Goal: Transaction & Acquisition: Purchase product/service

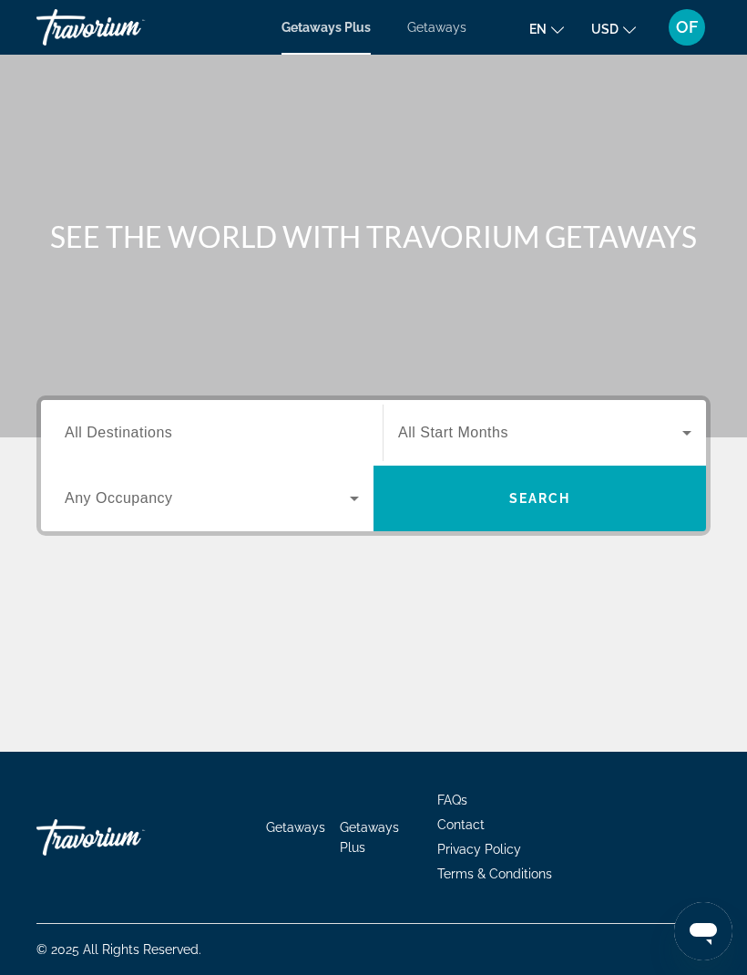
scroll to position [3, 0]
click at [546, 22] on span "en" at bounding box center [537, 29] width 17 height 15
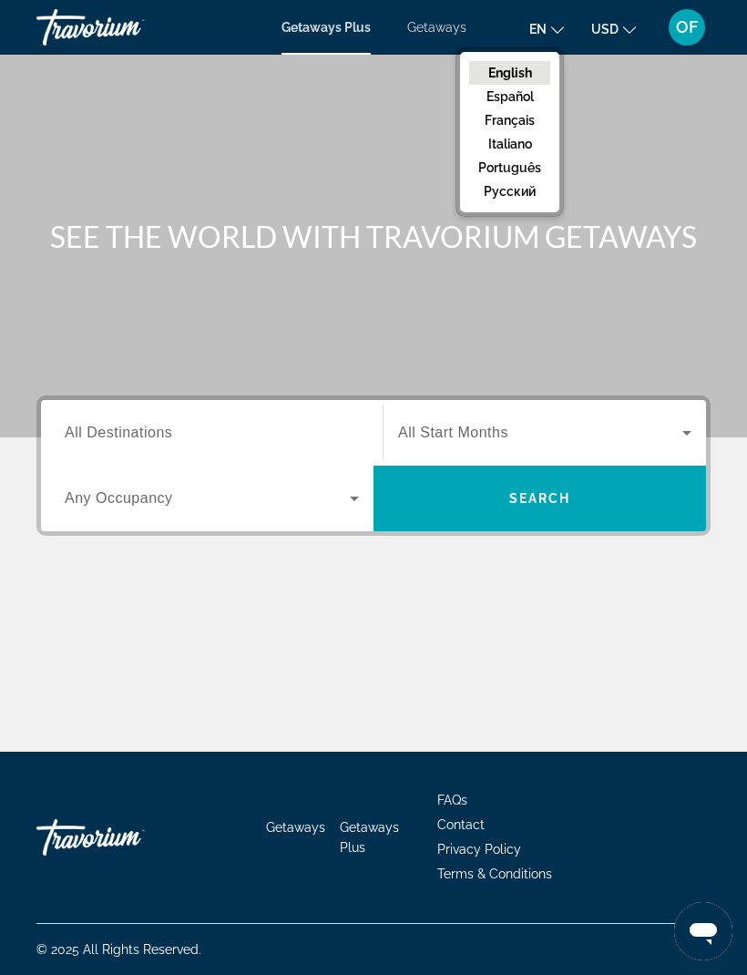
click at [534, 181] on button "русский" at bounding box center [509, 191] width 81 height 24
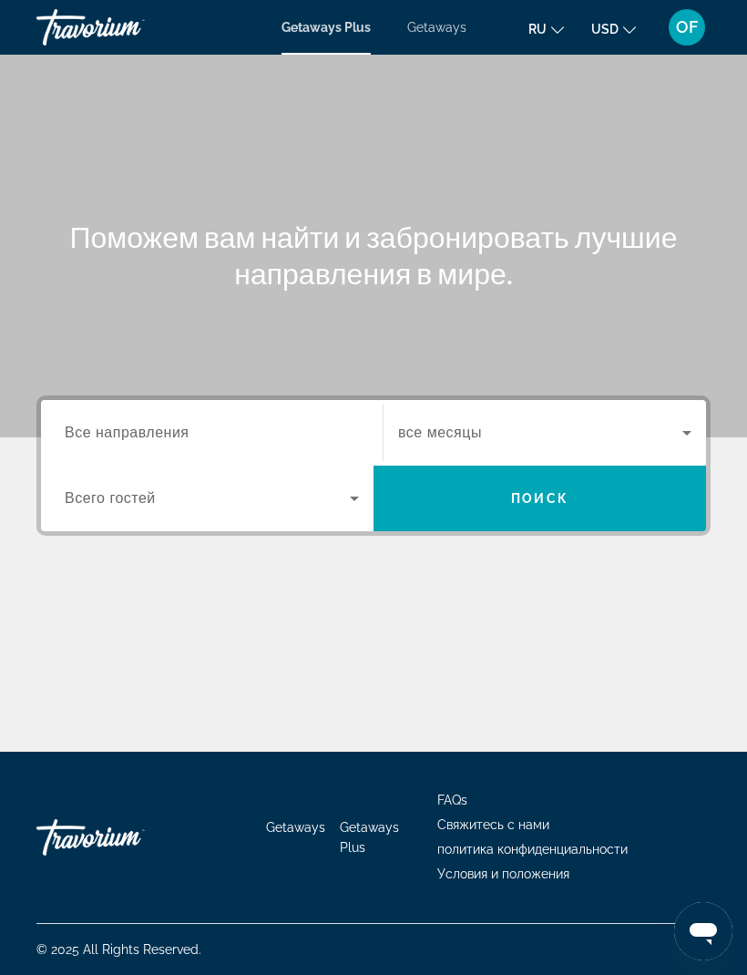
click at [328, 23] on span "Getaways Plus" at bounding box center [325, 27] width 89 height 15
click at [337, 26] on span "Getaways Plus" at bounding box center [325, 27] width 89 height 15
click at [350, 35] on span "Getaways Plus" at bounding box center [325, 27] width 89 height 15
click at [329, 33] on span "Getaways Plus" at bounding box center [325, 27] width 89 height 15
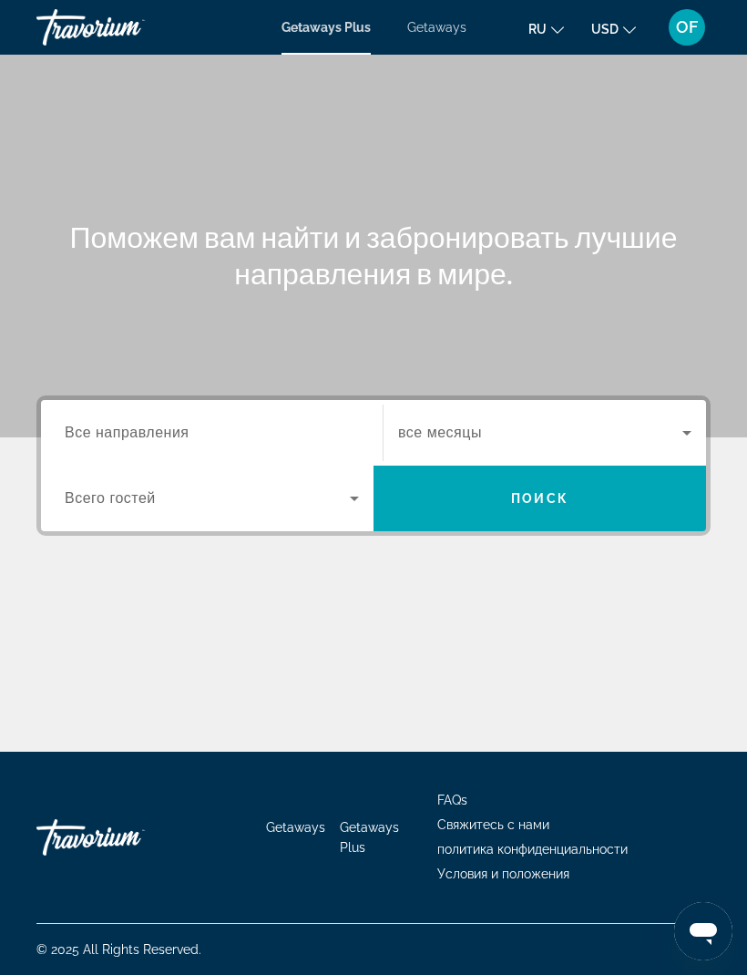
click at [180, 416] on div "Search widget" at bounding box center [212, 433] width 294 height 52
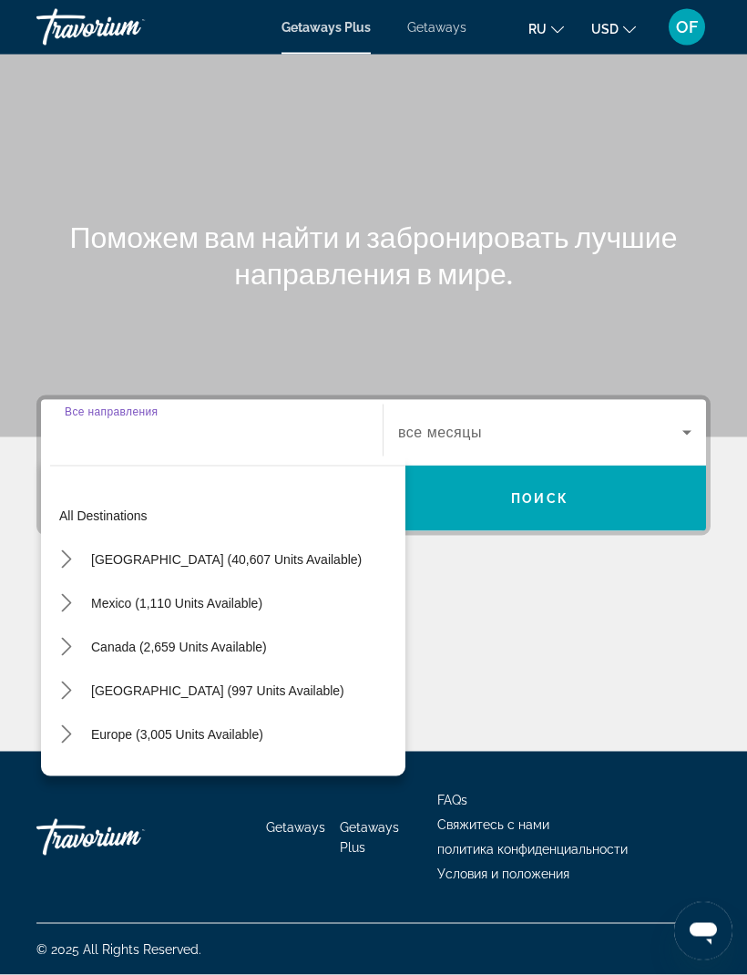
scroll to position [60, 0]
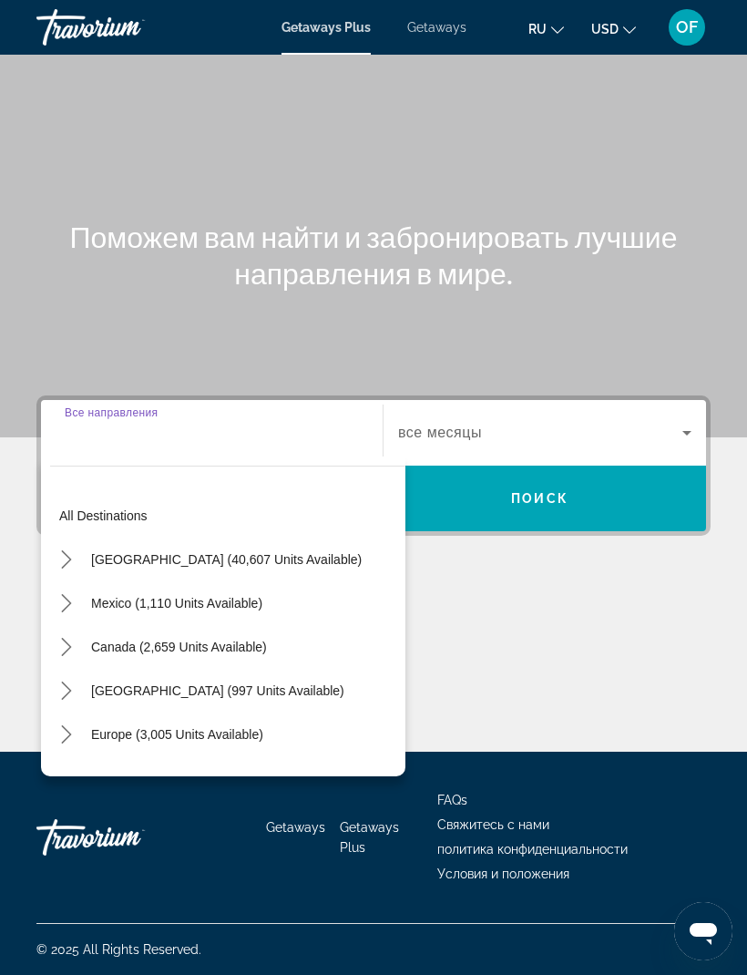
click at [279, 552] on span "[GEOGRAPHIC_DATA] (40,607 units available)" at bounding box center [226, 559] width 271 height 15
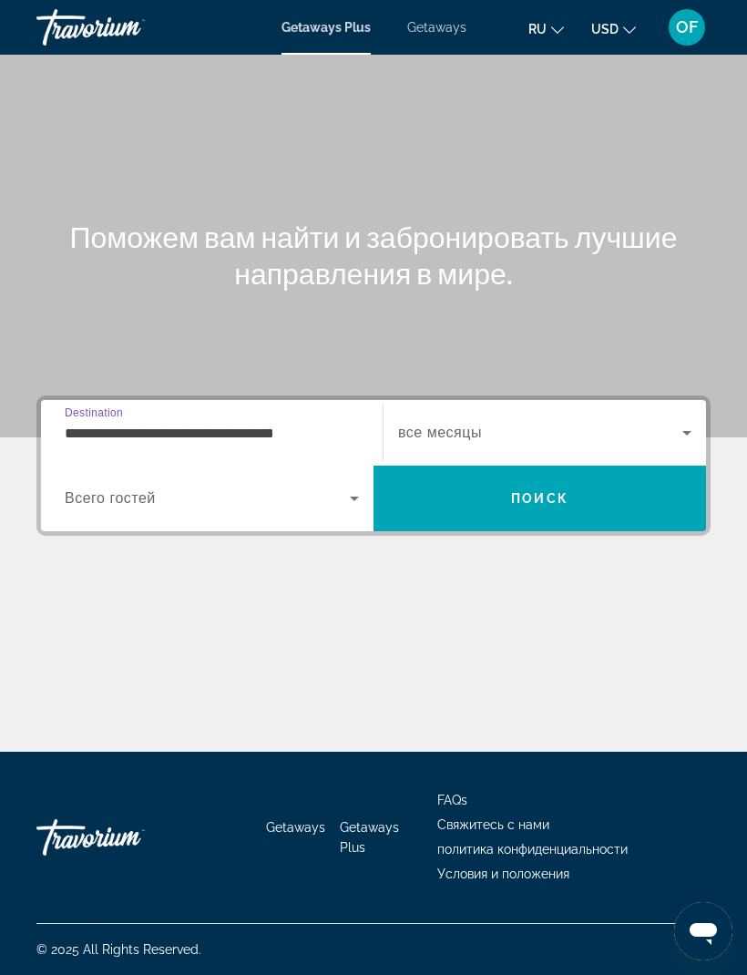
click at [267, 423] on input "**********" at bounding box center [212, 434] width 294 height 22
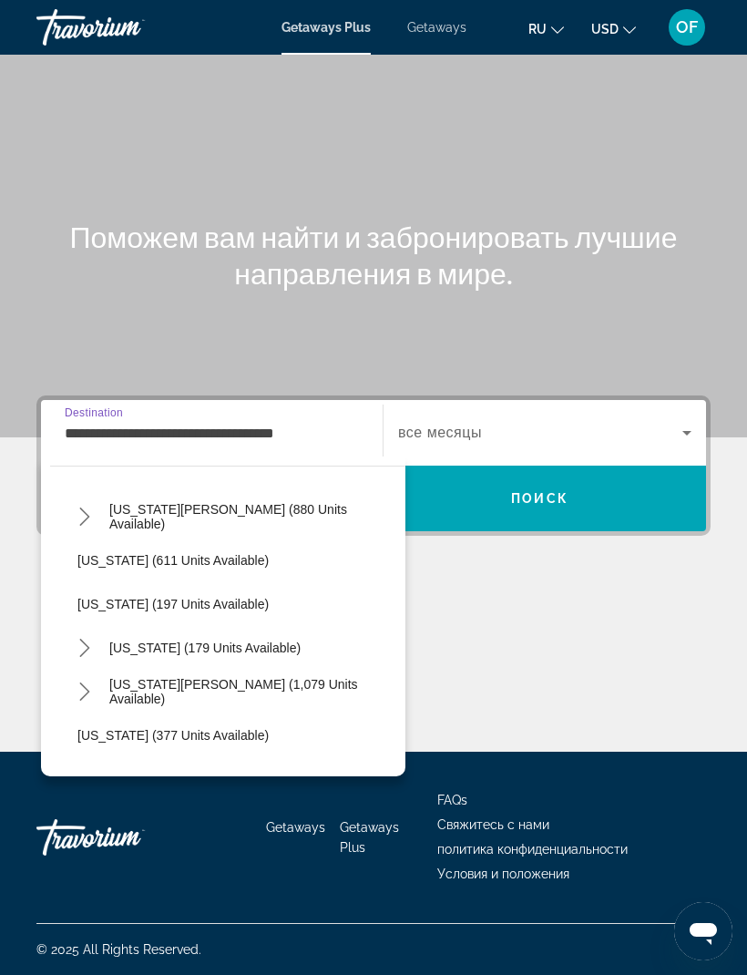
scroll to position [1012, 0]
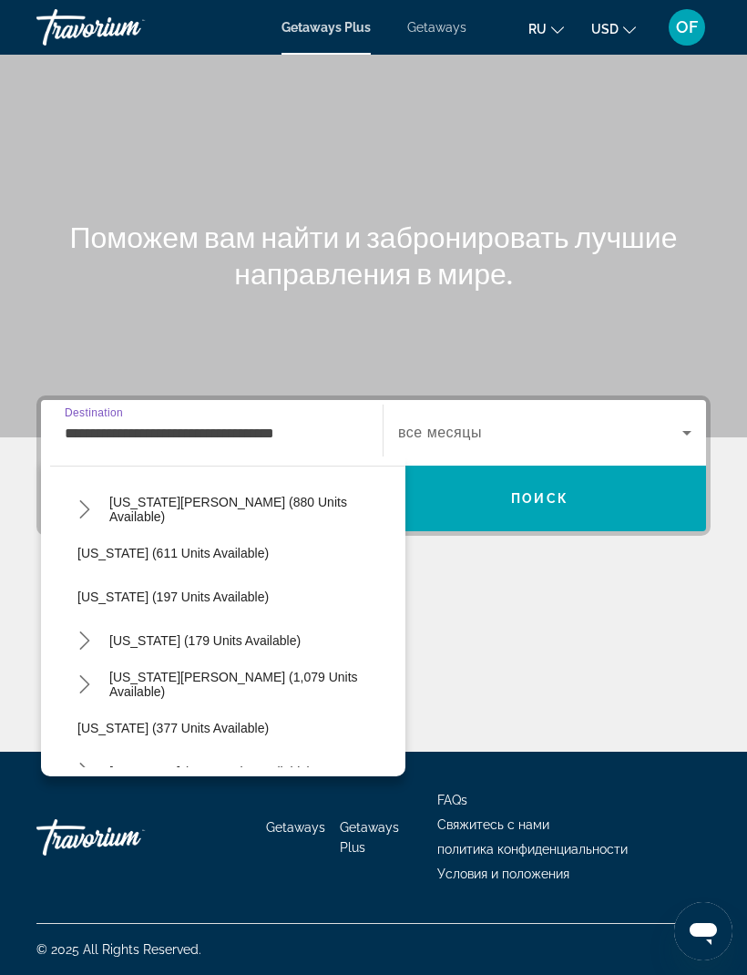
click at [199, 633] on span "[US_STATE] (179 units available)" at bounding box center [204, 640] width 191 height 15
type input "**********"
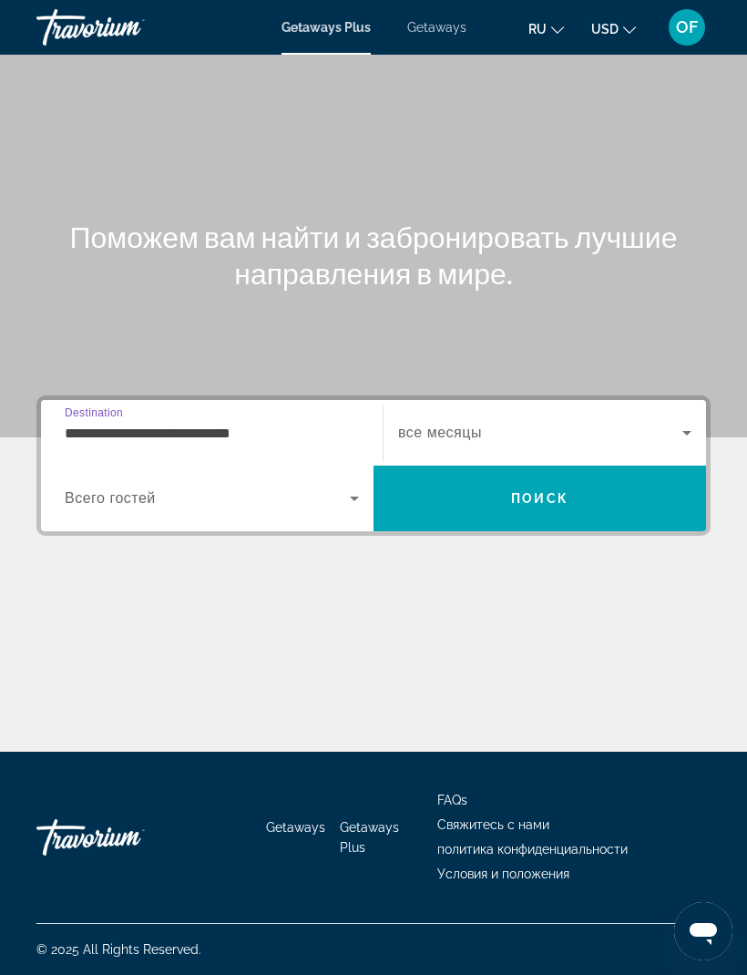
click at [450, 422] on span "Search widget" at bounding box center [540, 433] width 284 height 22
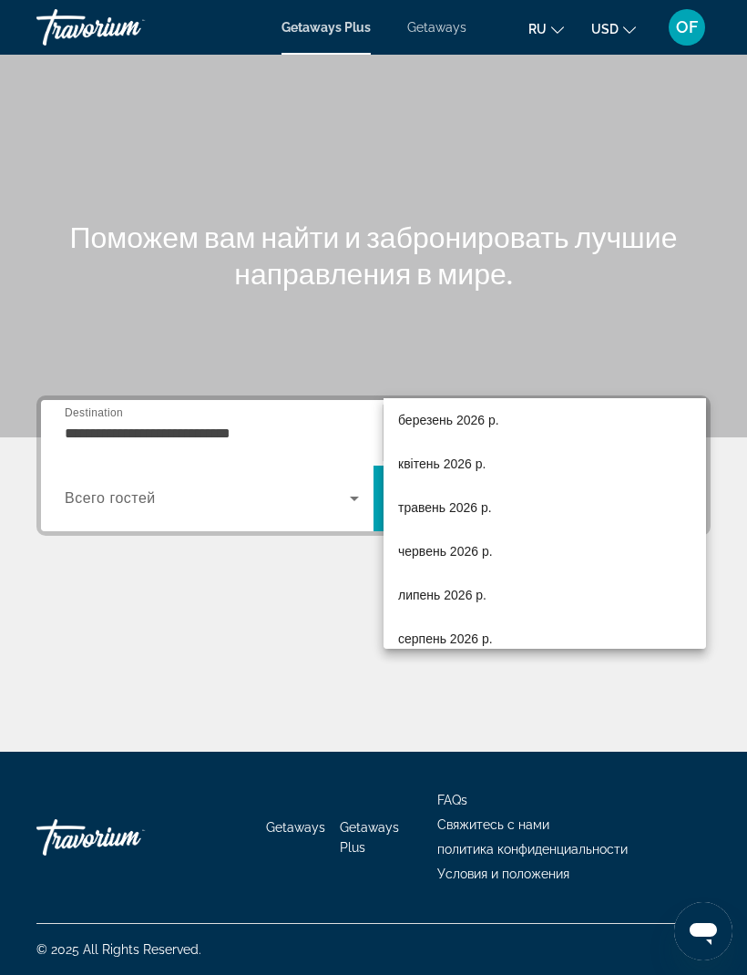
scroll to position [275, 0]
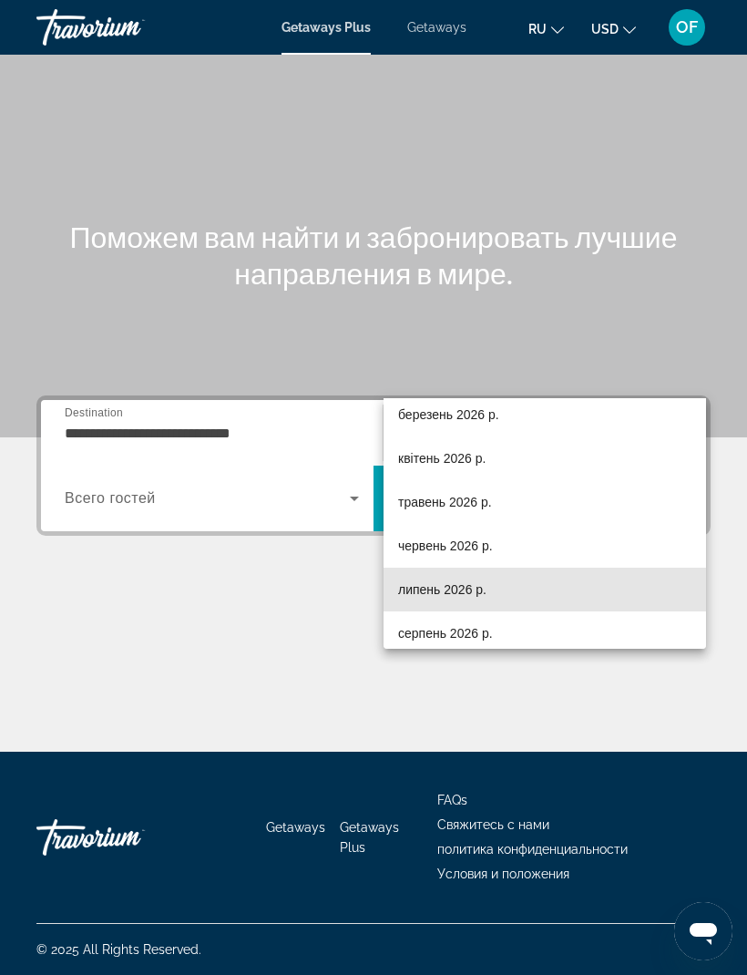
click at [461, 584] on span "липень 2026 р." at bounding box center [442, 589] width 88 height 22
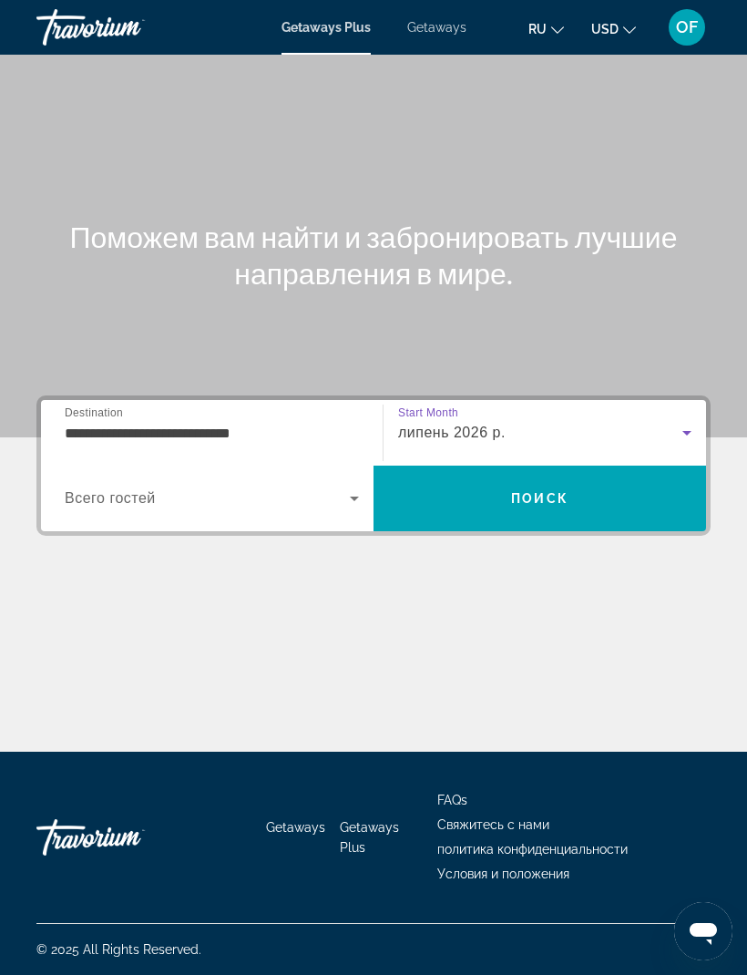
click at [128, 490] on span "Всего гостей" at bounding box center [110, 497] width 91 height 15
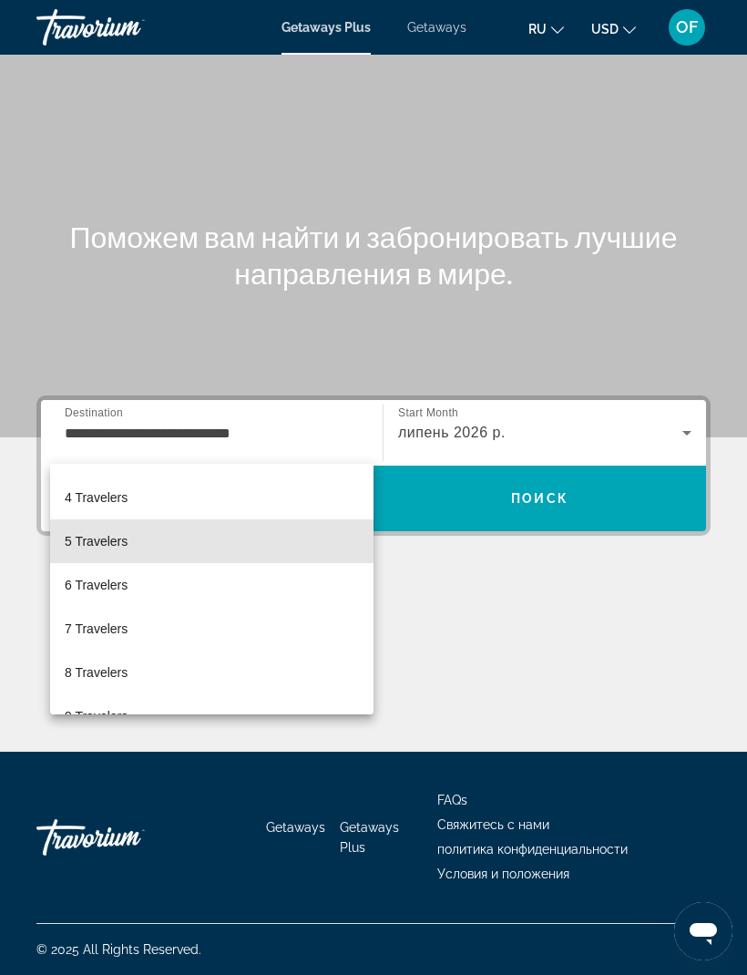
scroll to position [128, 0]
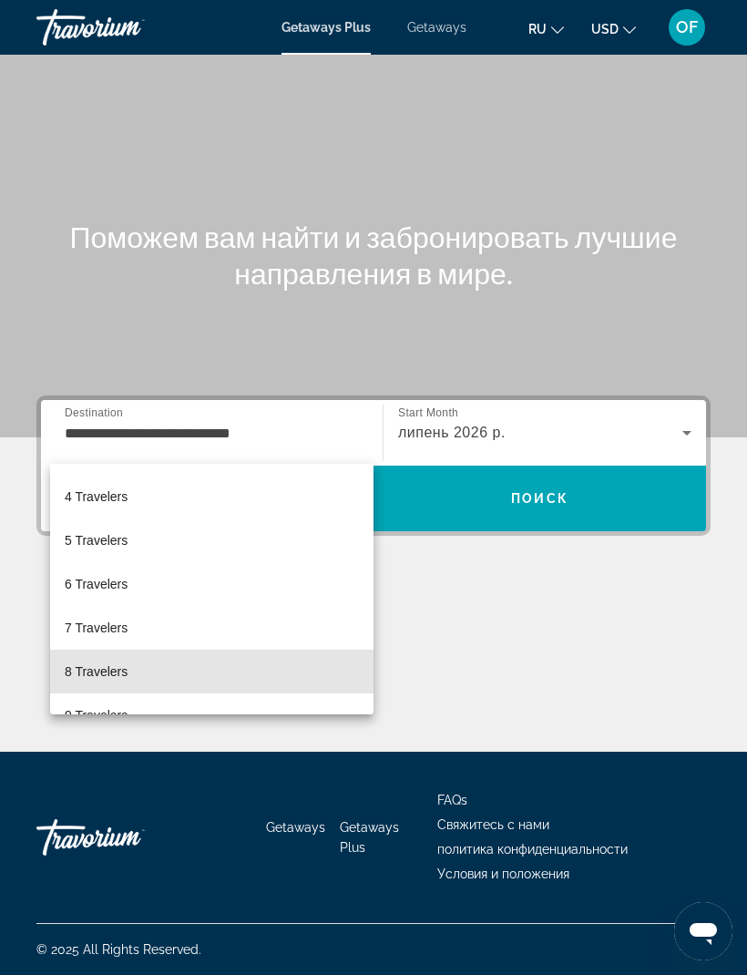
click at [111, 666] on span "8 Travelers" at bounding box center [96, 671] width 63 height 22
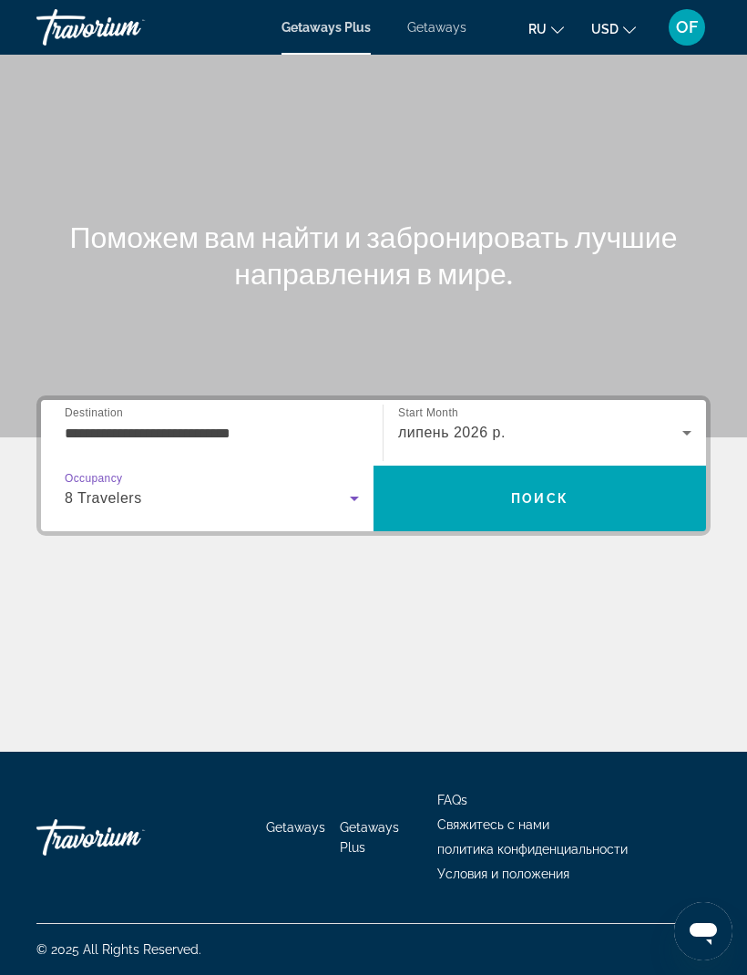
click at [557, 491] on span "Поиск" at bounding box center [539, 498] width 57 height 15
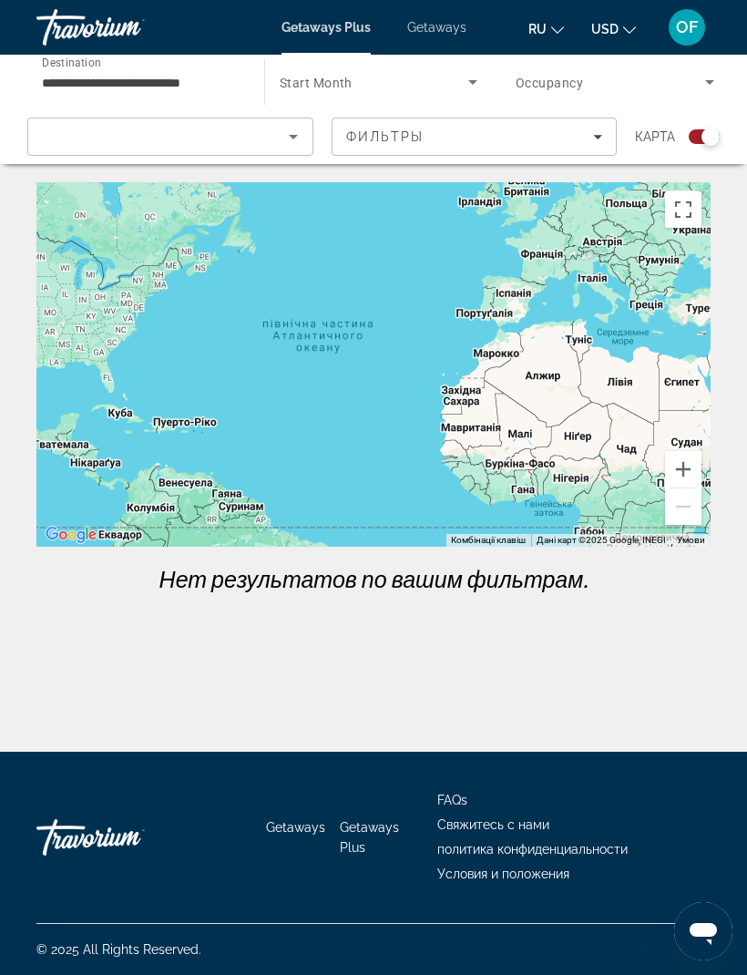
click at [159, 64] on div "**********" at bounding box center [141, 82] width 199 height 52
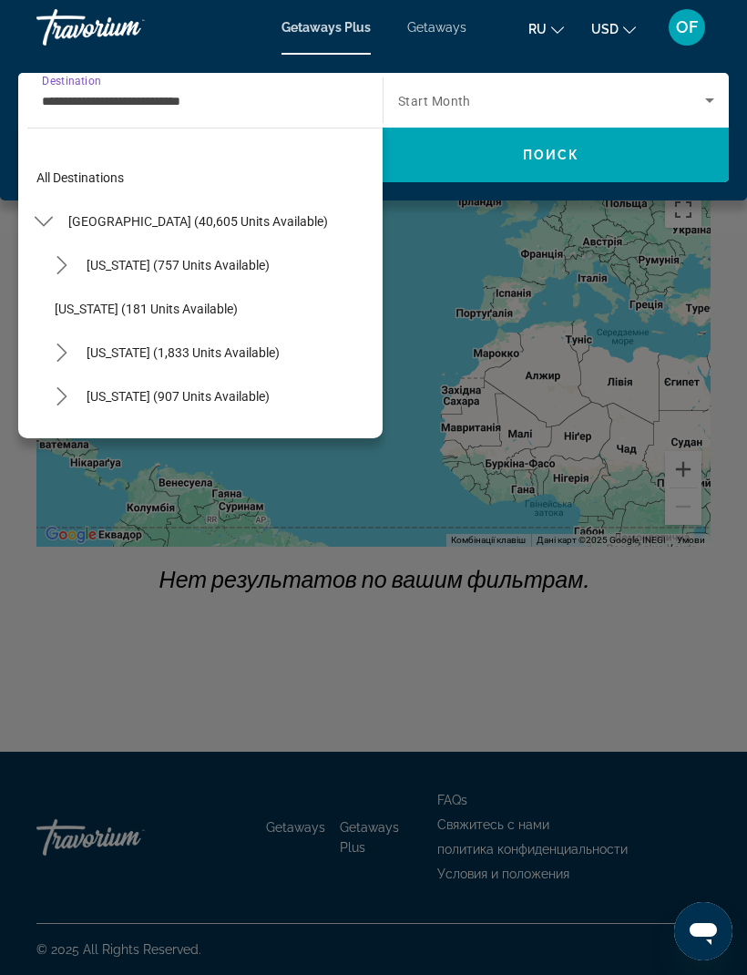
scroll to position [1027, 0]
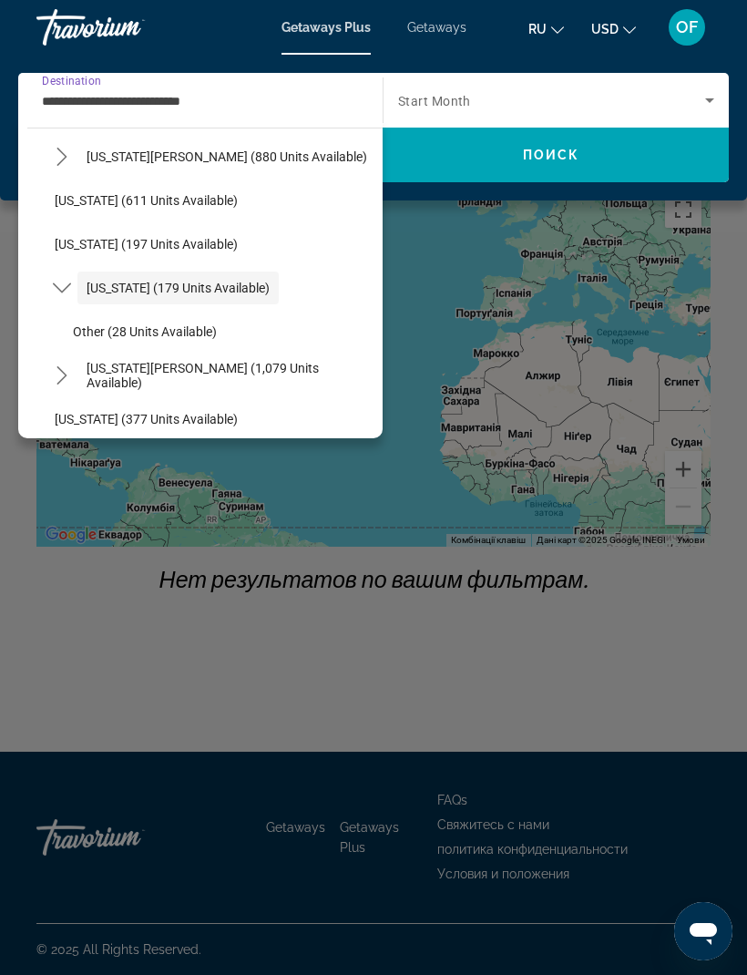
click at [197, 77] on div "**********" at bounding box center [196, 101] width 308 height 52
click at [254, 108] on input "**********" at bounding box center [196, 101] width 308 height 22
click at [225, 91] on input "**********" at bounding box center [196, 101] width 308 height 22
click at [156, 84] on div "**********" at bounding box center [196, 101] width 308 height 52
click at [88, 90] on input "**********" at bounding box center [196, 101] width 308 height 22
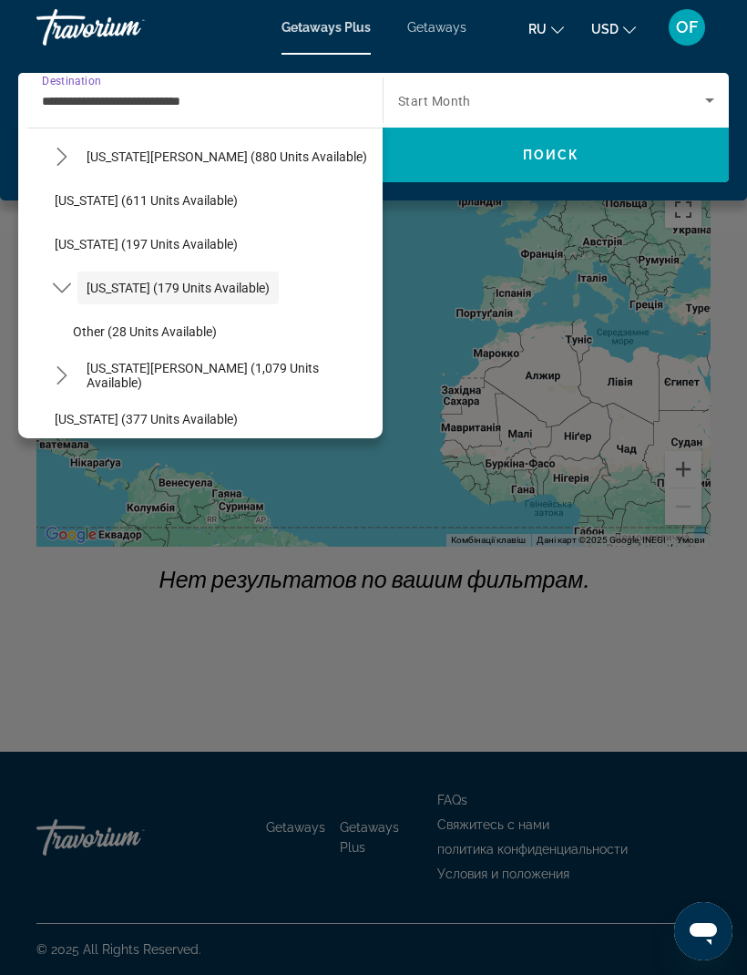
click at [480, 260] on div "Main content" at bounding box center [373, 487] width 747 height 975
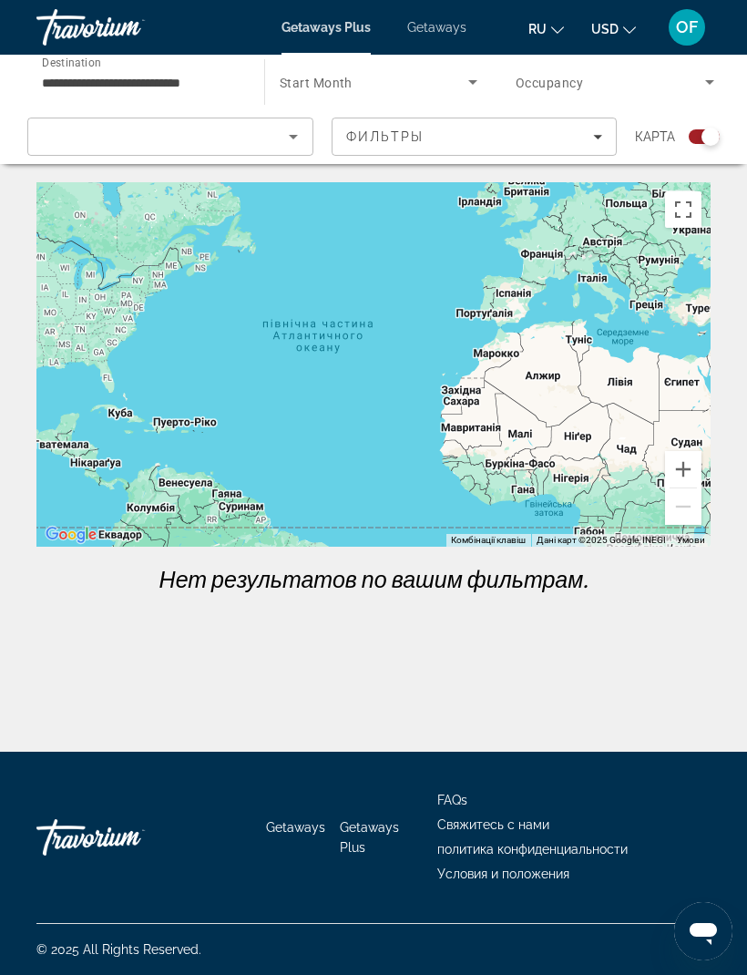
click at [92, 128] on div "Sort by" at bounding box center [166, 137] width 246 height 22
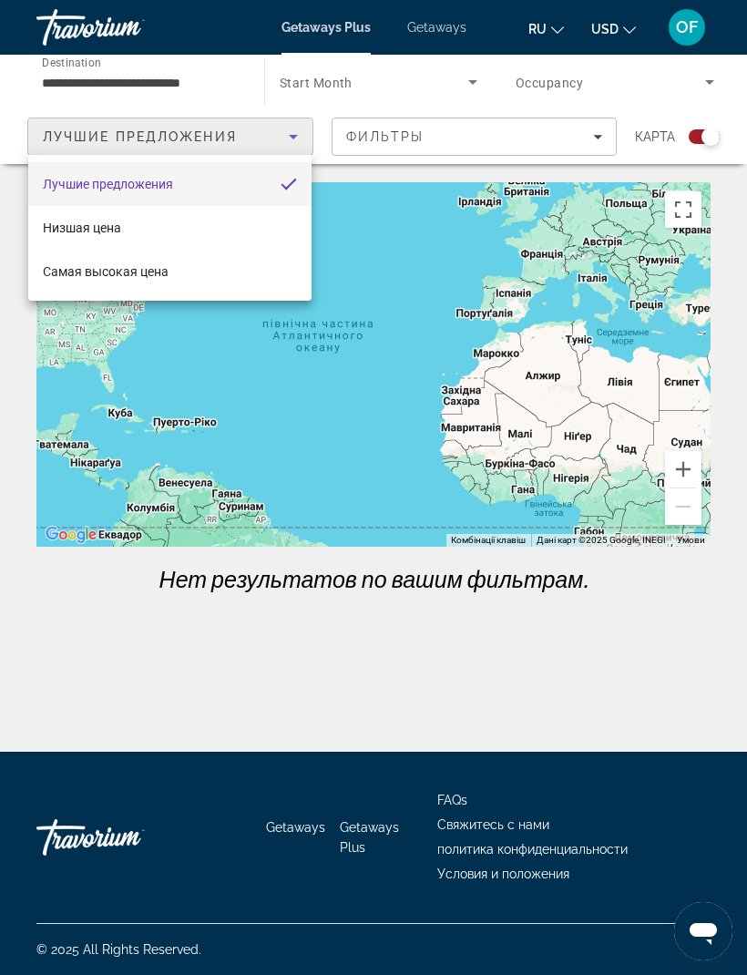
click at [391, 252] on div at bounding box center [373, 487] width 747 height 975
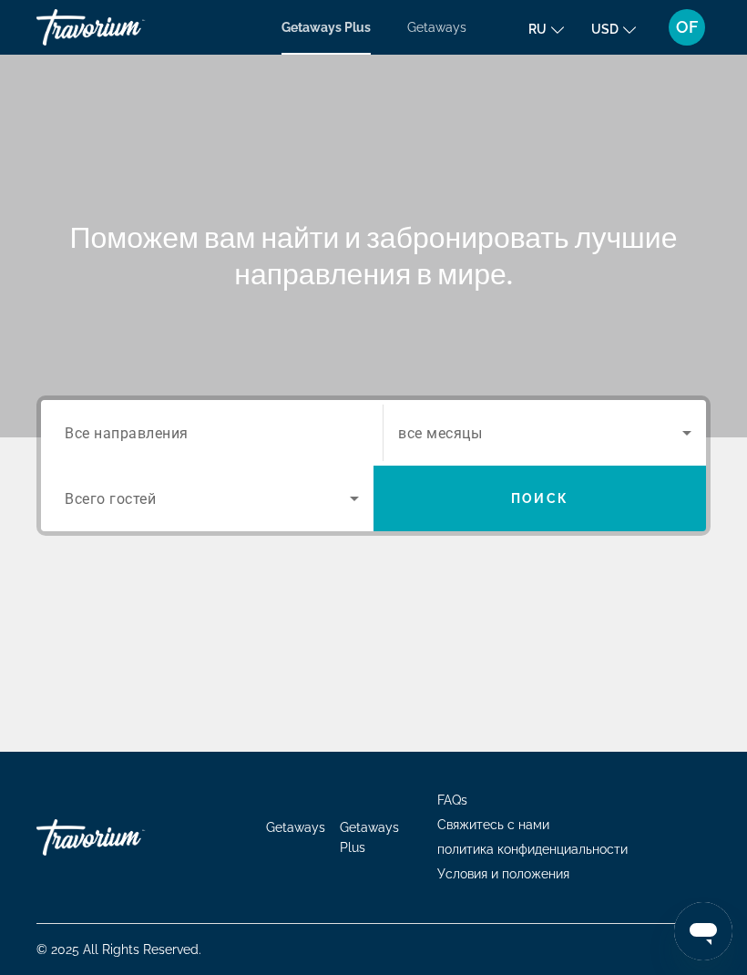
click at [128, 489] on span "Search widget" at bounding box center [207, 498] width 285 height 22
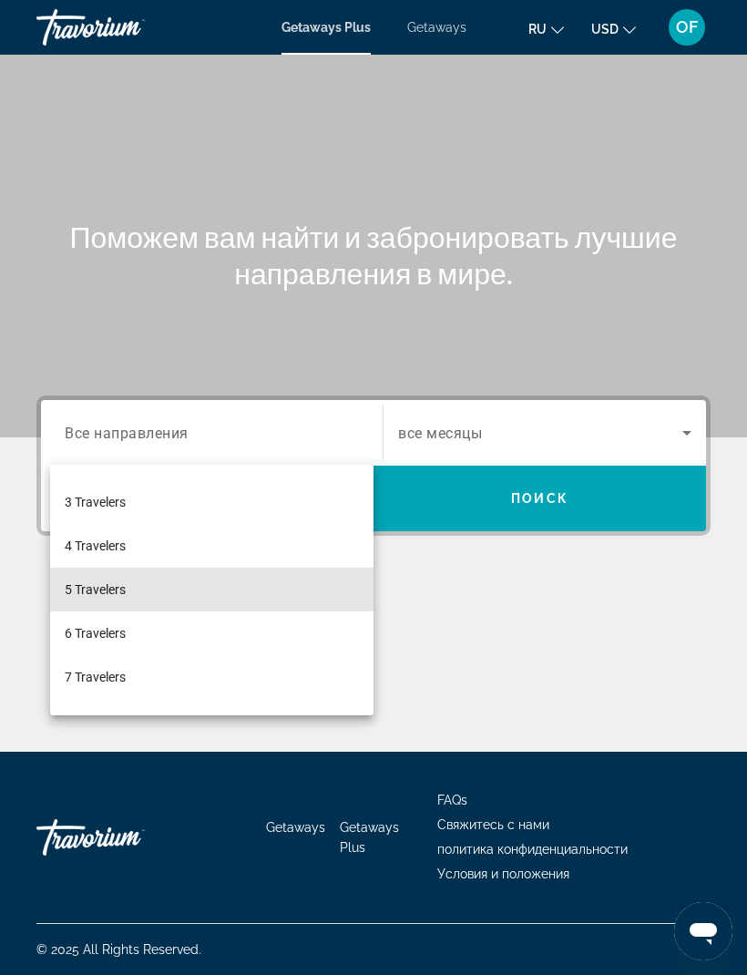
scroll to position [81, 0]
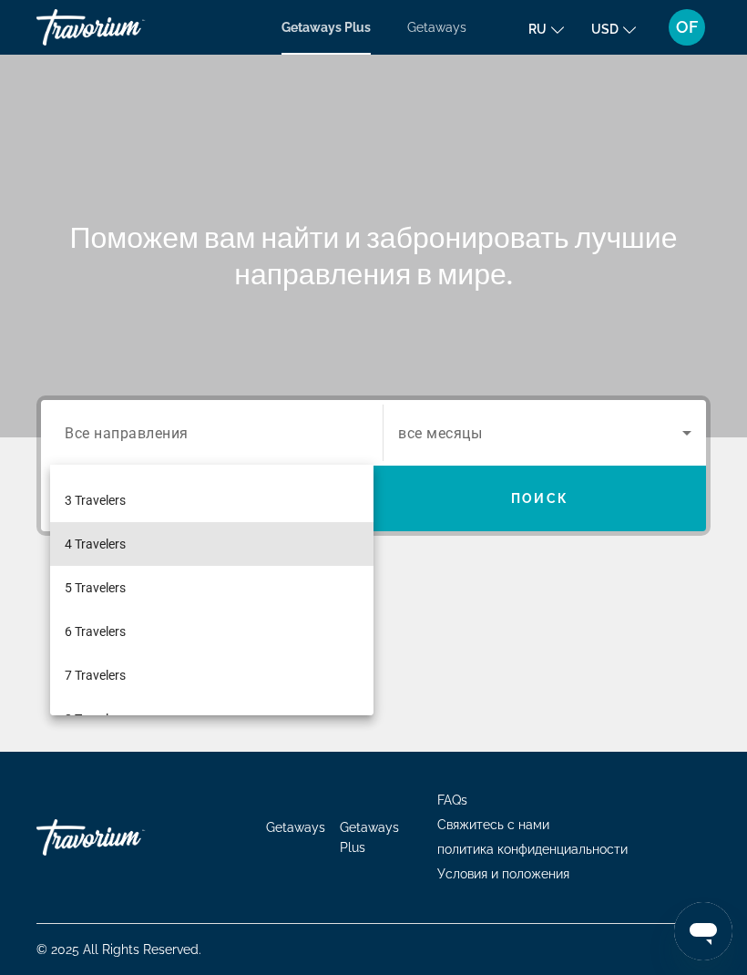
click at [252, 534] on mat-option "4 Travelers" at bounding box center [211, 544] width 323 height 44
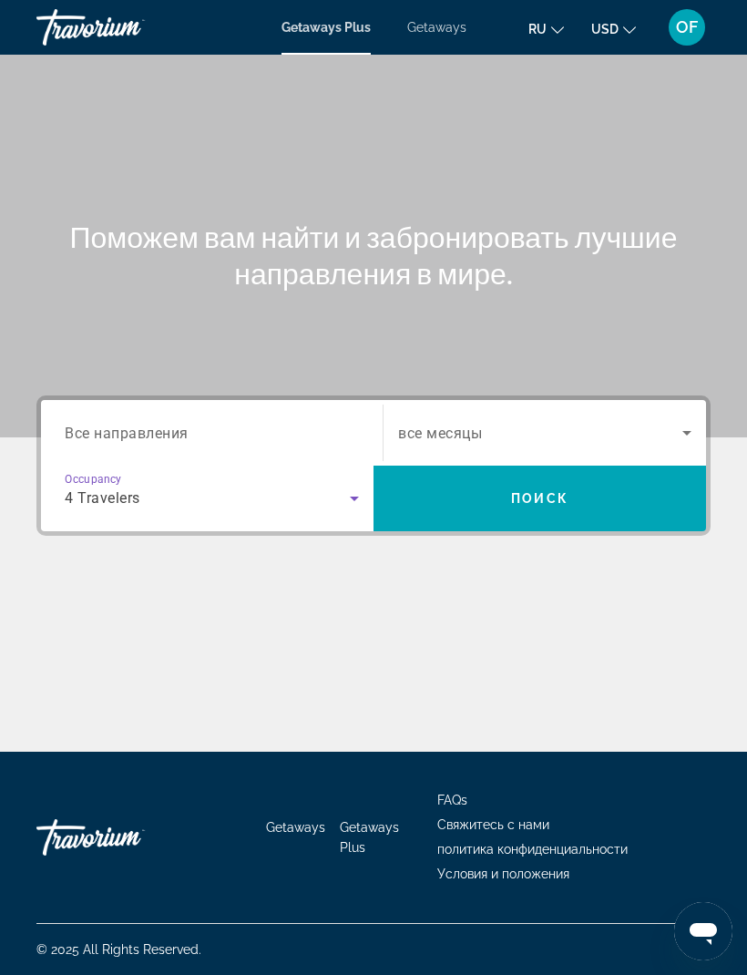
click at [141, 424] on span "Все направления" at bounding box center [127, 432] width 124 height 17
click at [141, 423] on input "Destination Все направления" at bounding box center [212, 434] width 294 height 22
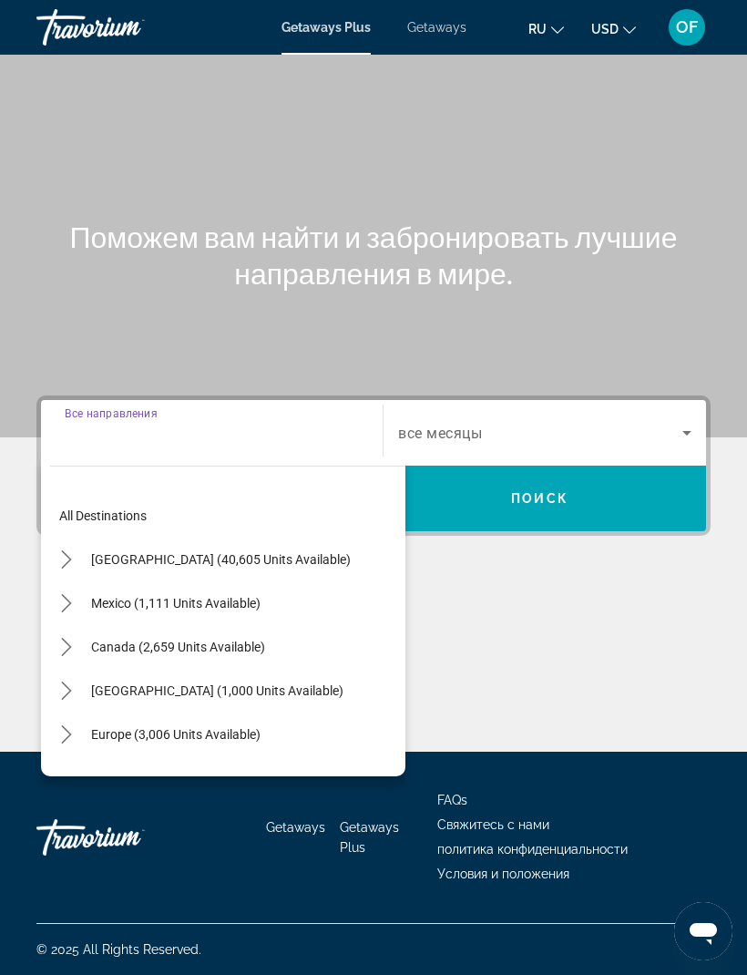
scroll to position [0, 0]
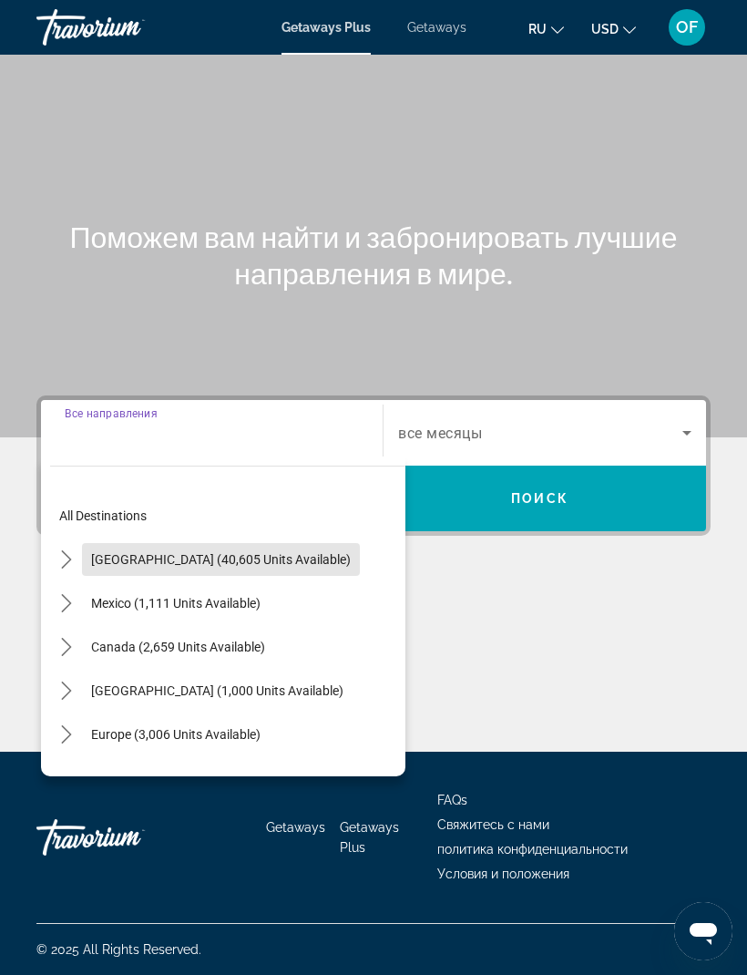
click at [236, 552] on span "[GEOGRAPHIC_DATA] (40,605 units available)" at bounding box center [221, 559] width 260 height 15
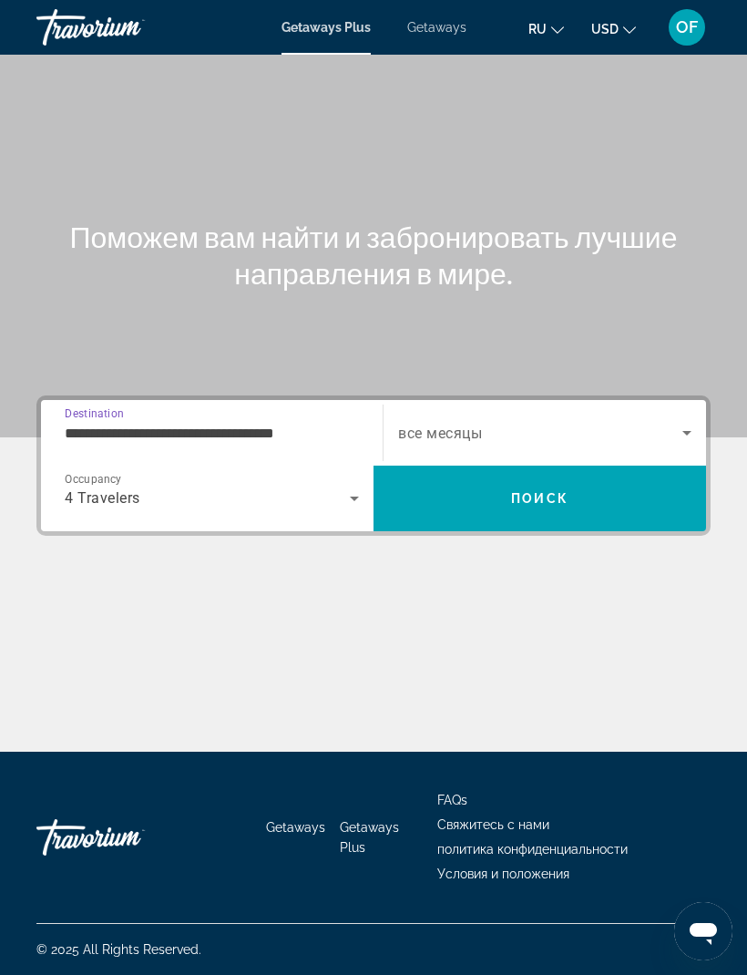
click at [250, 423] on input "**********" at bounding box center [212, 434] width 294 height 22
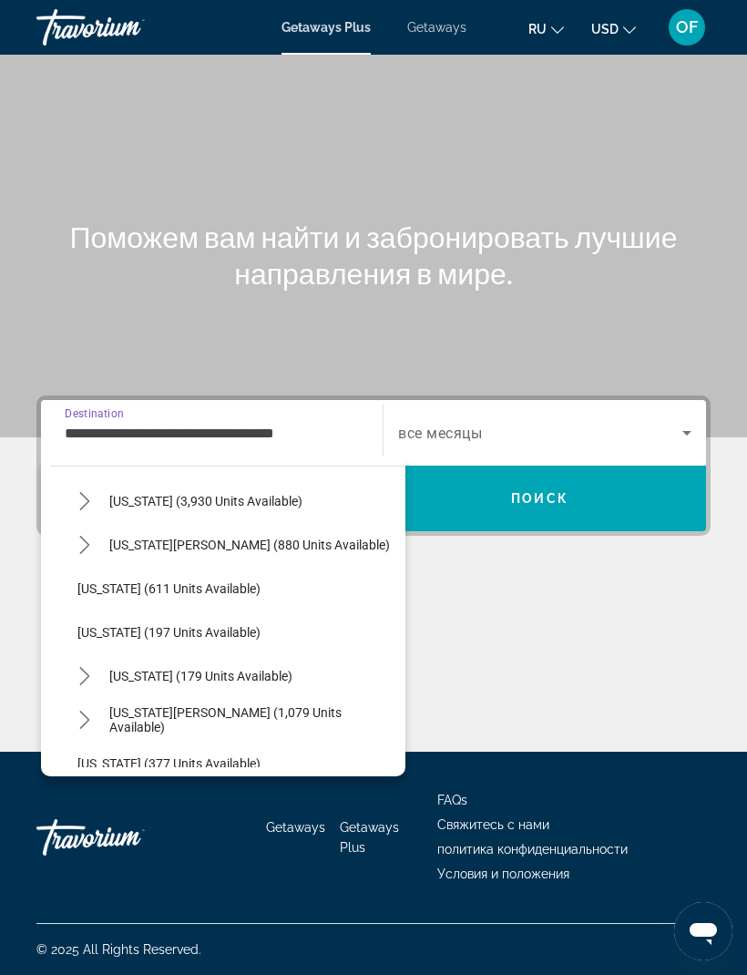
scroll to position [979, 0]
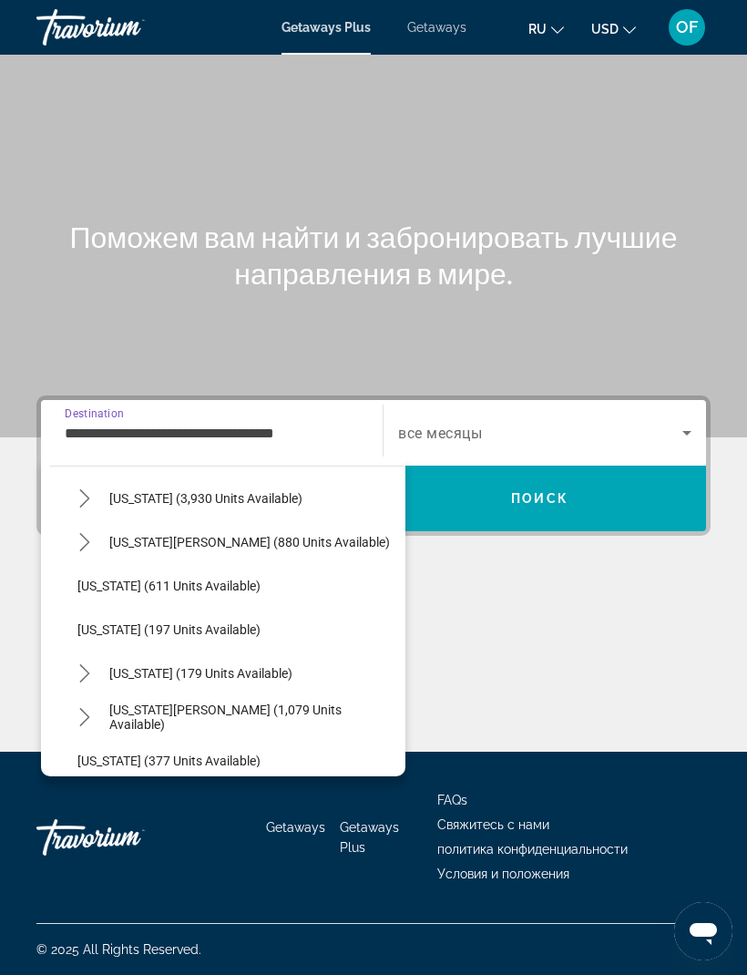
click at [232, 666] on span "[US_STATE] (179 units available)" at bounding box center [200, 673] width 183 height 15
type input "**********"
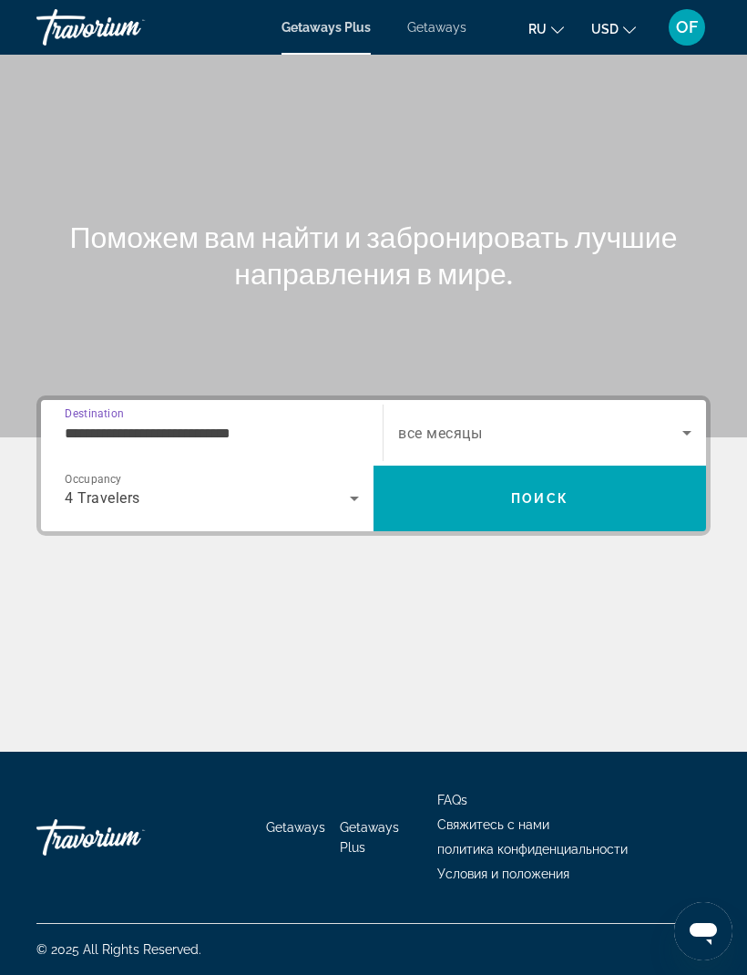
click at [455, 422] on span "Search widget" at bounding box center [540, 433] width 284 height 22
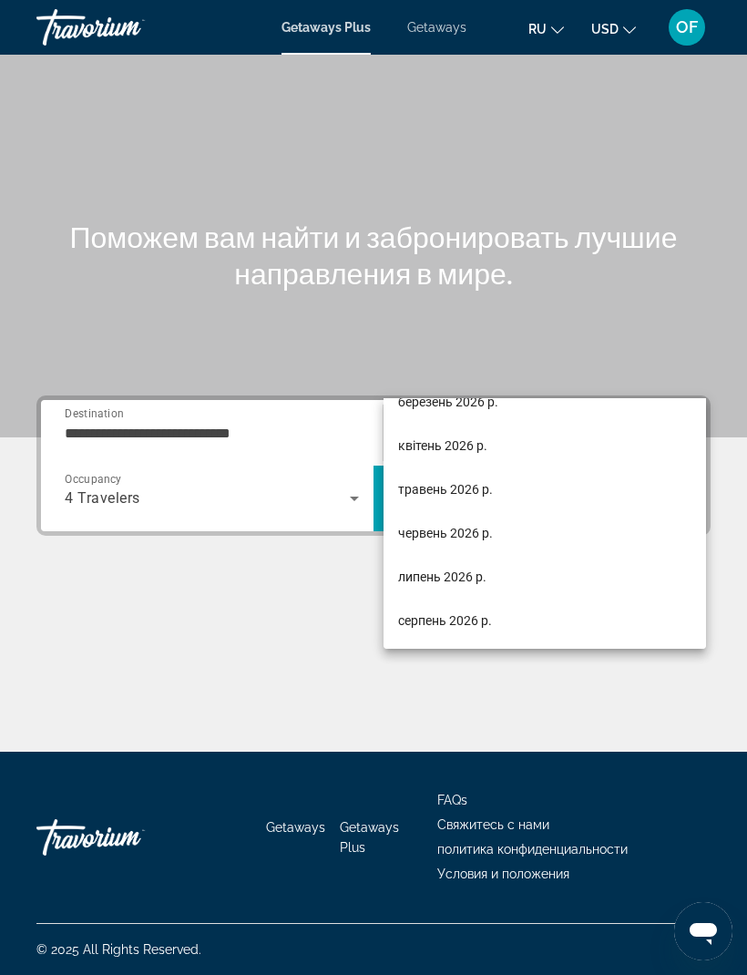
scroll to position [305, 0]
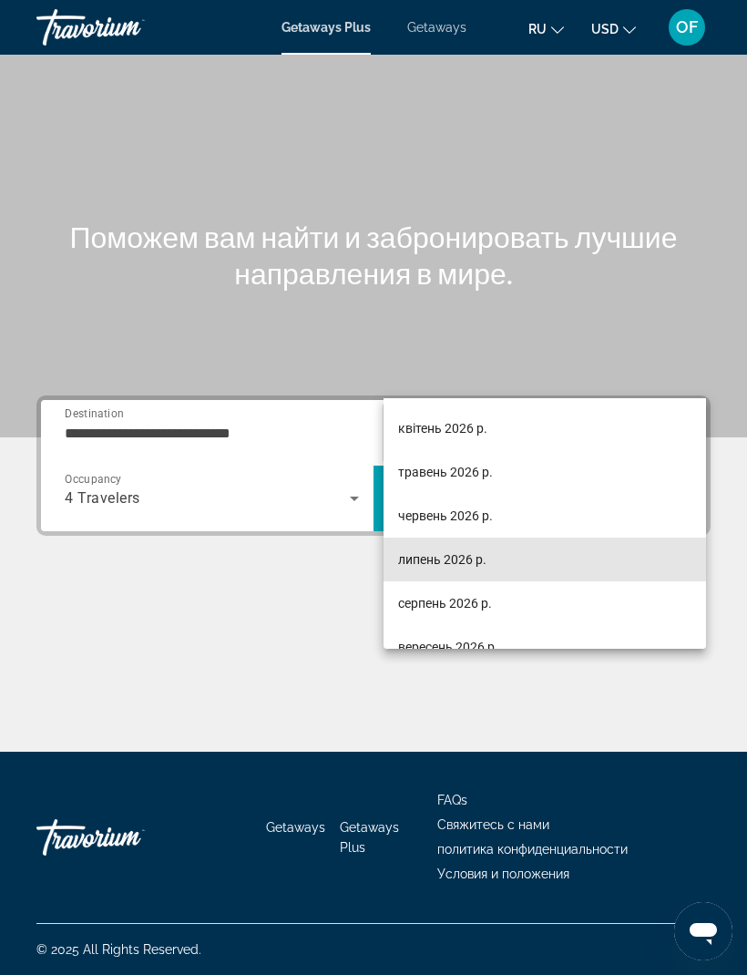
click at [470, 554] on span "липень 2026 р." at bounding box center [442, 559] width 88 height 22
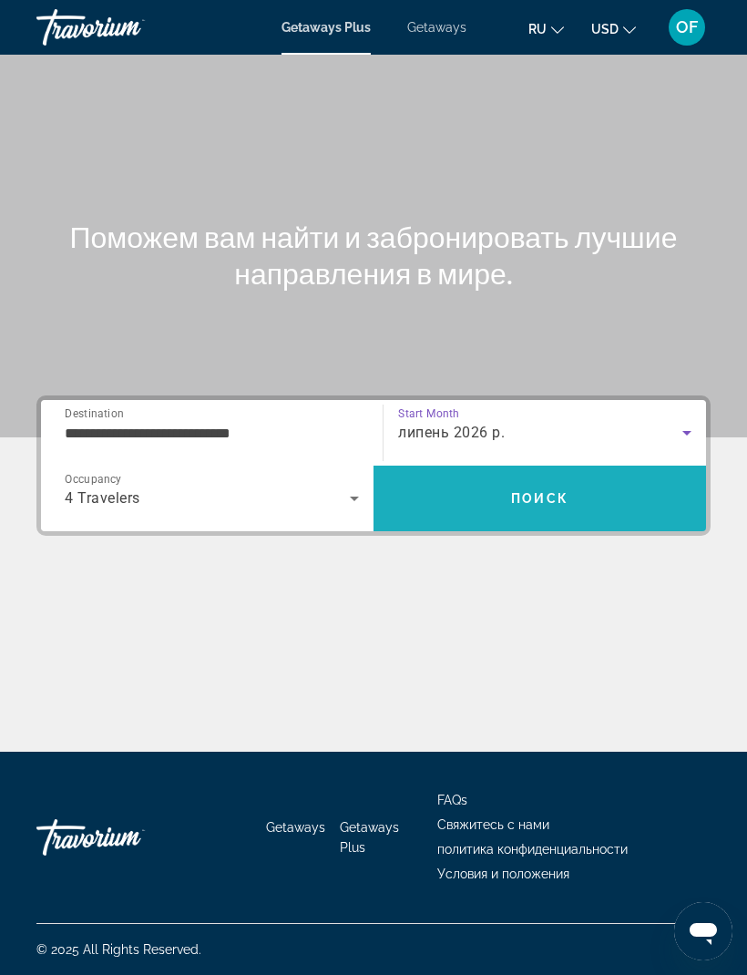
click at [558, 476] on span "Search" at bounding box center [539, 498] width 332 height 44
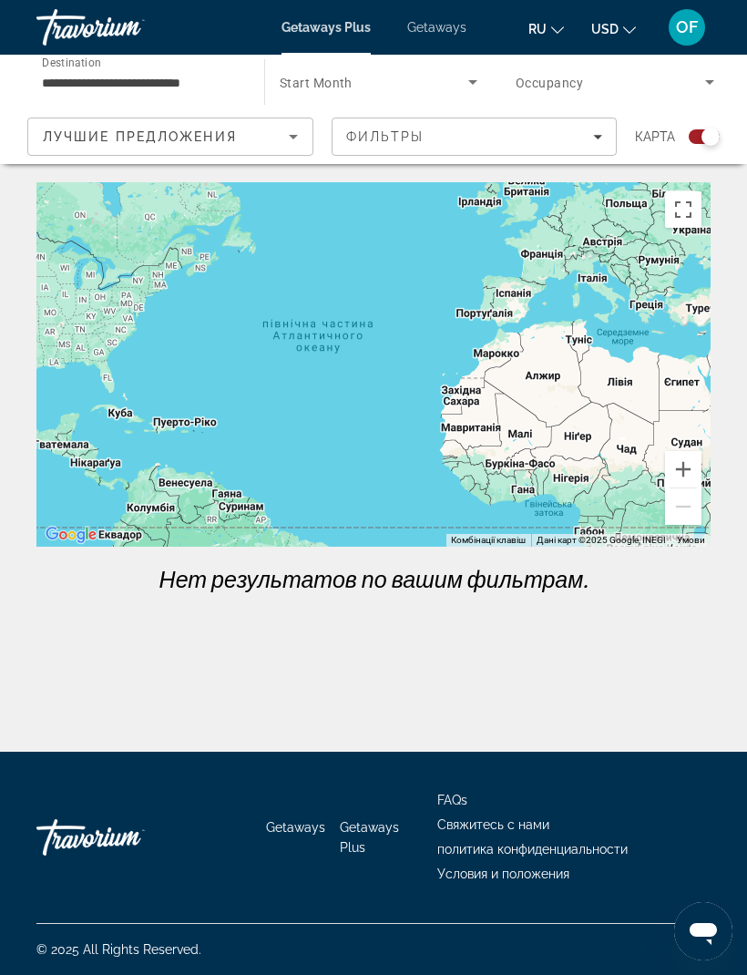
click at [336, 128] on span "Filters" at bounding box center [474, 137] width 284 height 44
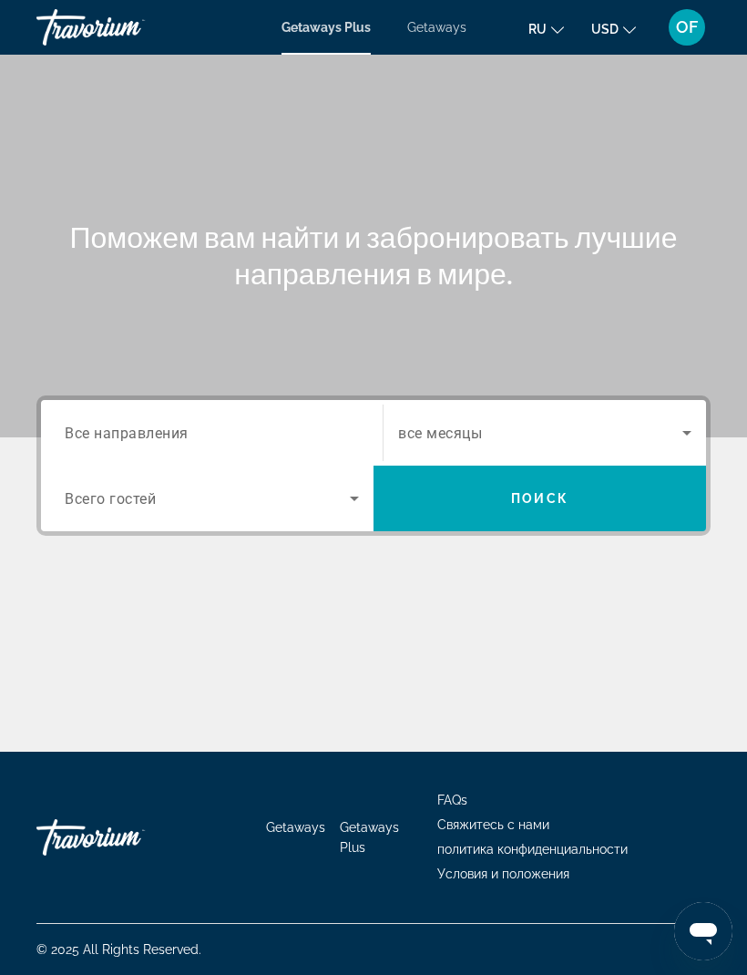
click at [171, 416] on div "Search widget" at bounding box center [212, 433] width 294 height 52
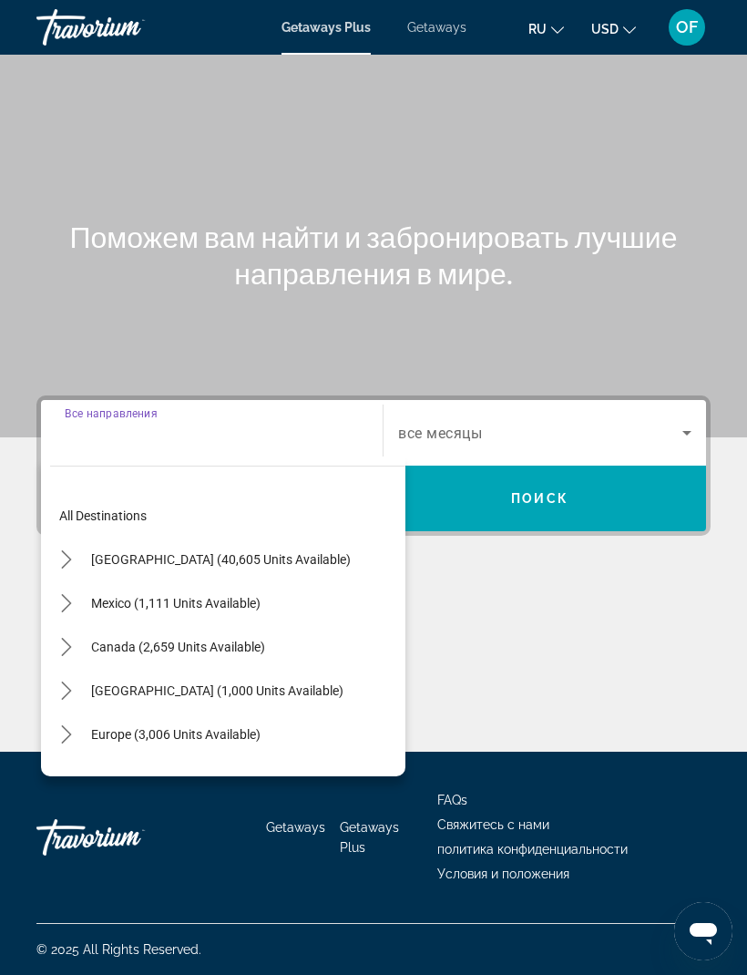
click at [184, 537] on span "Select destination: United States (40,605 units available)" at bounding box center [221, 559] width 278 height 44
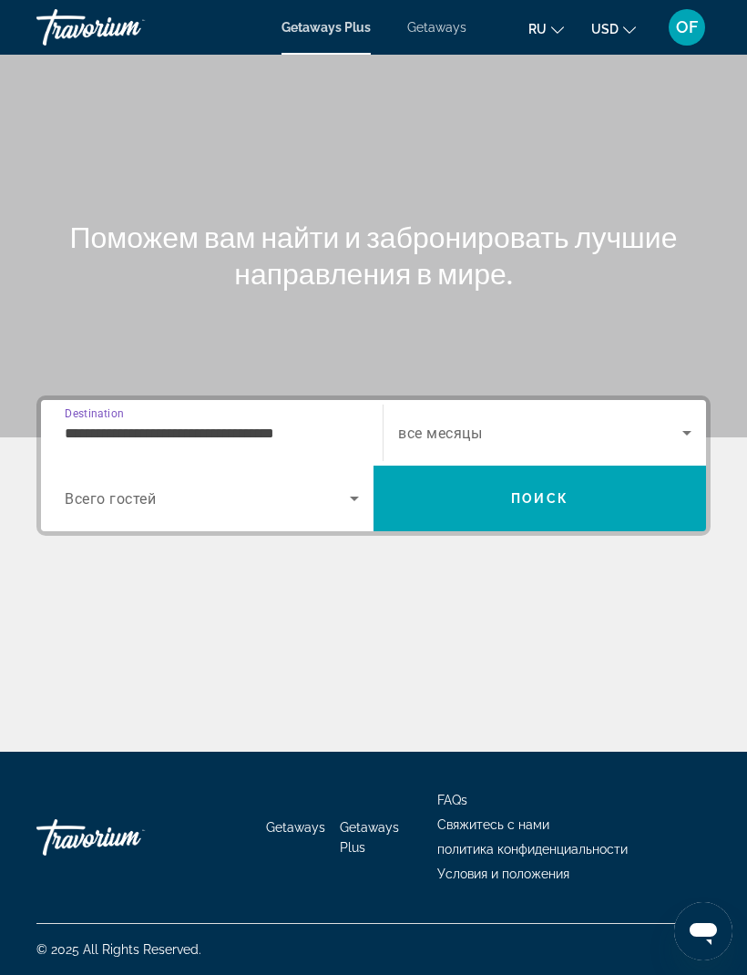
click at [242, 423] on input "**********" at bounding box center [212, 434] width 294 height 22
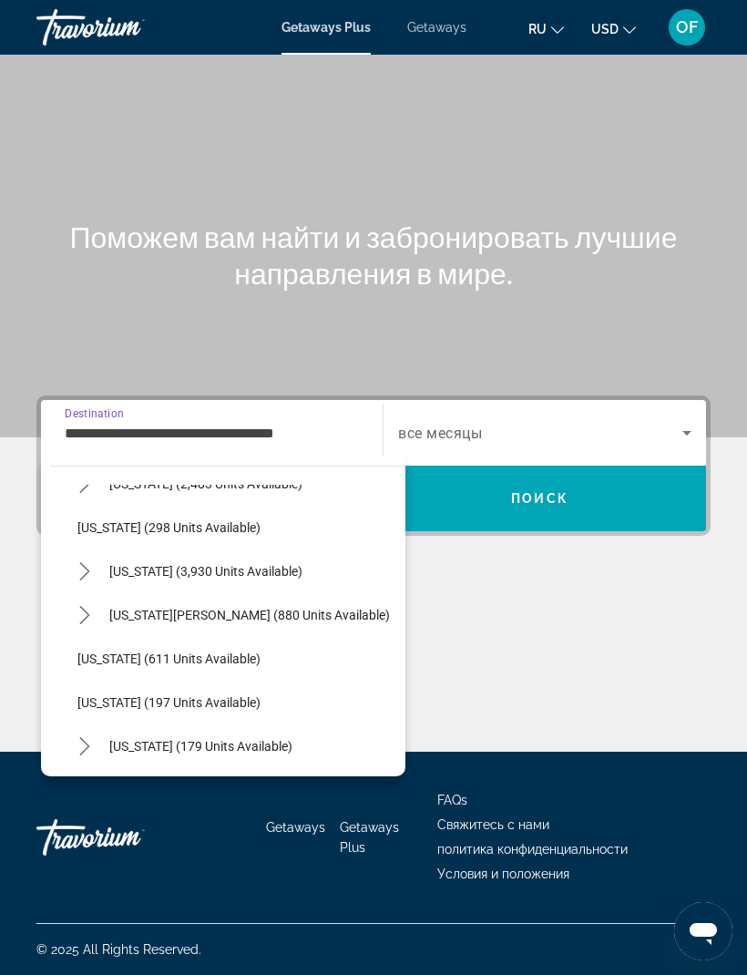
scroll to position [911, 0]
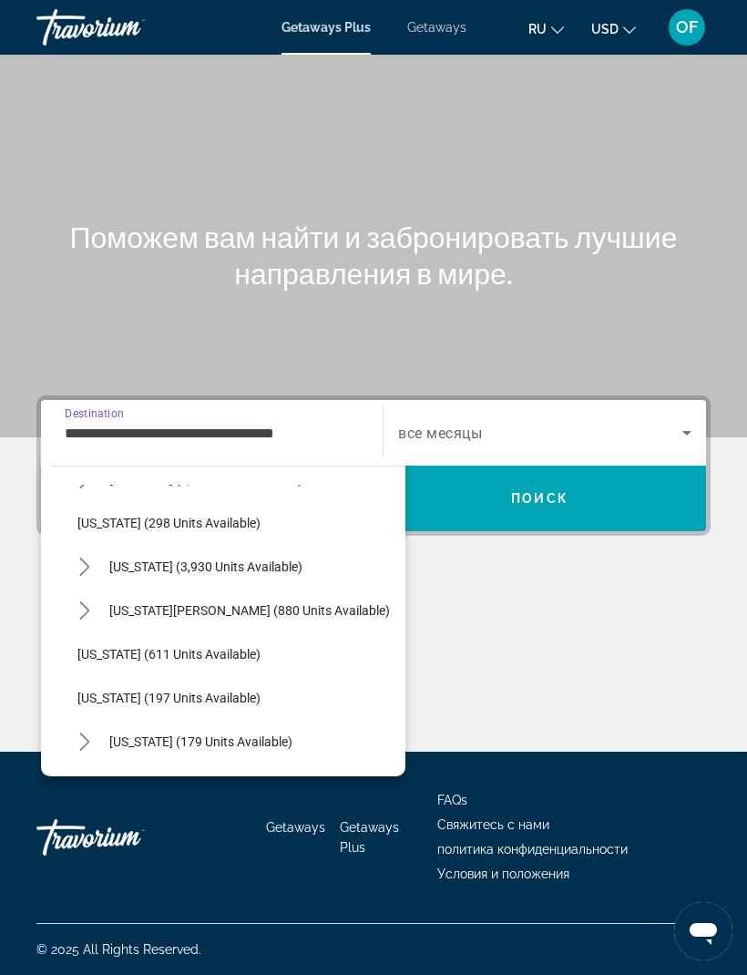
click at [204, 734] on span "[US_STATE] (179 units available)" at bounding box center [200, 741] width 183 height 15
type input "**********"
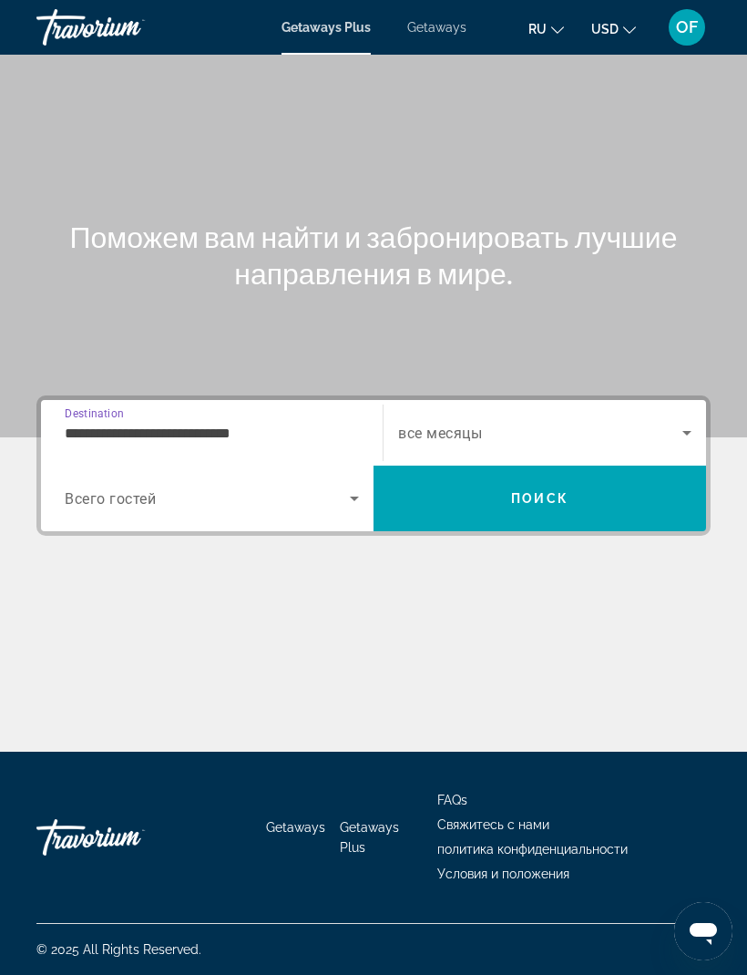
click at [135, 487] on span "Search widget" at bounding box center [207, 498] width 285 height 22
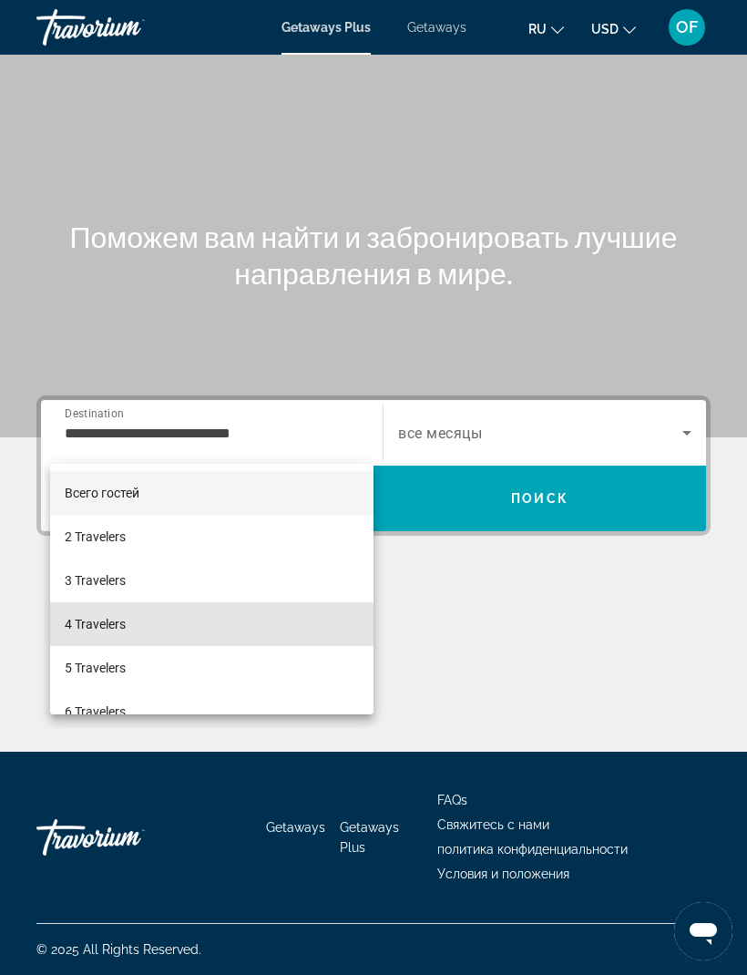
click at [119, 619] on span "4 Travelers" at bounding box center [95, 624] width 61 height 22
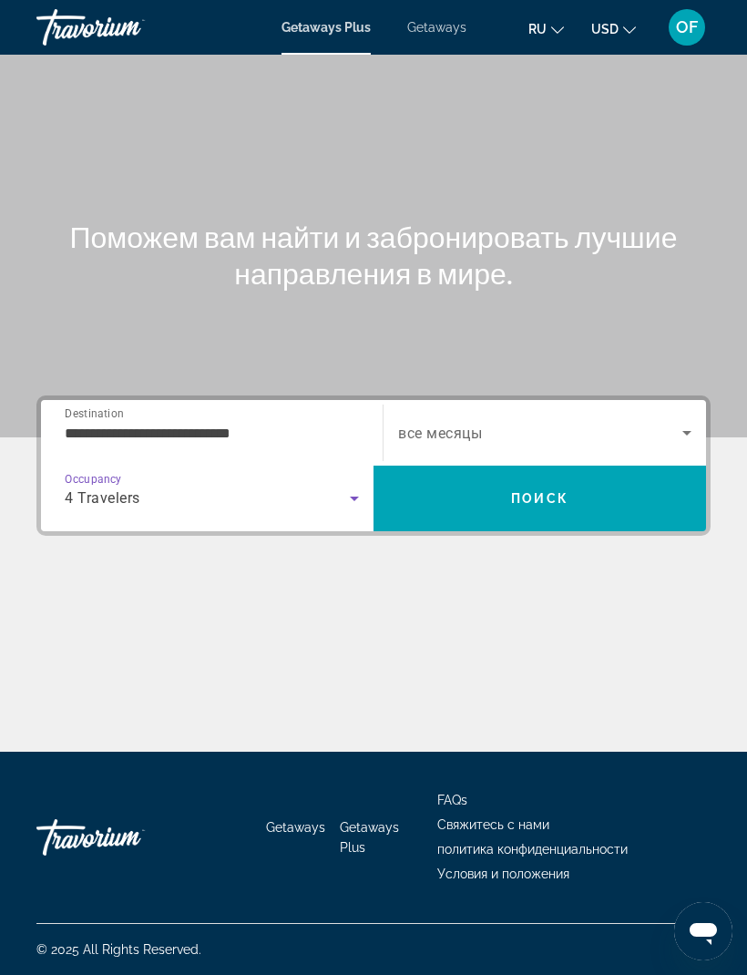
click at [471, 422] on span "Search widget" at bounding box center [540, 433] width 284 height 22
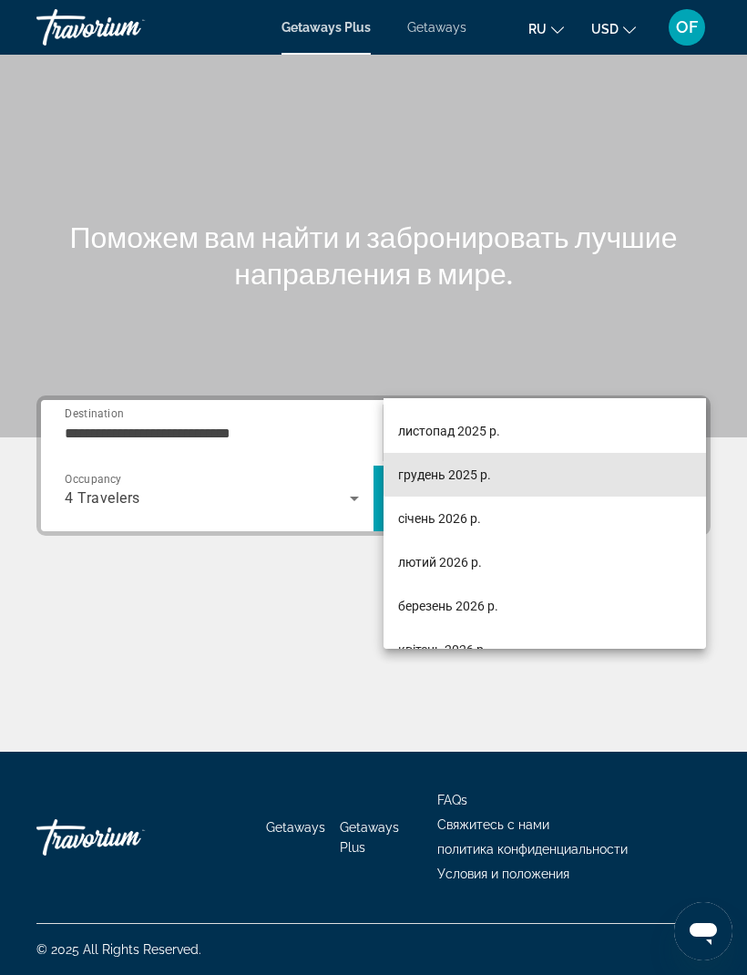
scroll to position [81, 0]
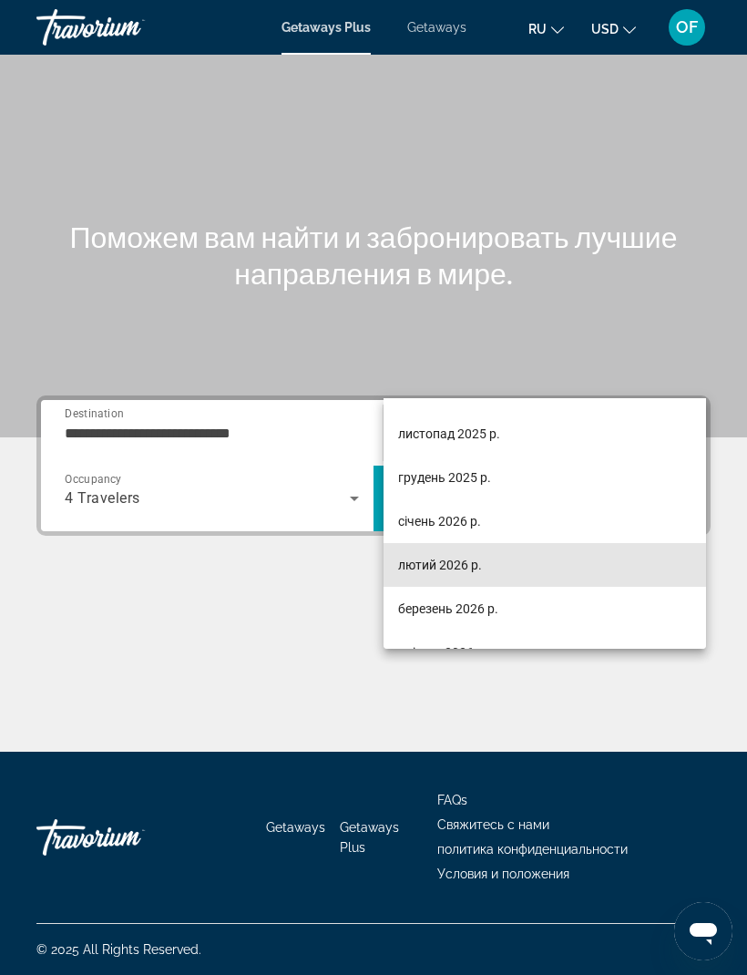
click at [465, 560] on span "лютий 2026 р." at bounding box center [440, 565] width 84 height 22
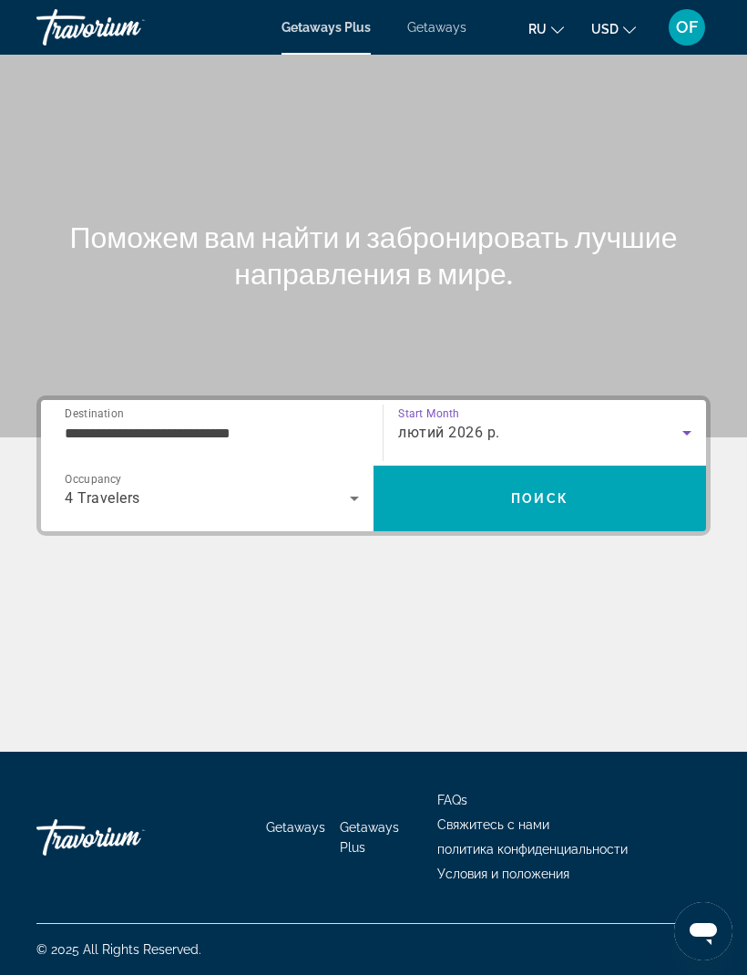
click at [558, 491] on span "Поиск" at bounding box center [539, 498] width 57 height 15
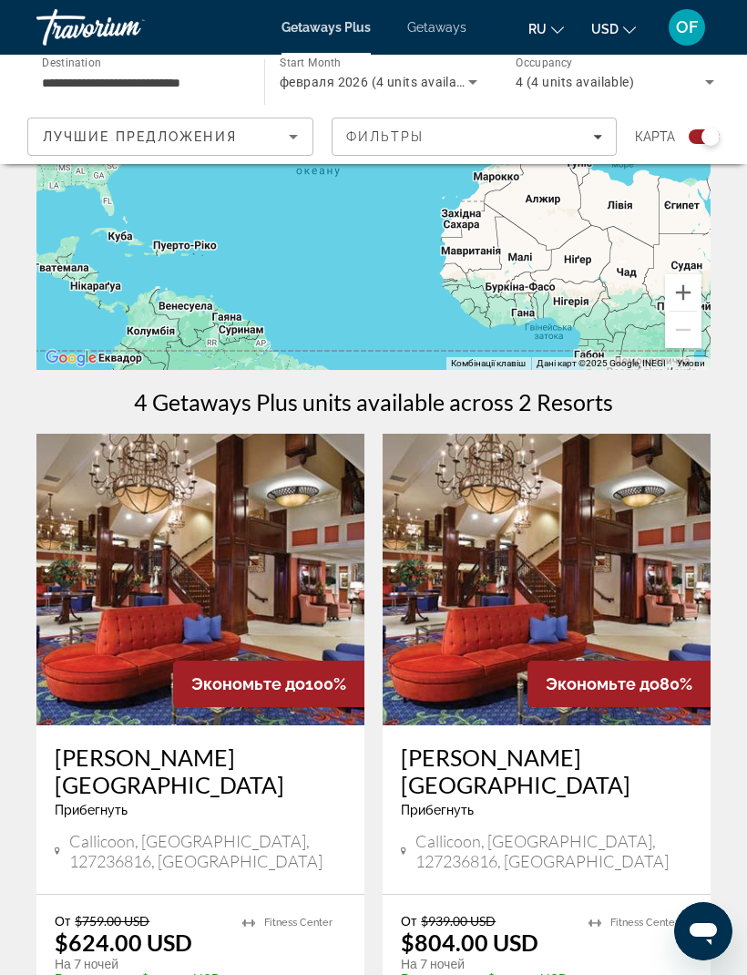
scroll to position [174, 0]
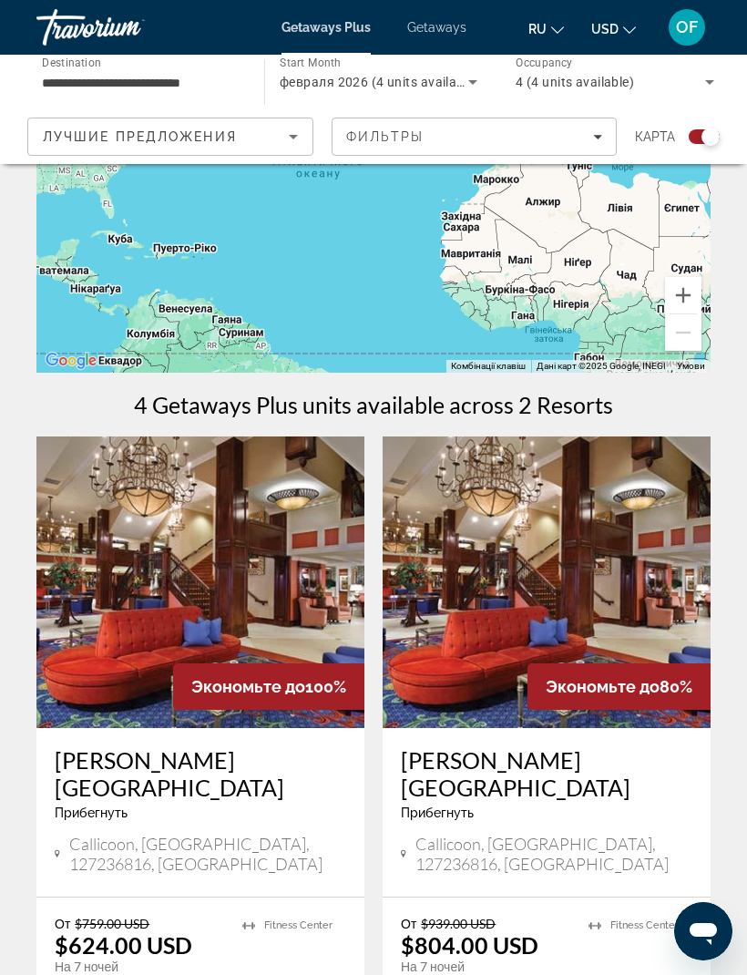
click at [556, 18] on button "ru English Español Français Italiano Português русский" at bounding box center [546, 28] width 36 height 26
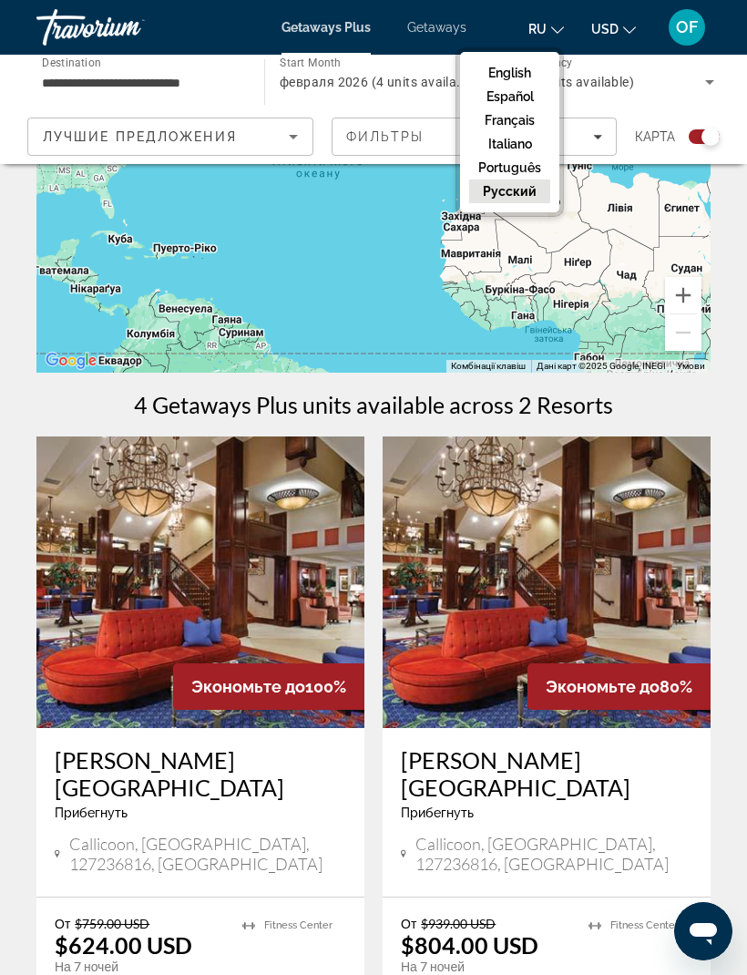
click at [663, 241] on div "Увімкніть режим перетягування за допомогою клавіатури, натиснувши Alt + Enter. …" at bounding box center [373, 190] width 674 height 364
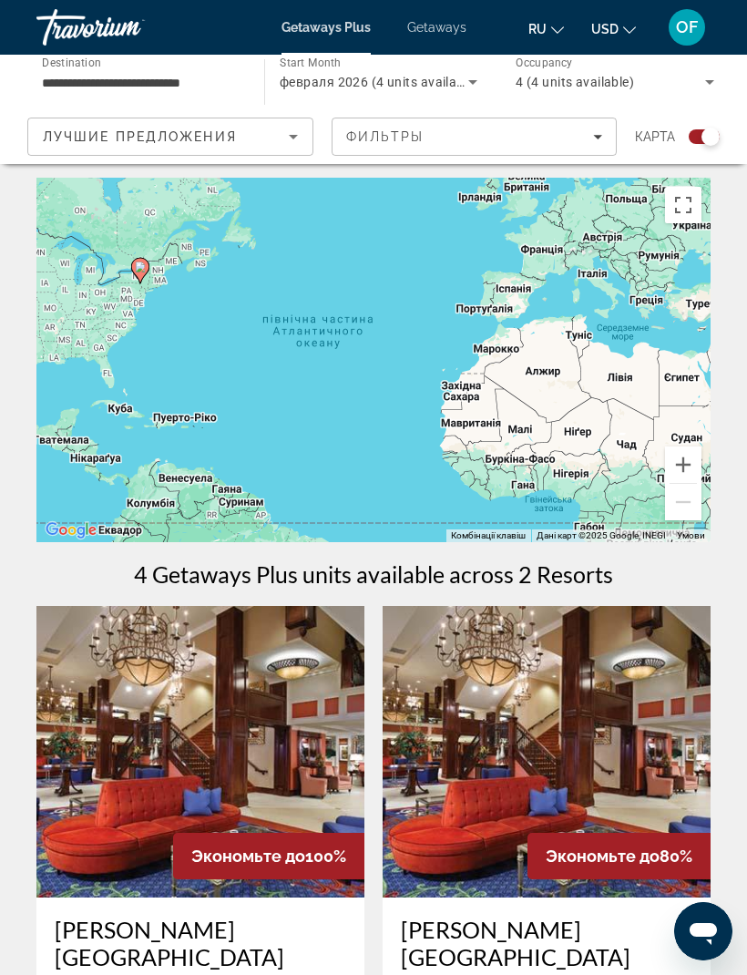
scroll to position [0, 0]
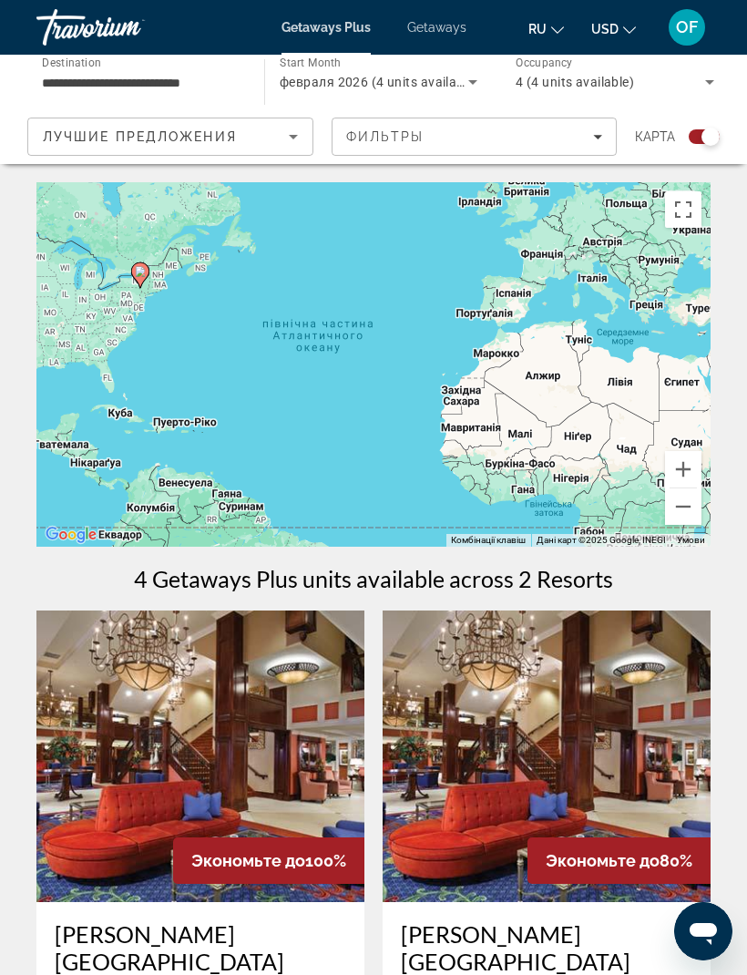
type input "**********"
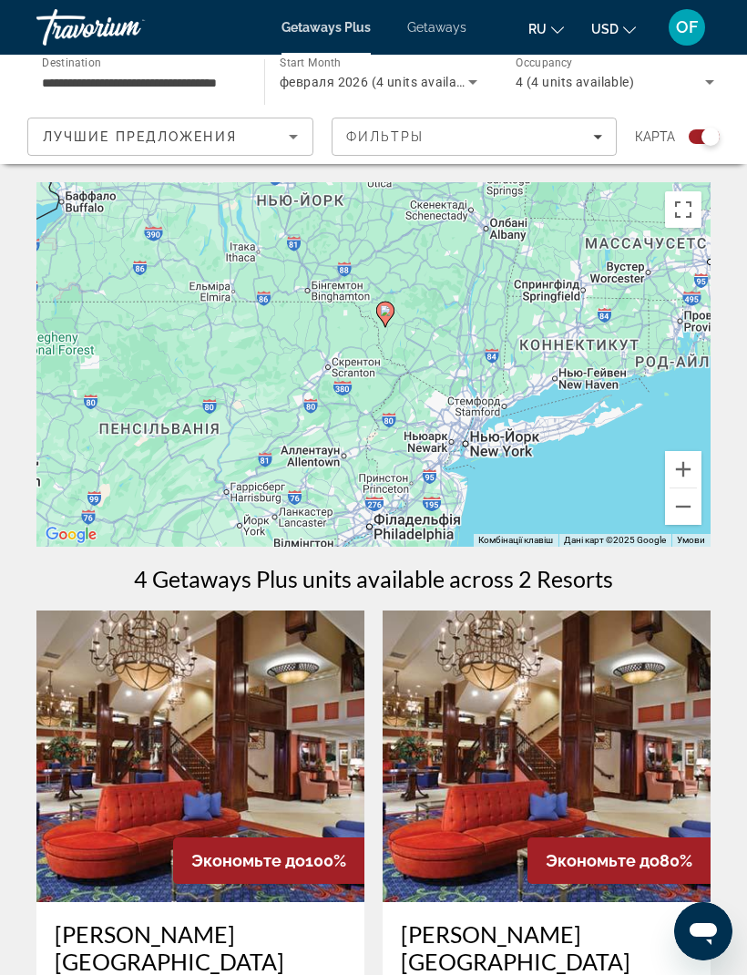
click at [509, 445] on div "Увімкніть режим перетягування за допомогою клавіатури, натиснувши Alt + Enter. …" at bounding box center [373, 364] width 674 height 364
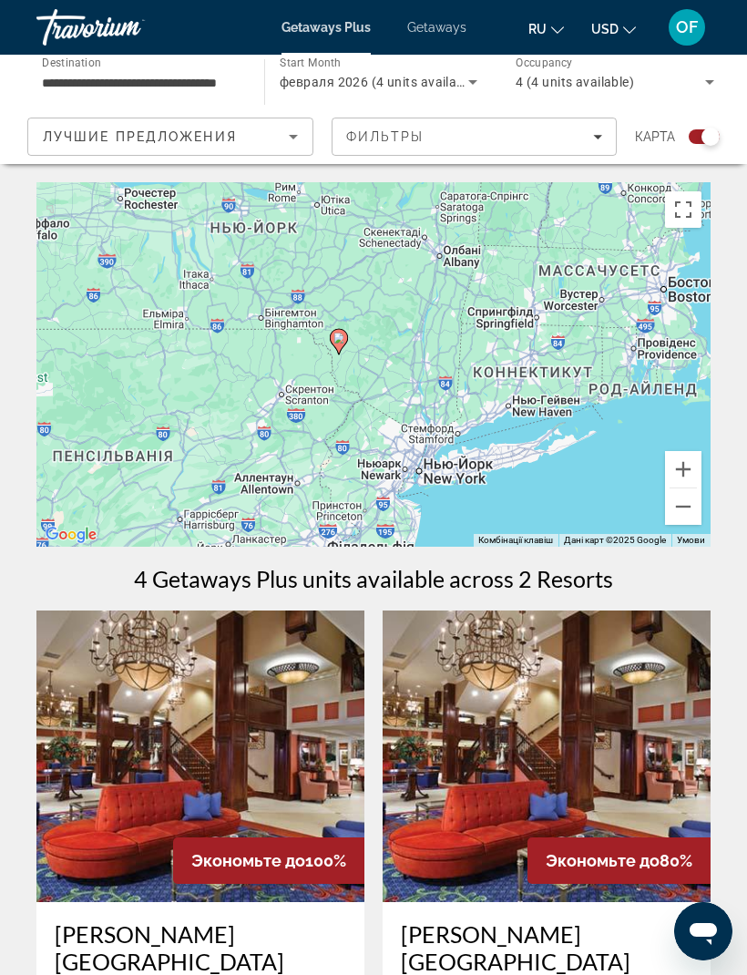
click at [495, 467] on div "Увімкніть режим перетягування за допомогою клавіатури, натиснувши Alt + Enter. …" at bounding box center [373, 364] width 674 height 364
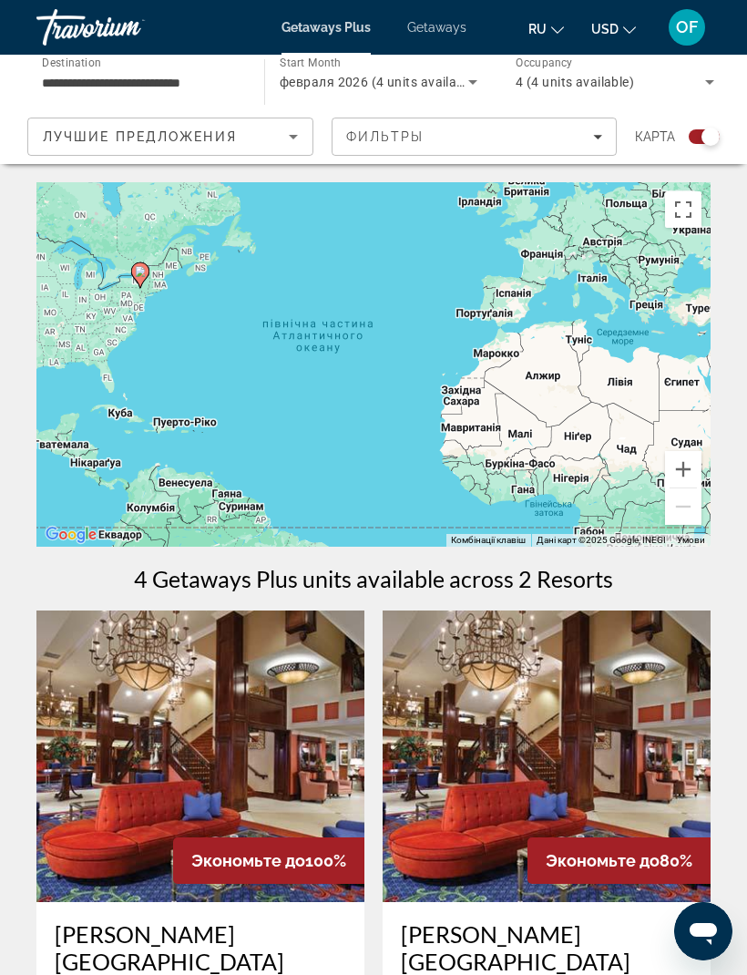
click at [605, 18] on button "USD USD ($) MXN (Mex$) CAD (Can$) GBP (£) EUR (€) AUD (A$) NZD (NZ$) CNY (CN¥)" at bounding box center [613, 28] width 45 height 26
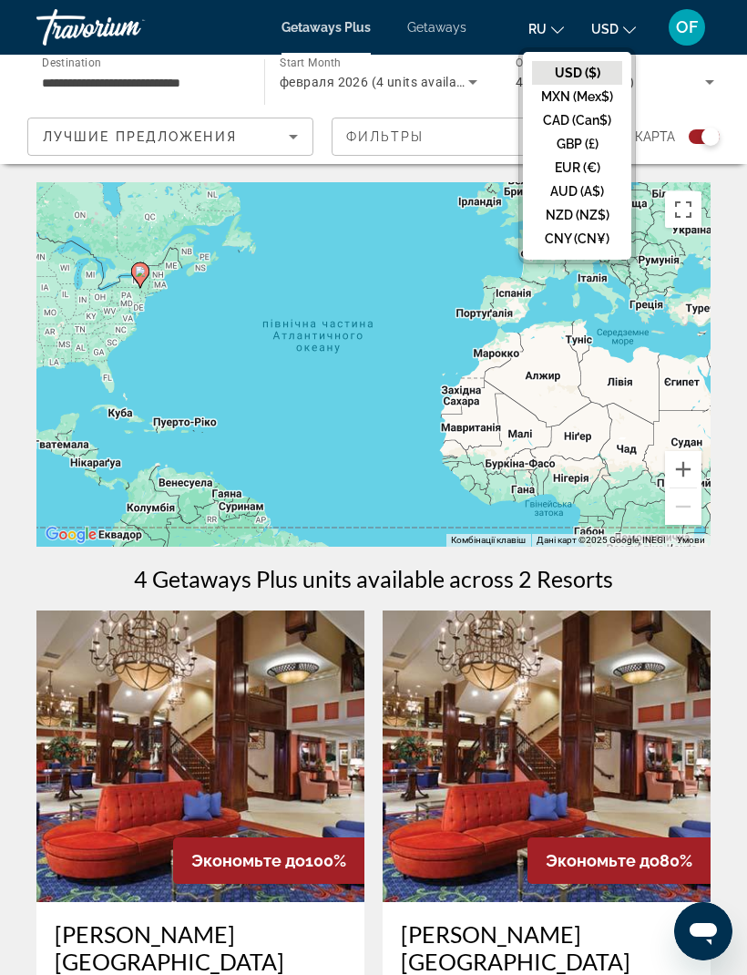
click at [437, 263] on div "Увімкніть режим перетягування за допомогою клавіатури, натиснувши Alt + Enter. …" at bounding box center [373, 364] width 674 height 364
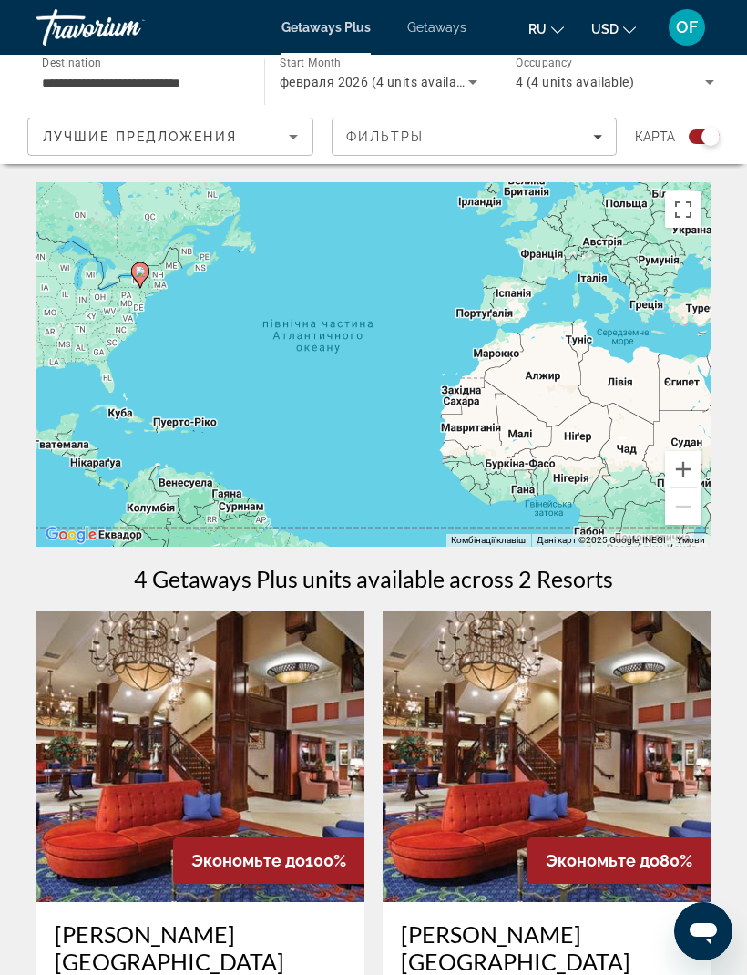
click at [564, 16] on button "ru English Español Français Italiano Português русский" at bounding box center [546, 28] width 36 height 26
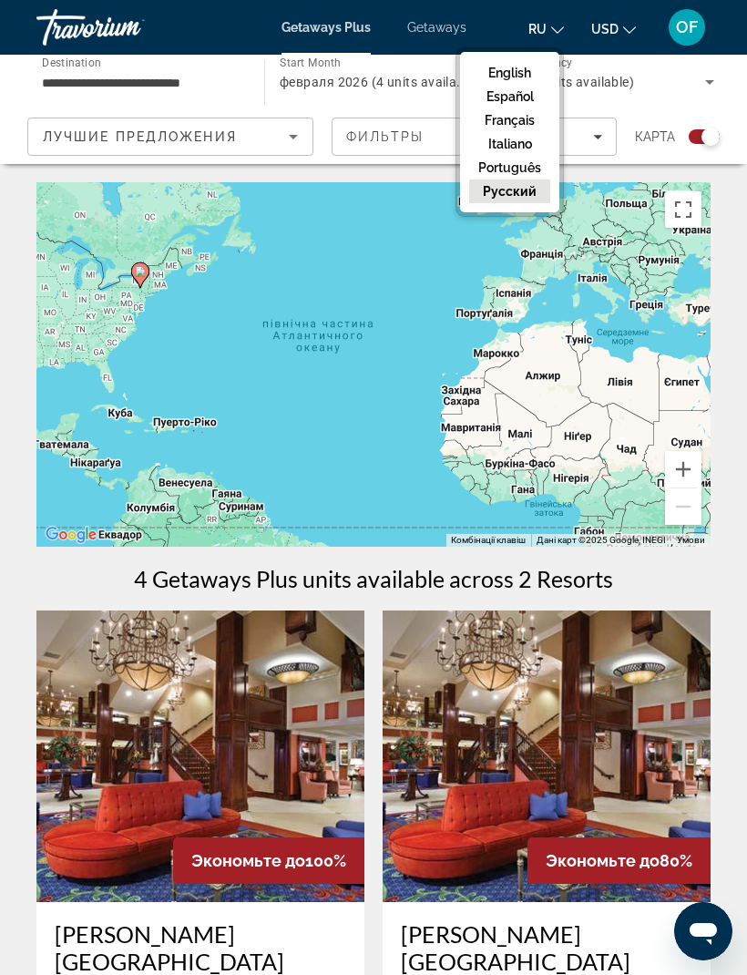
click at [517, 67] on button "English" at bounding box center [509, 73] width 81 height 24
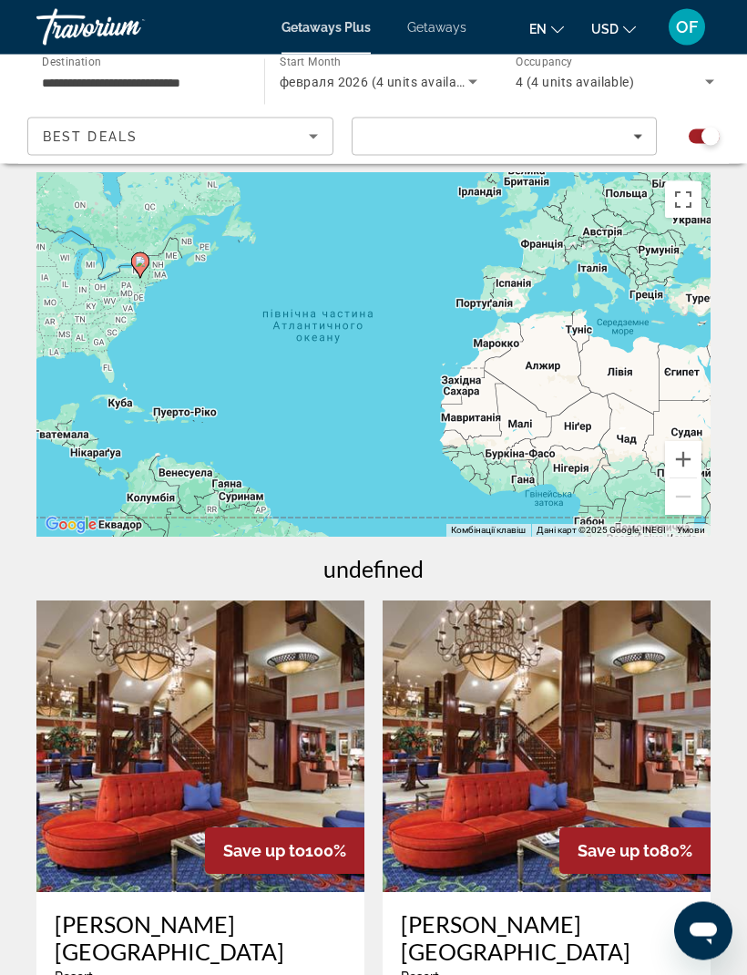
scroll to position [10, 0]
click at [499, 142] on span "Filters" at bounding box center [505, 137] width 304 height 44
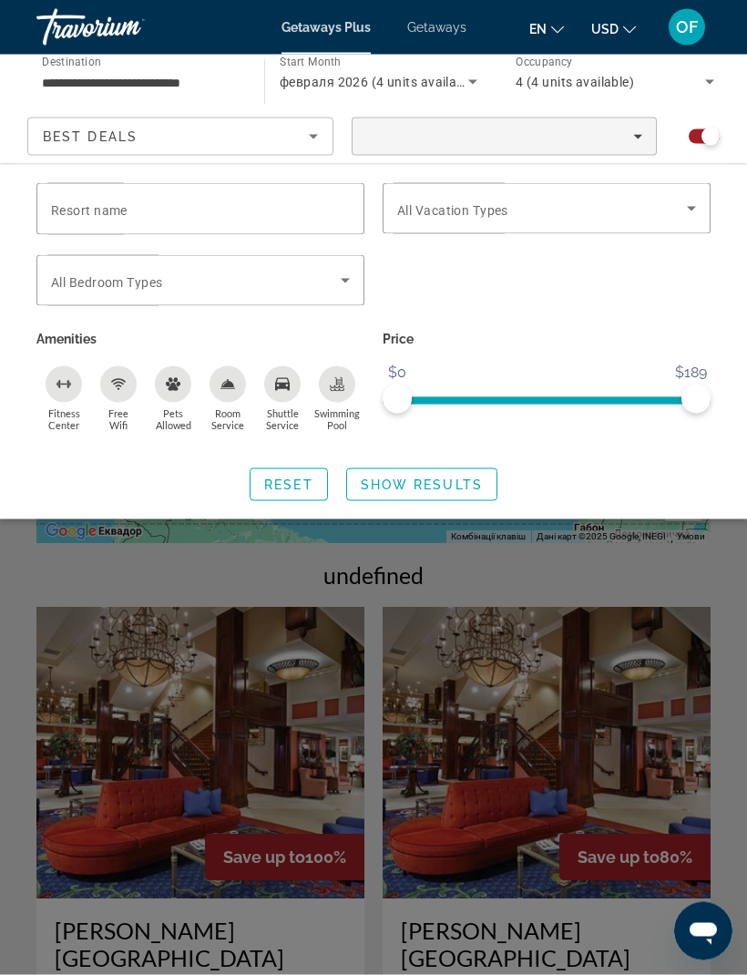
scroll to position [0, 0]
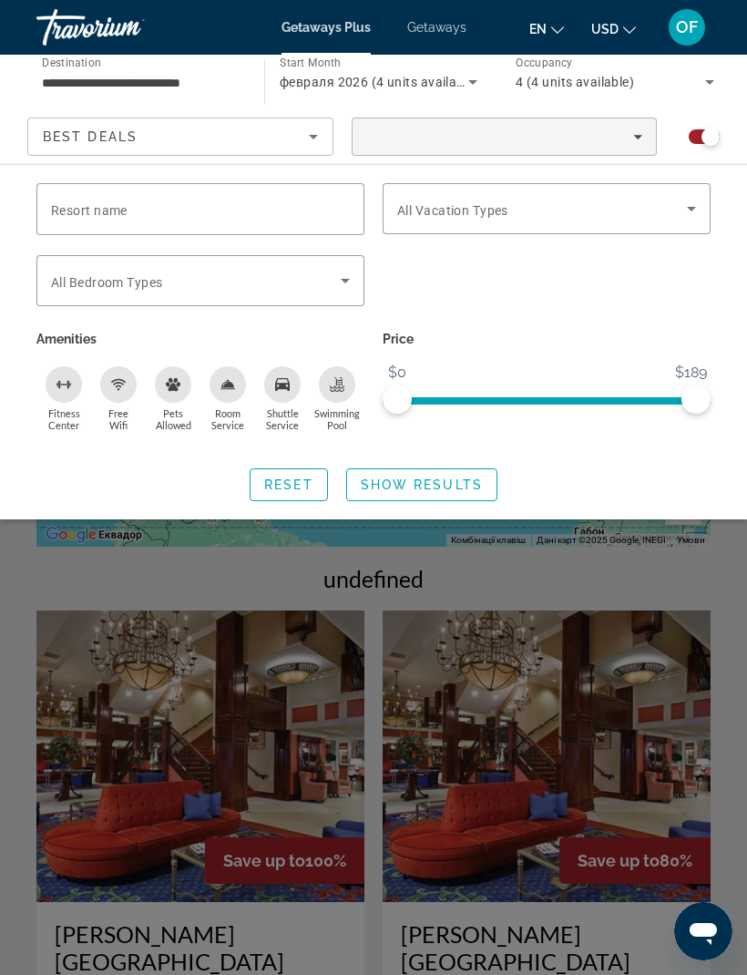
click at [270, 134] on div "Best Deals" at bounding box center [176, 137] width 266 height 22
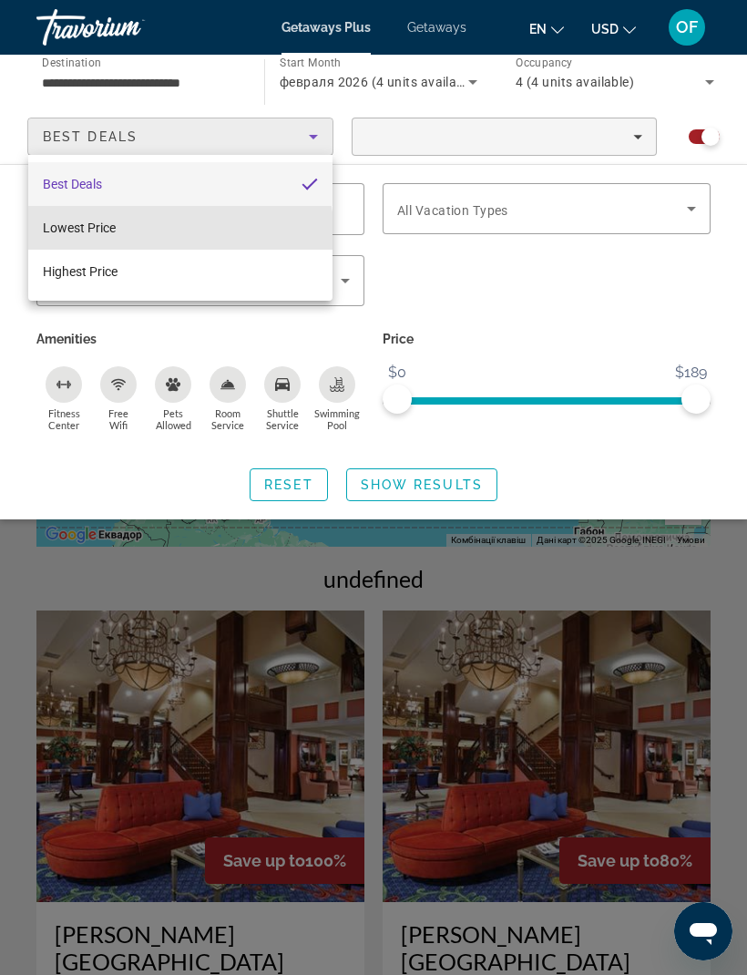
click at [138, 231] on mat-option "Lowest Price" at bounding box center [180, 228] width 304 height 44
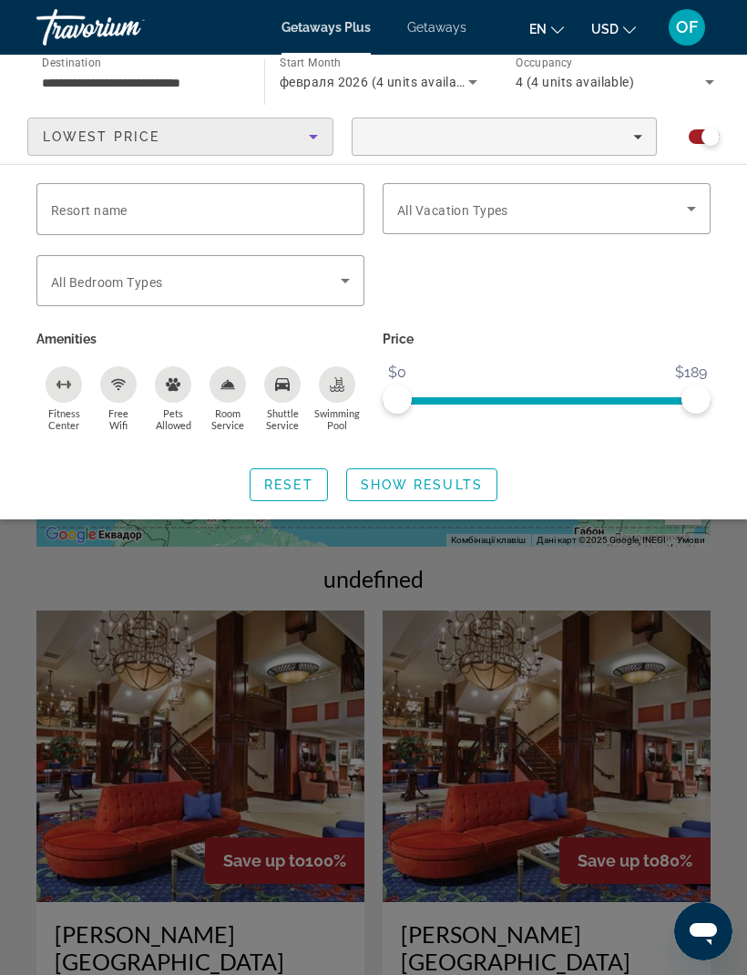
click at [538, 132] on div "Filters" at bounding box center [504, 136] width 277 height 9
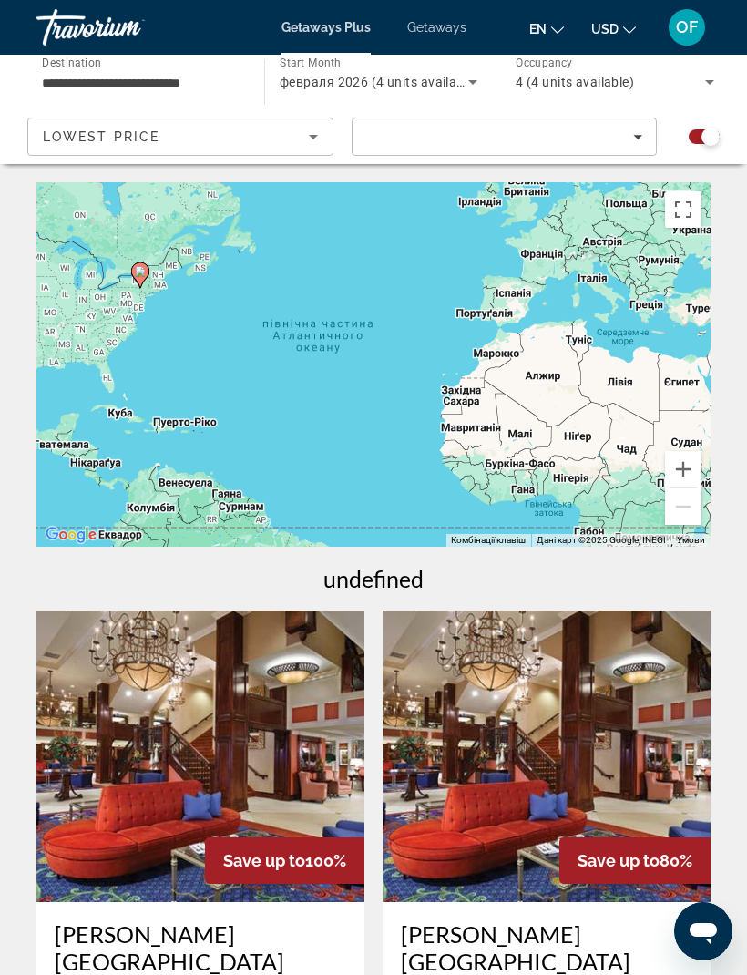
click at [552, 144] on span "Filters" at bounding box center [505, 137] width 304 height 44
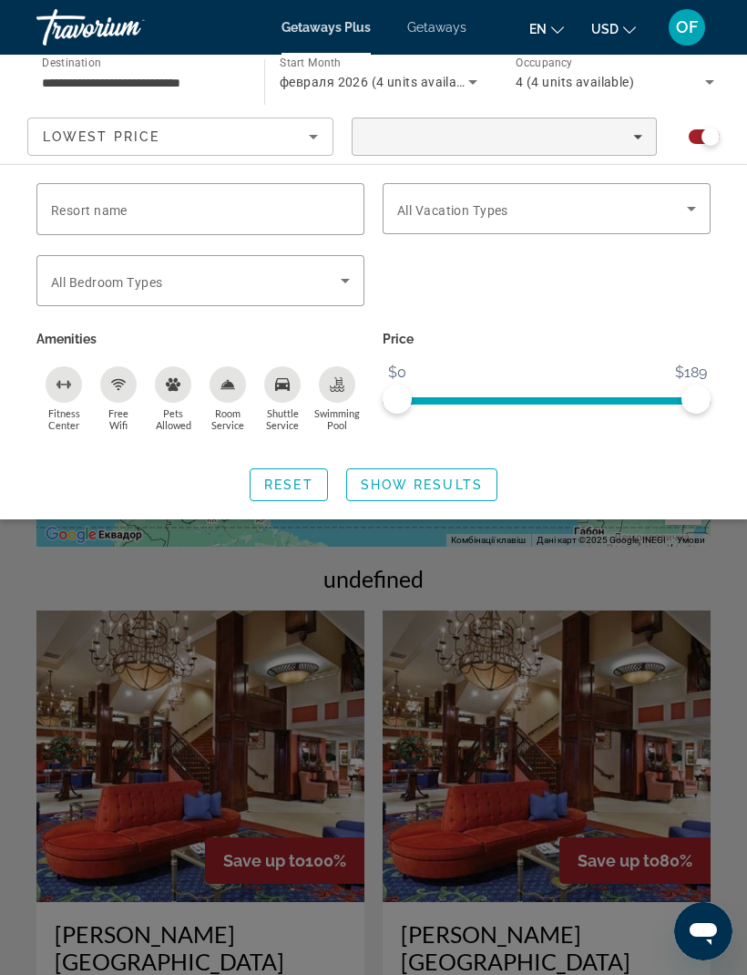
click at [95, 290] on span "Search widget" at bounding box center [196, 281] width 290 height 22
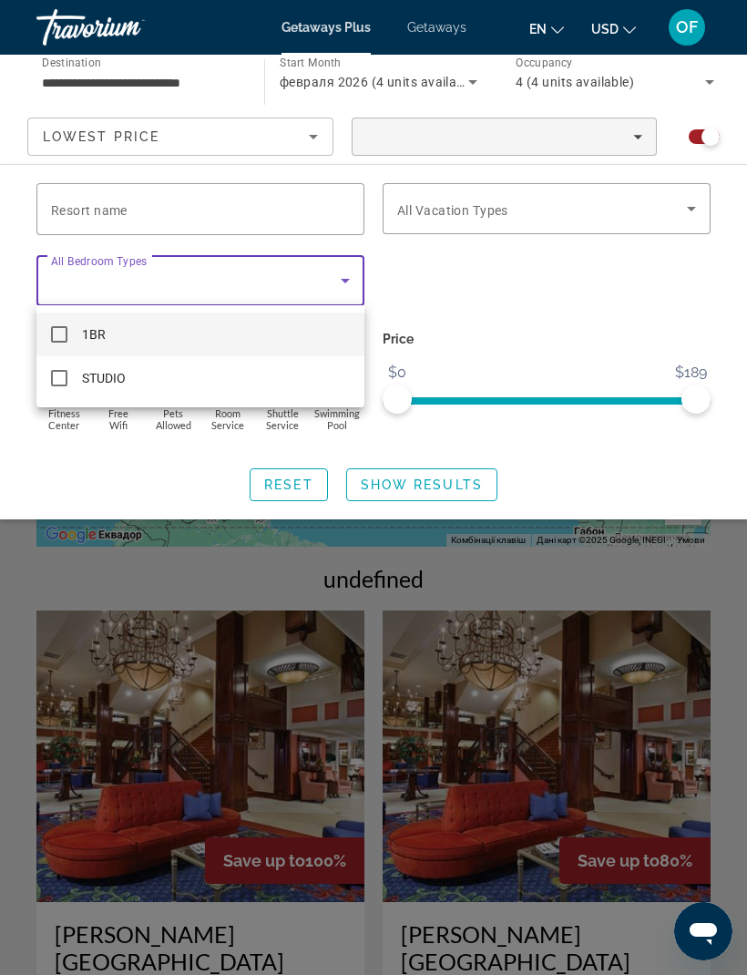
click at [444, 525] on div at bounding box center [373, 487] width 747 height 975
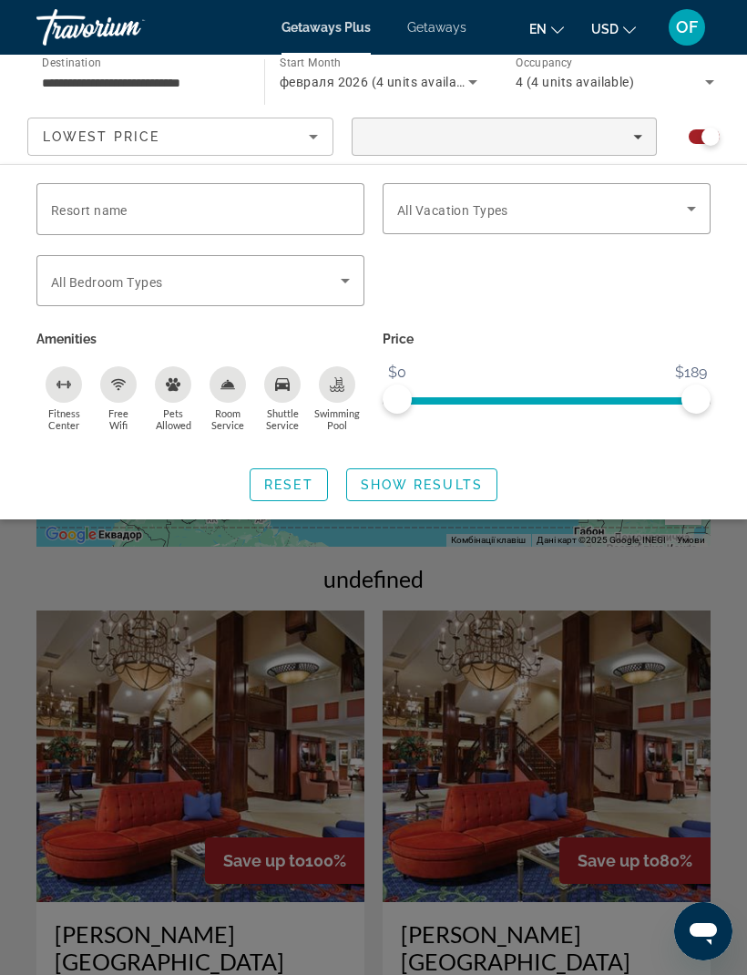
click at [114, 289] on div "Bedroom Types All Bedroom Types" at bounding box center [200, 280] width 299 height 51
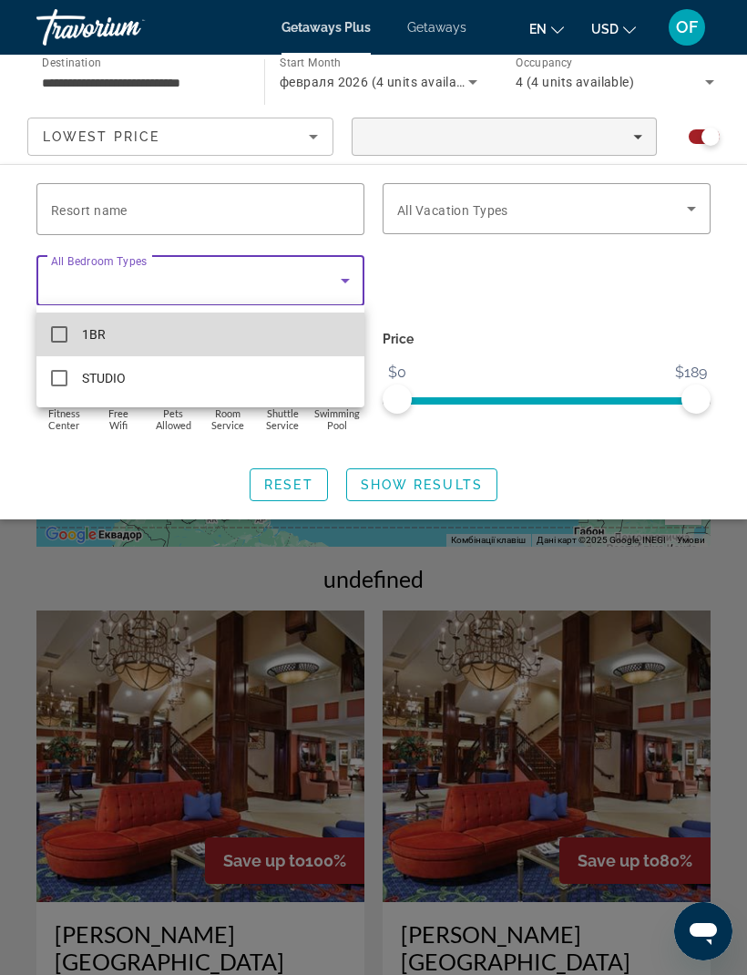
click at [92, 350] on mat-option "1BR" at bounding box center [200, 334] width 328 height 44
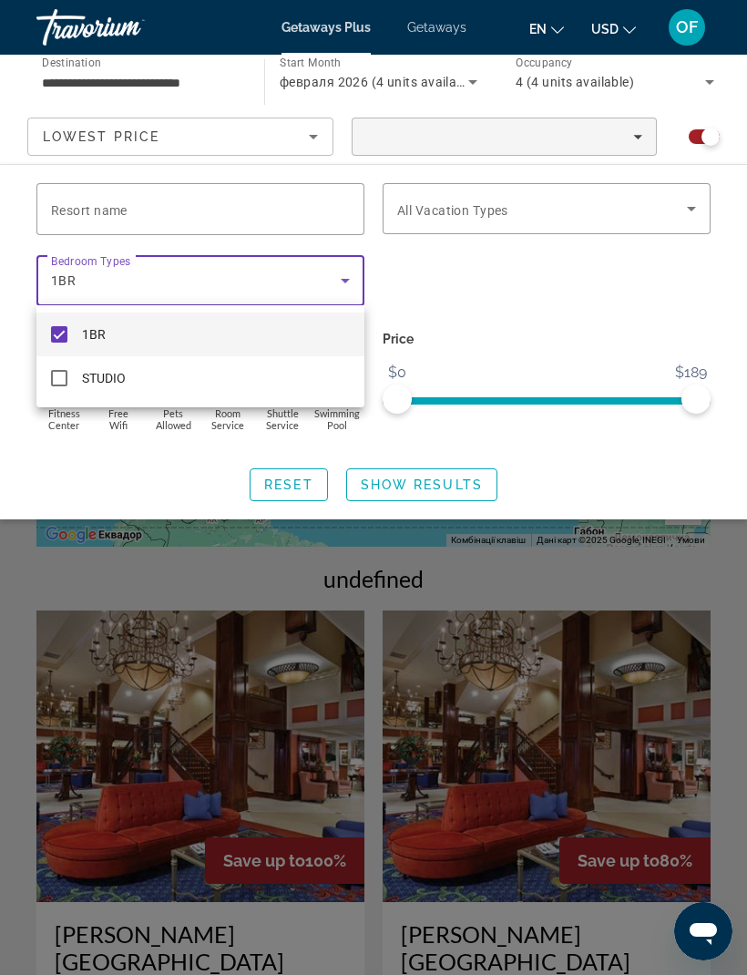
click at [428, 211] on div at bounding box center [373, 487] width 747 height 975
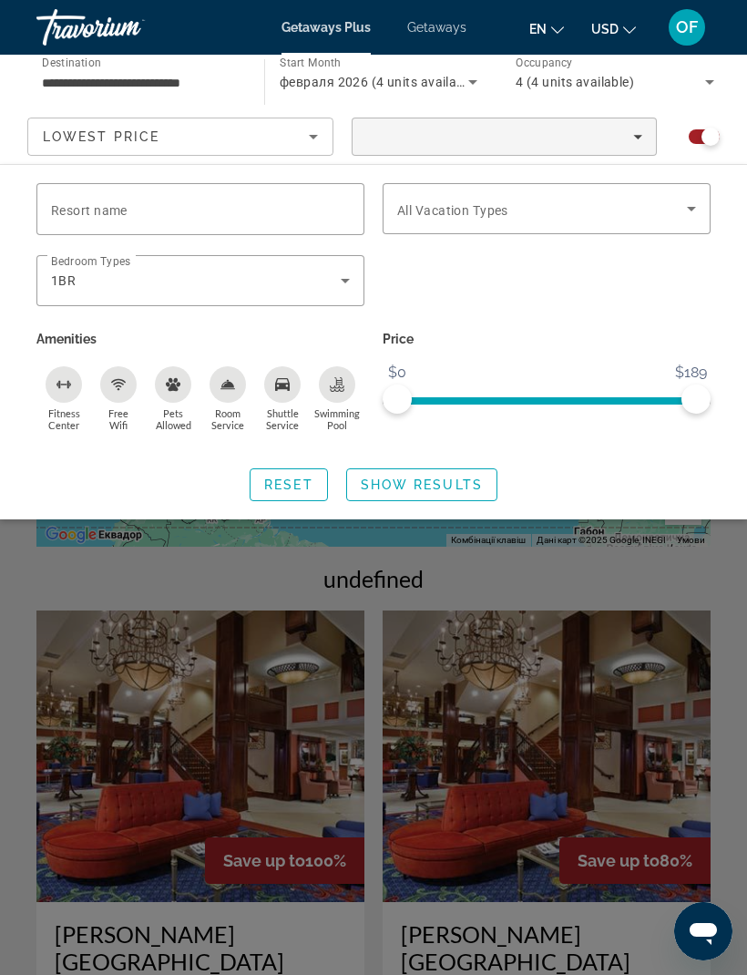
click at [445, 199] on span "Search widget" at bounding box center [542, 209] width 290 height 22
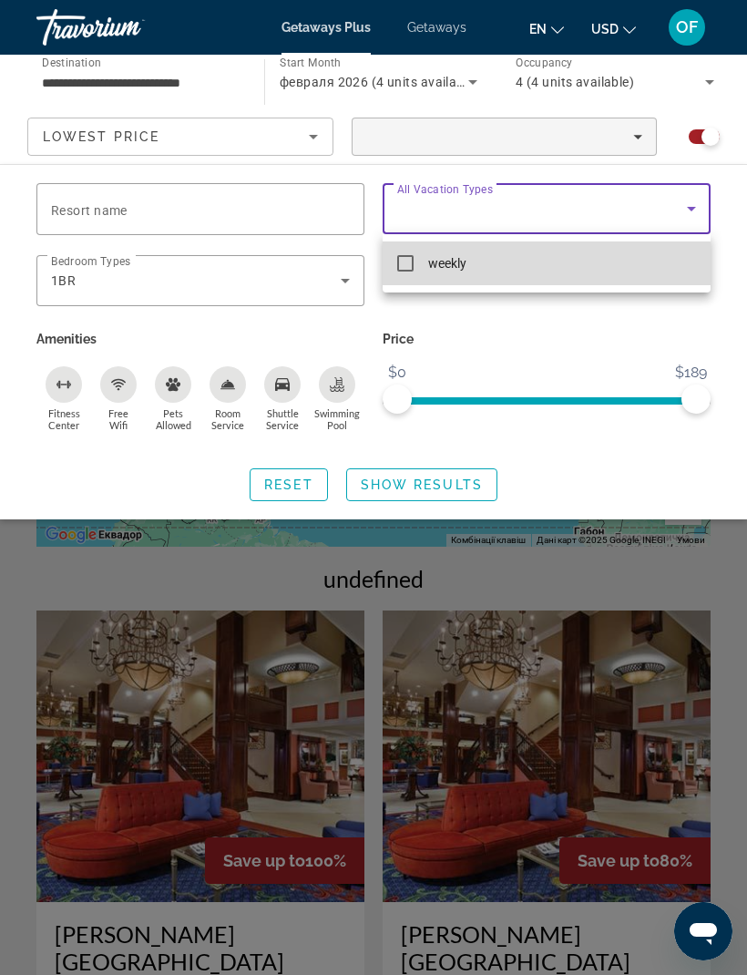
click at [413, 266] on mat-pseudo-checkbox at bounding box center [405, 263] width 16 height 16
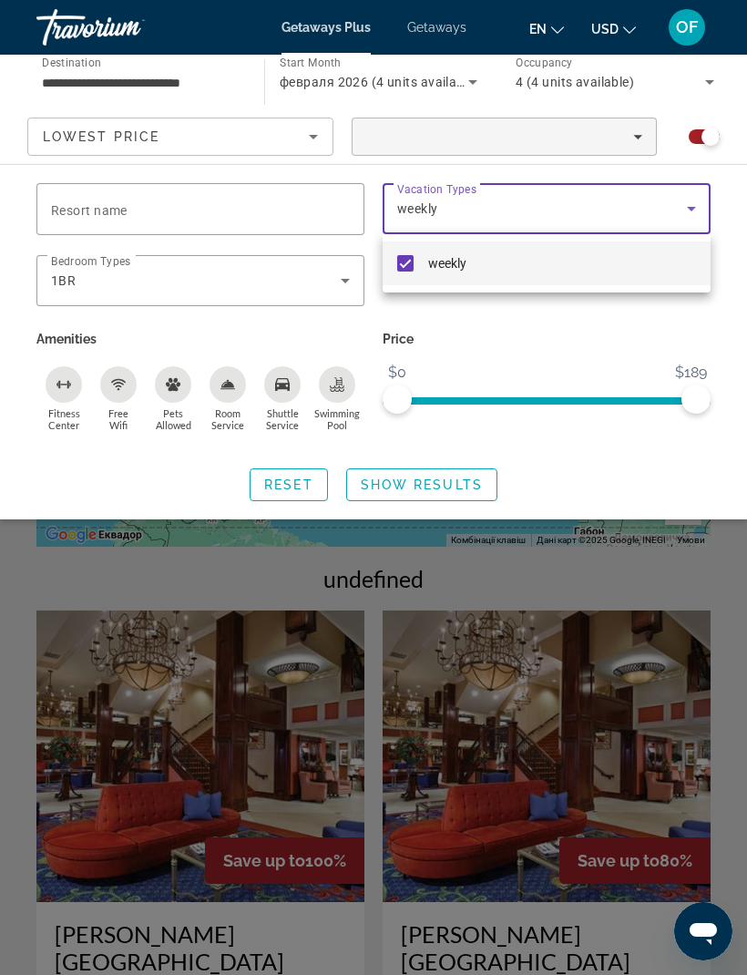
click at [453, 493] on div at bounding box center [373, 487] width 747 height 975
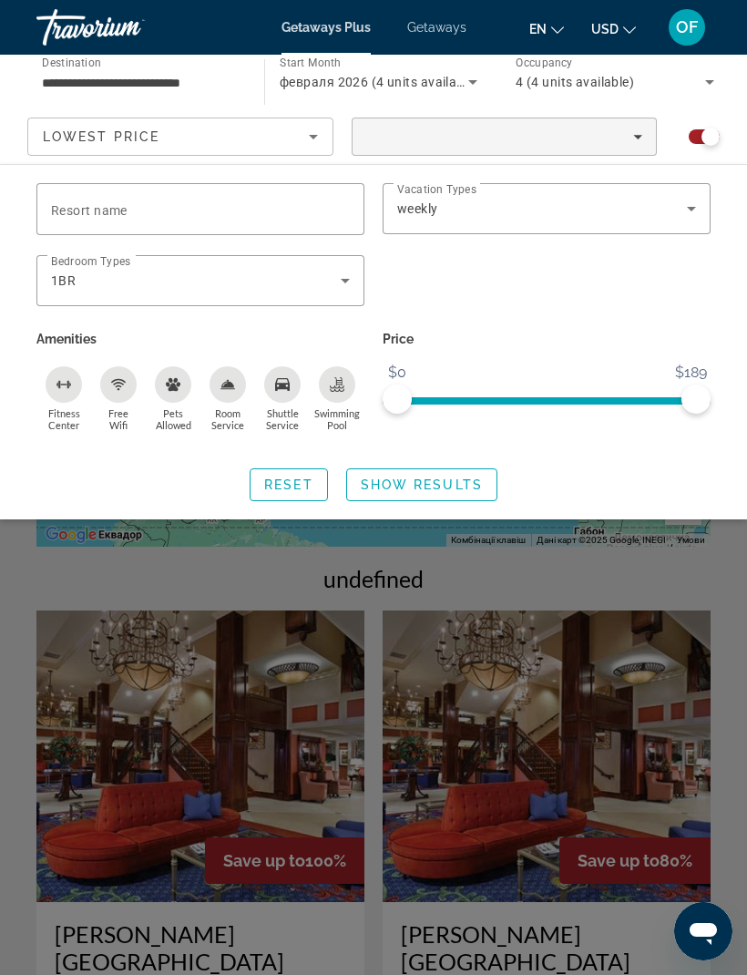
click at [426, 482] on span "Show Results" at bounding box center [422, 484] width 122 height 15
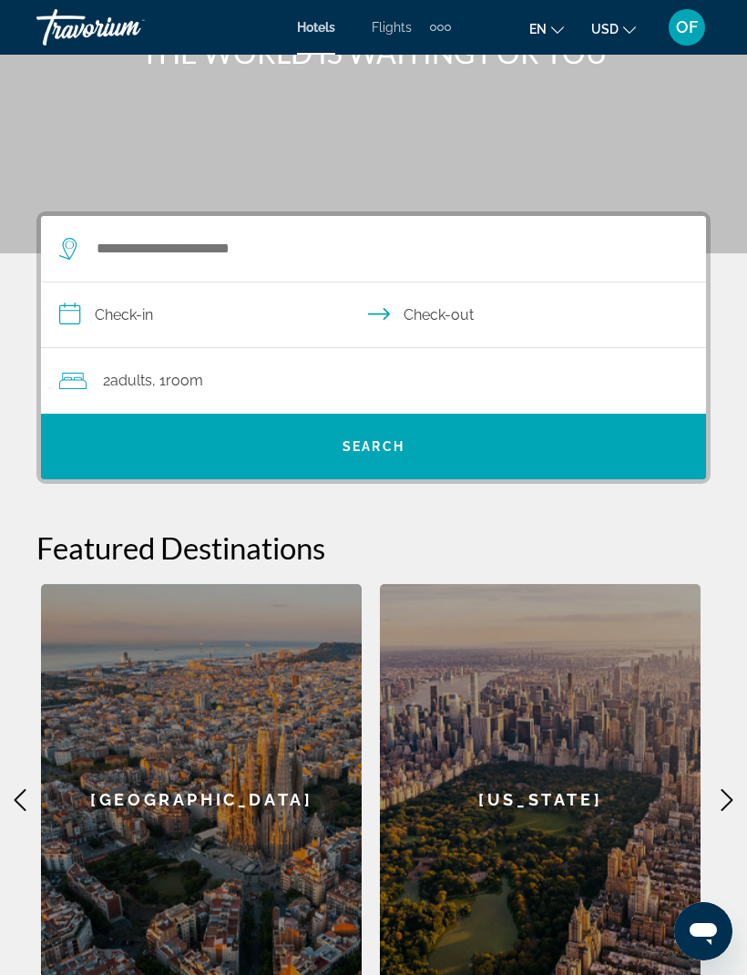
scroll to position [165, 0]
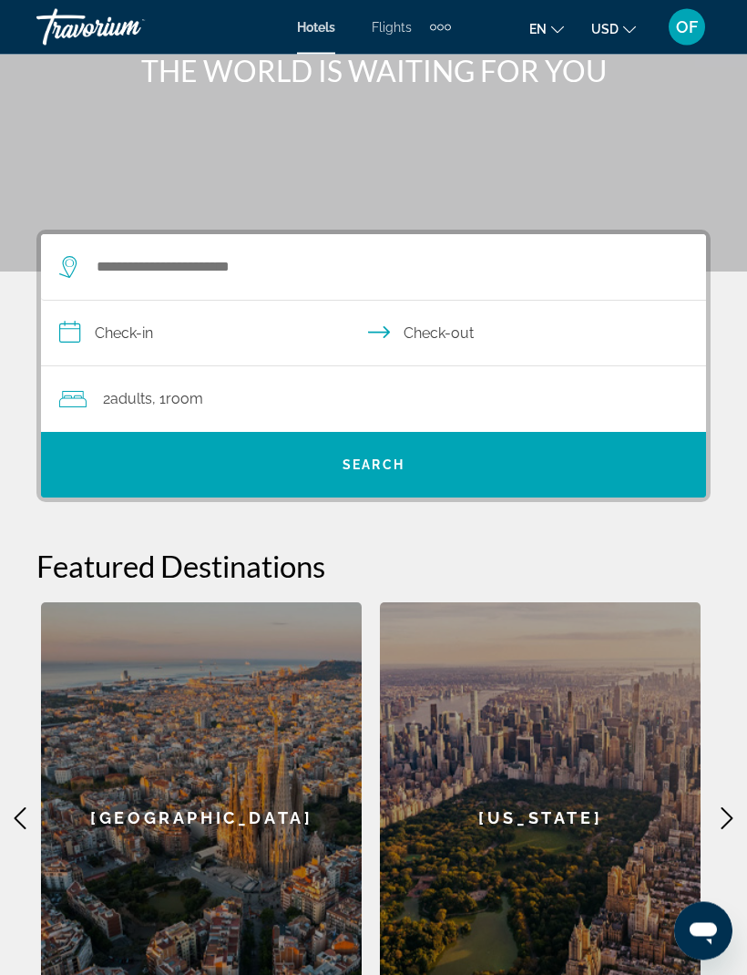
click at [148, 336] on input "**********" at bounding box center [377, 337] width 672 height 70
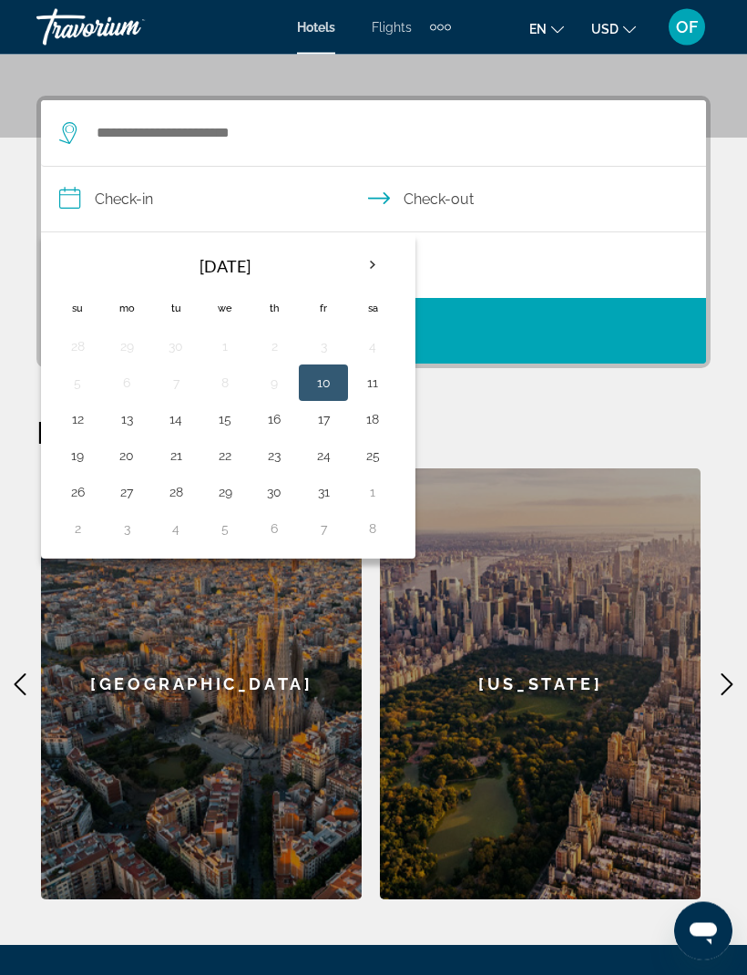
scroll to position [336, 0]
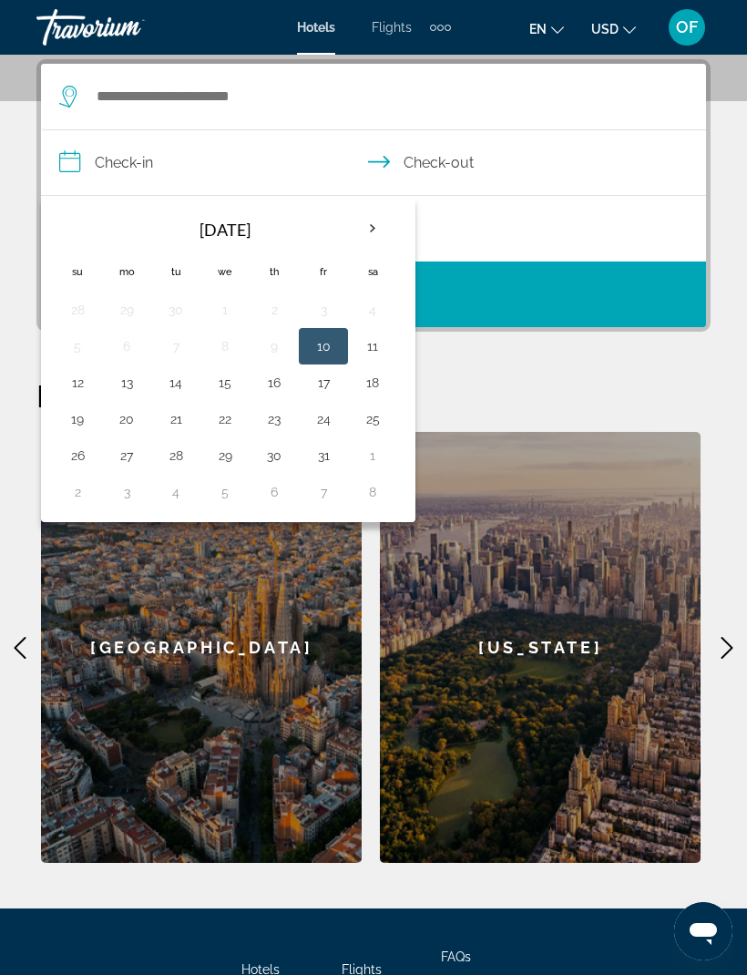
click at [383, 220] on th "Next month" at bounding box center [372, 229] width 49 height 40
click at [380, 227] on th "Next month" at bounding box center [372, 229] width 49 height 40
click at [376, 229] on th "Next month" at bounding box center [372, 229] width 49 height 40
click at [81, 412] on button "18" at bounding box center [77, 419] width 29 height 26
click at [69, 426] on button "18" at bounding box center [77, 419] width 29 height 26
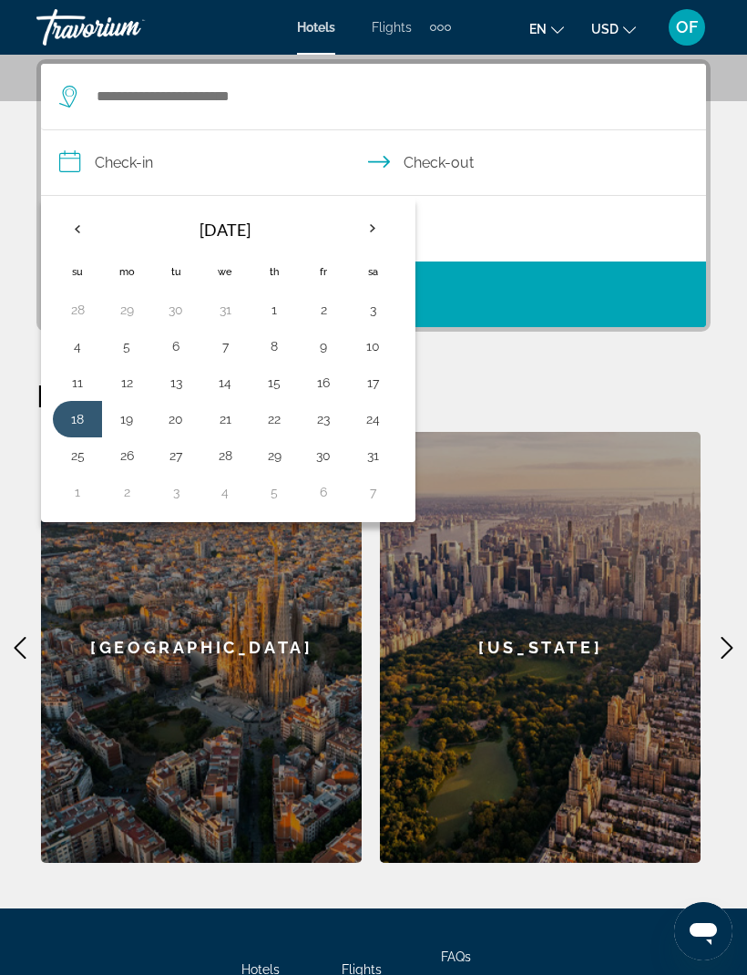
type input "**********"
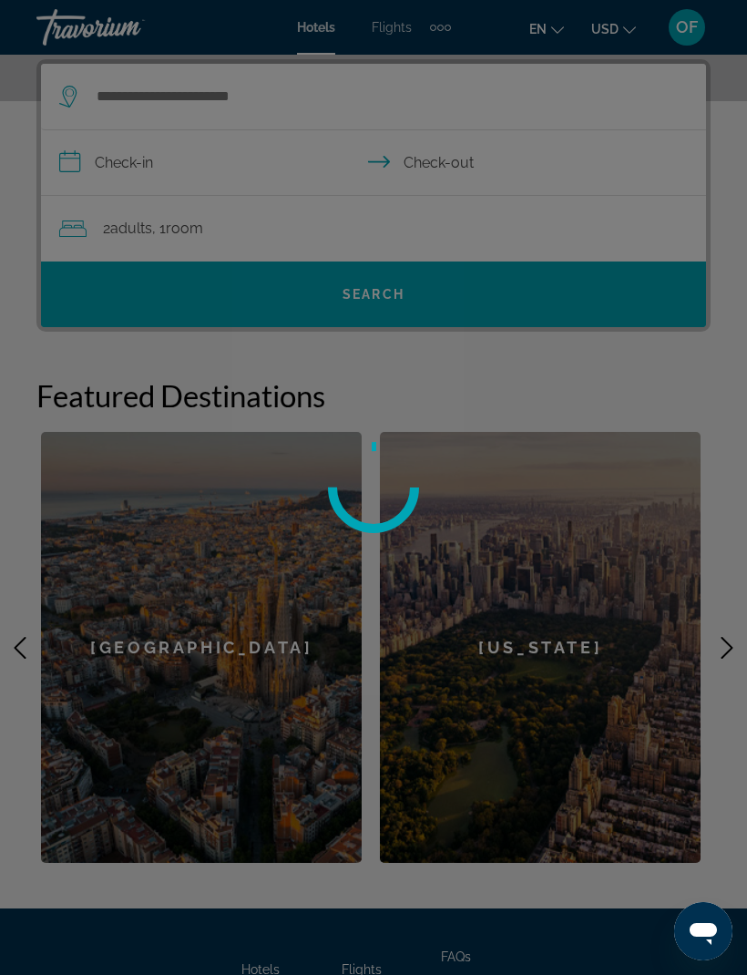
click at [158, 165] on div at bounding box center [373, 487] width 747 height 975
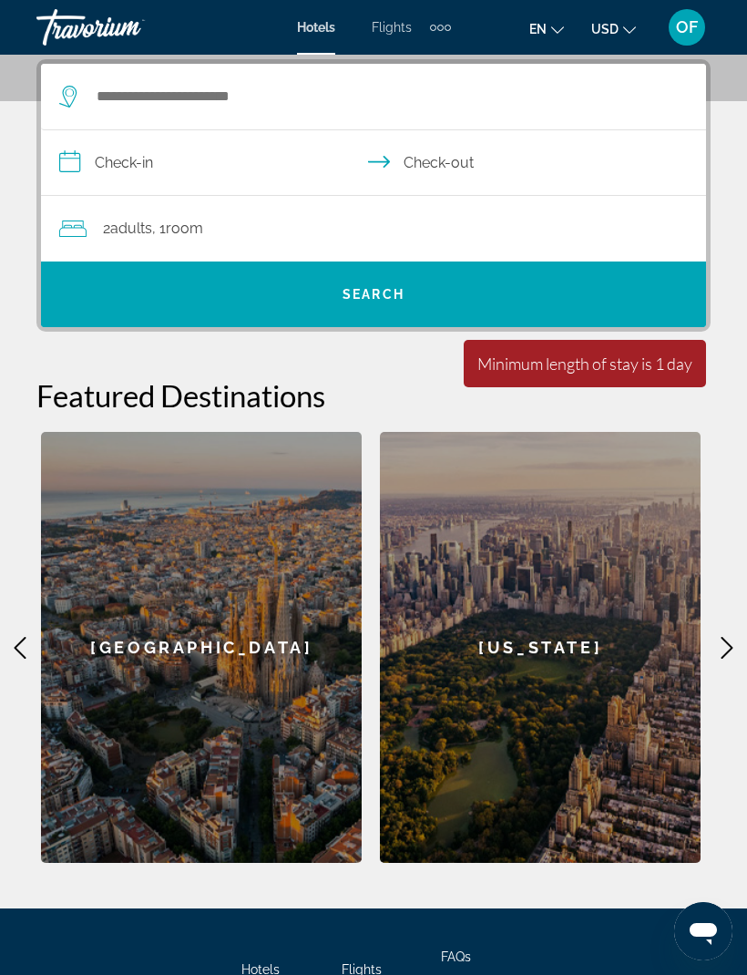
click at [149, 151] on input "**********" at bounding box center [377, 165] width 672 height 70
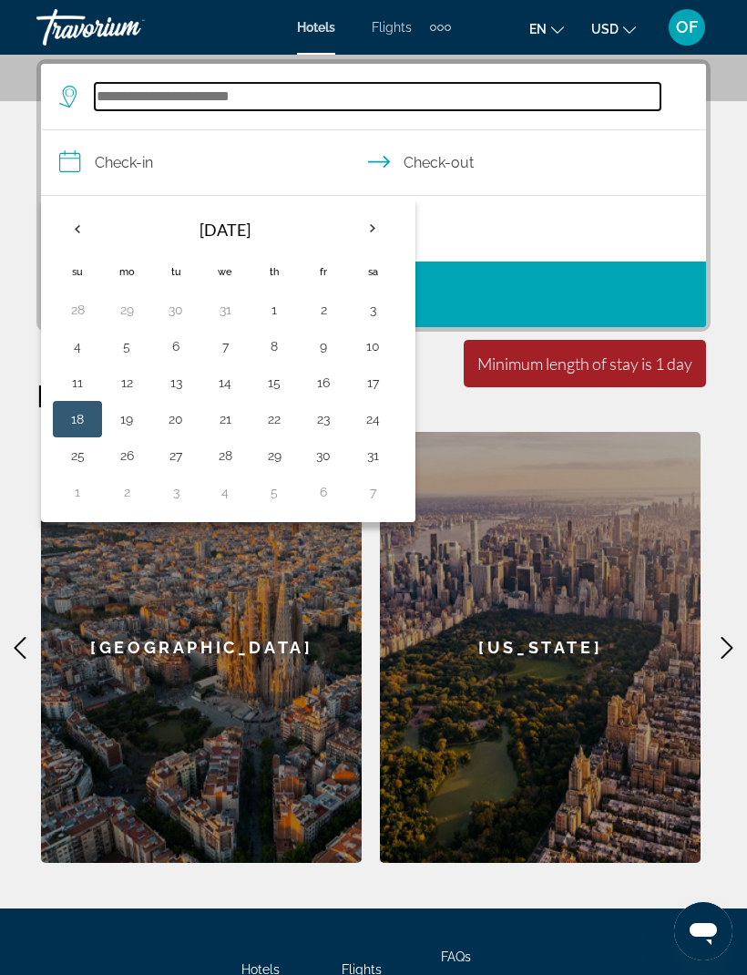
click at [163, 95] on input "Search hotel destination" at bounding box center [378, 96] width 566 height 27
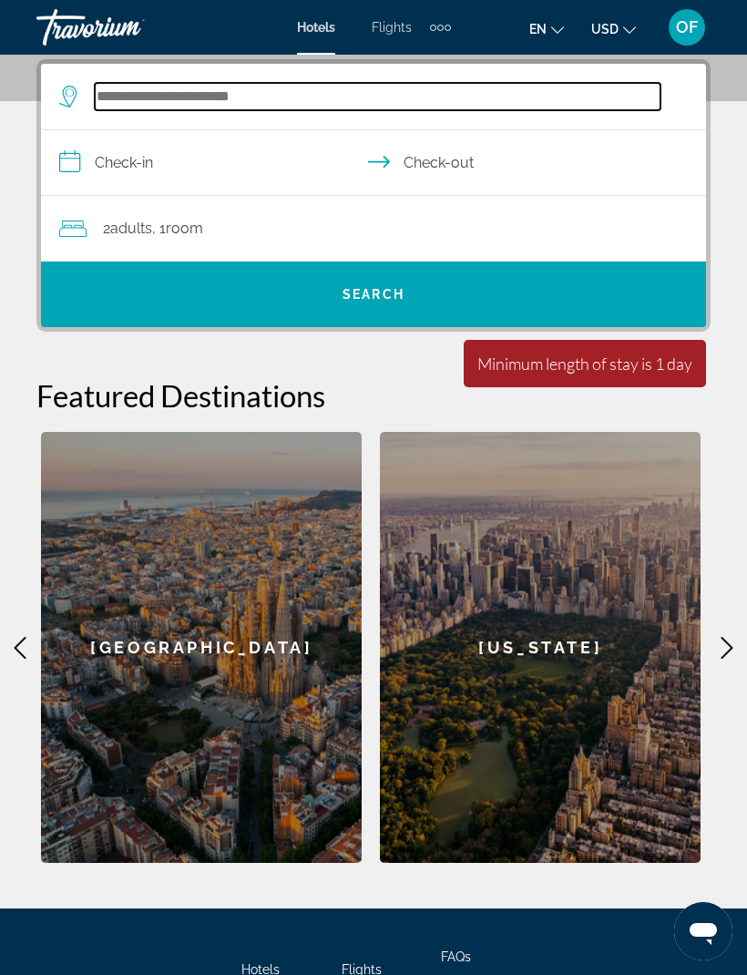
click at [117, 101] on input "Search hotel destination" at bounding box center [378, 96] width 566 height 27
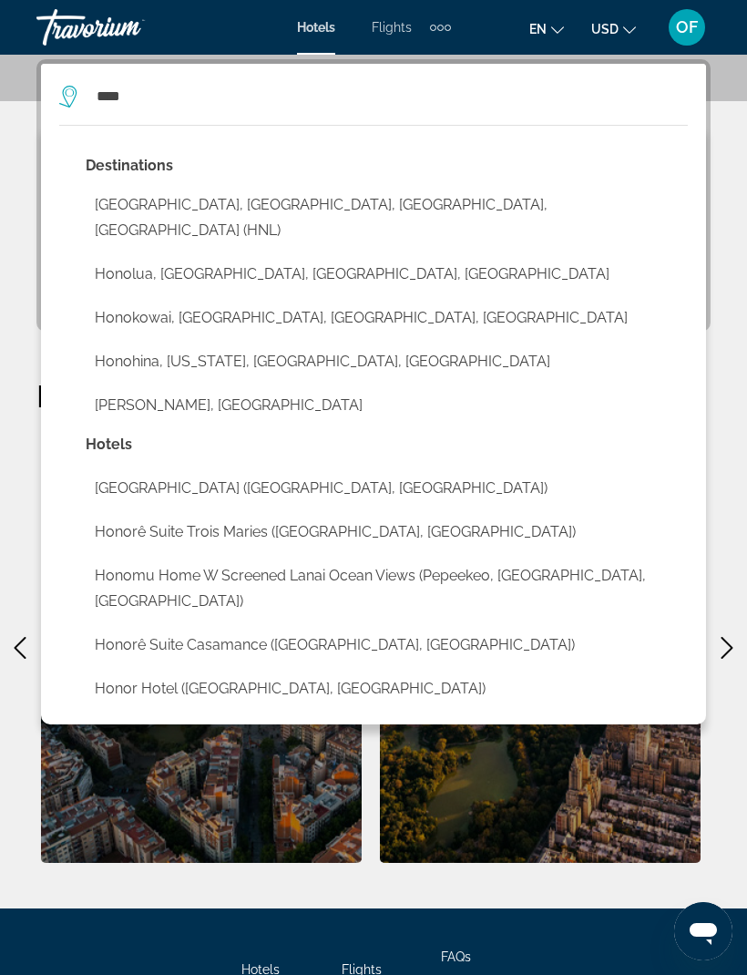
click at [149, 202] on button "Honolulu, Oahu Island, HI, United States (HNL)" at bounding box center [387, 218] width 602 height 60
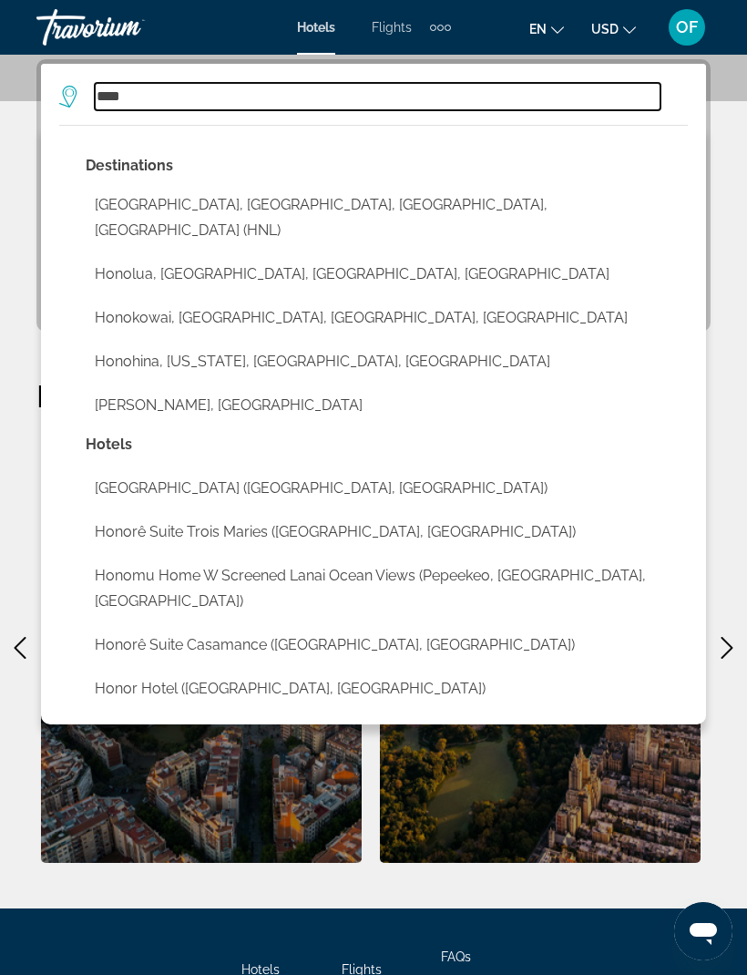
type input "**********"
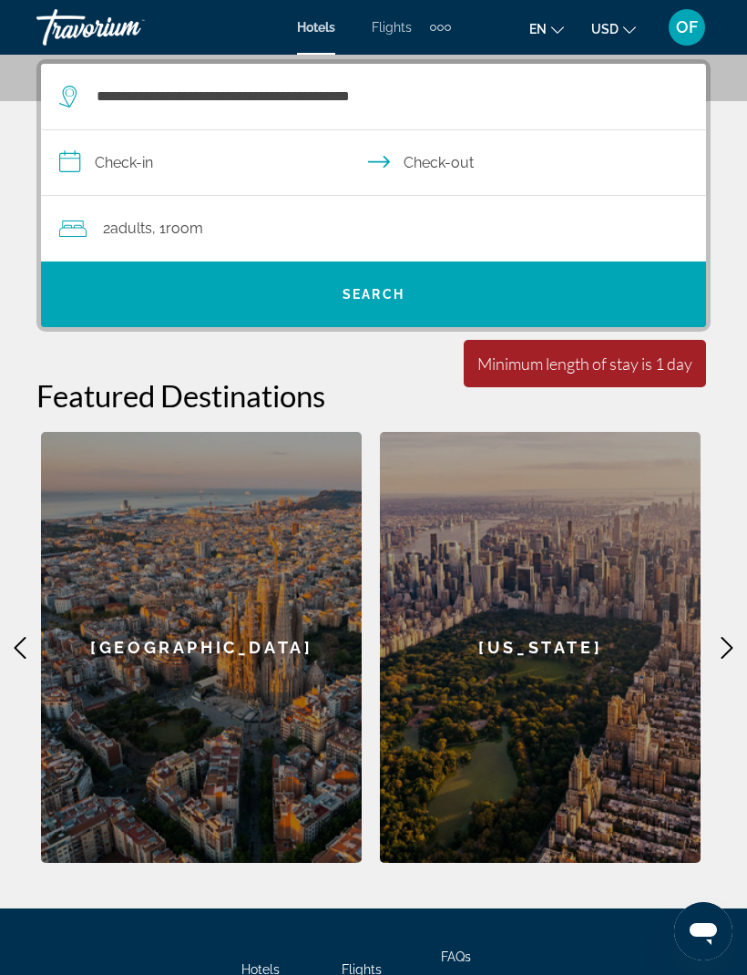
click at [152, 166] on input "**********" at bounding box center [377, 165] width 672 height 70
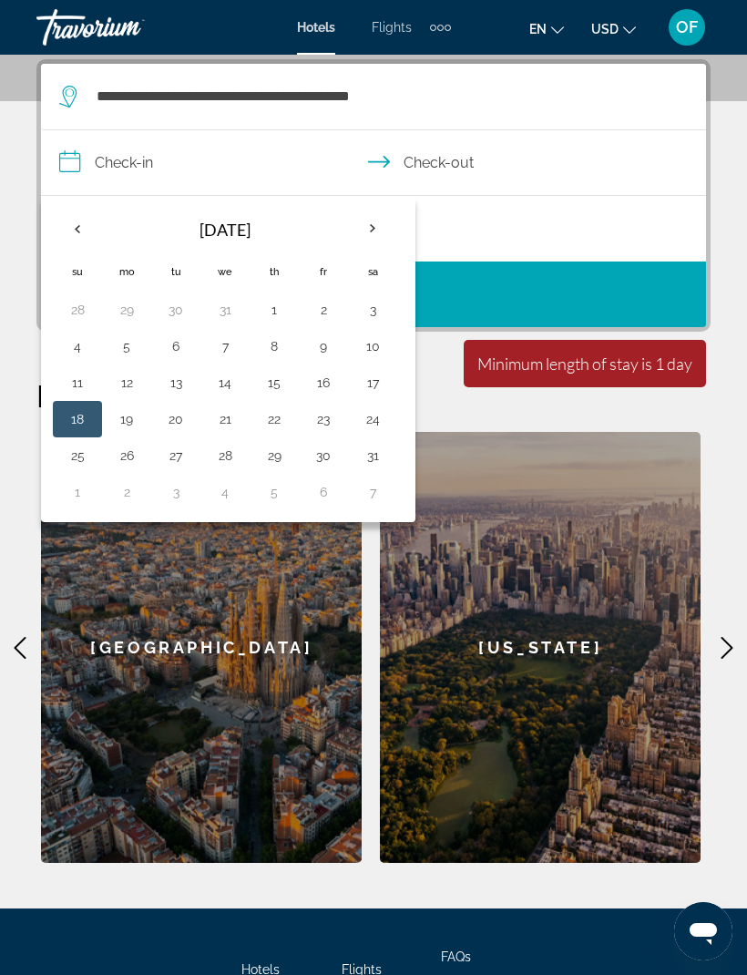
click at [123, 412] on button "19" at bounding box center [126, 419] width 29 height 26
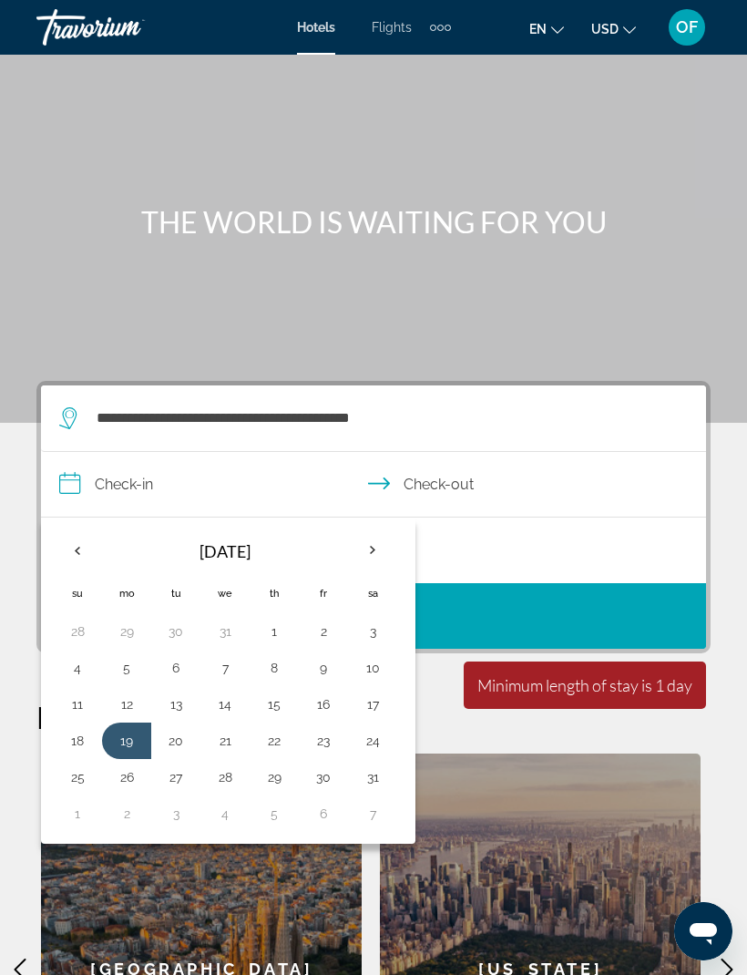
scroll to position [0, 0]
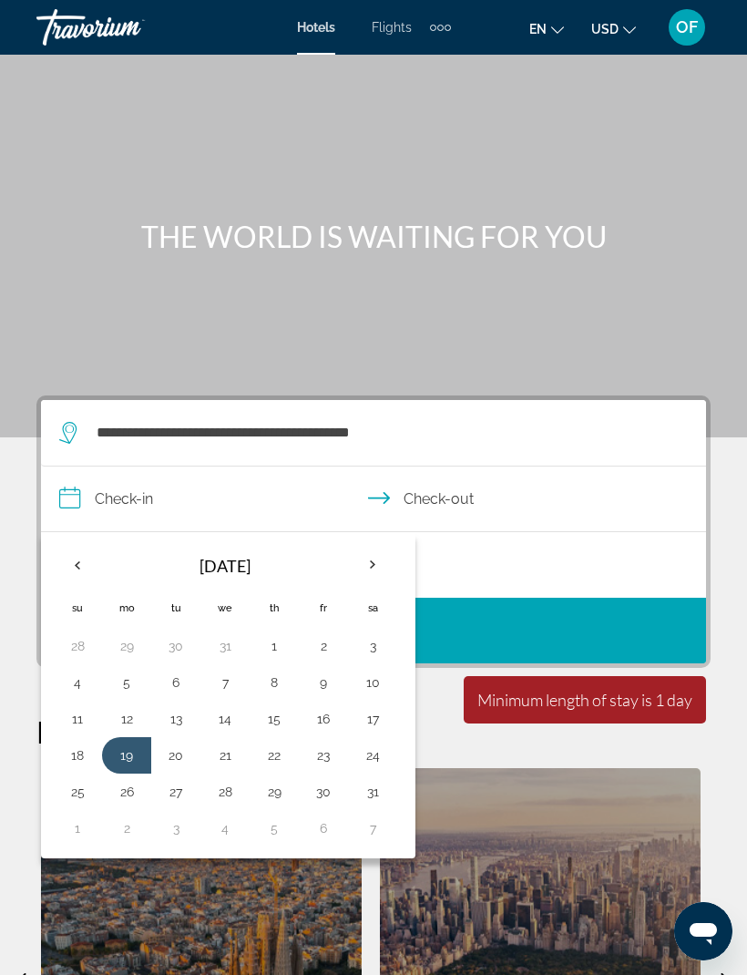
click at [83, 787] on button "25" at bounding box center [77, 792] width 29 height 26
type input "**********"
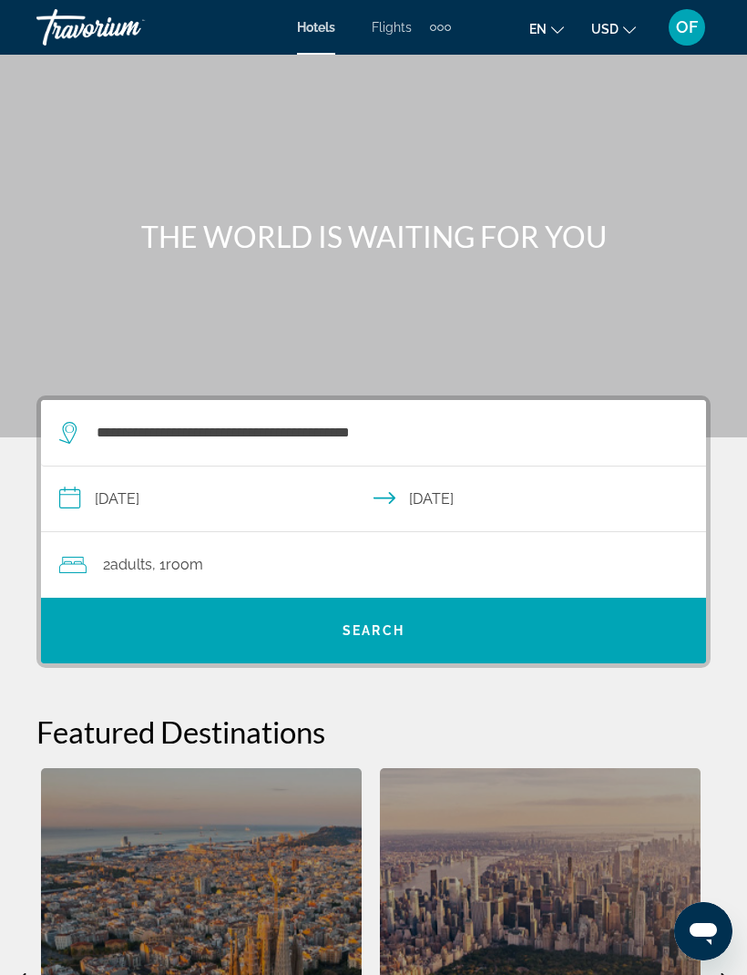
click at [392, 620] on span "Search" at bounding box center [373, 630] width 665 height 44
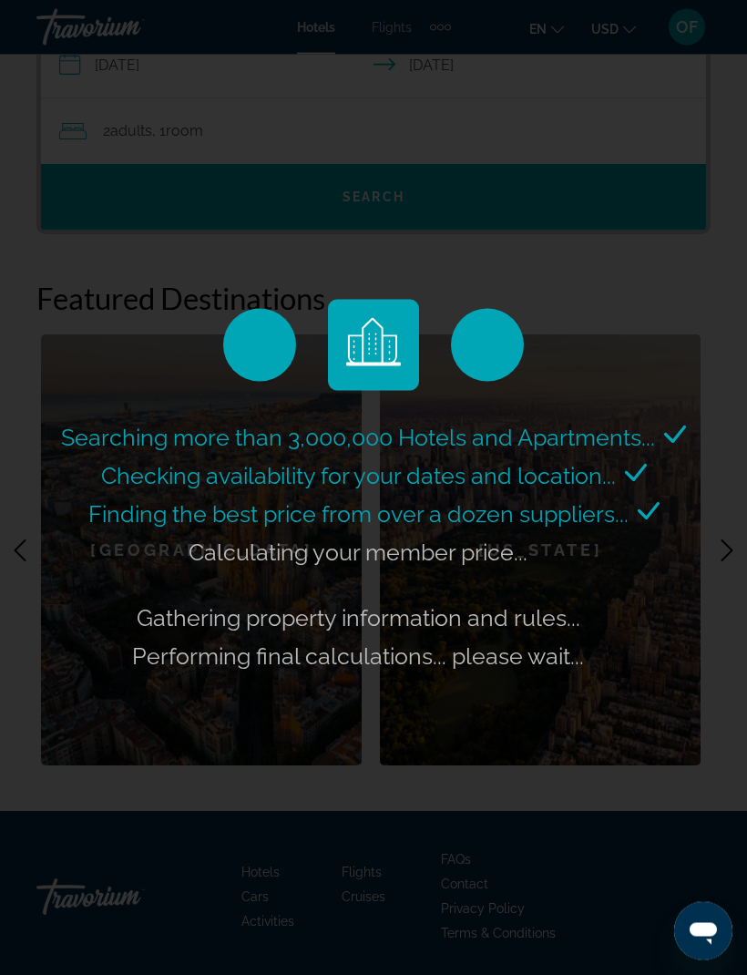
scroll to position [433, 0]
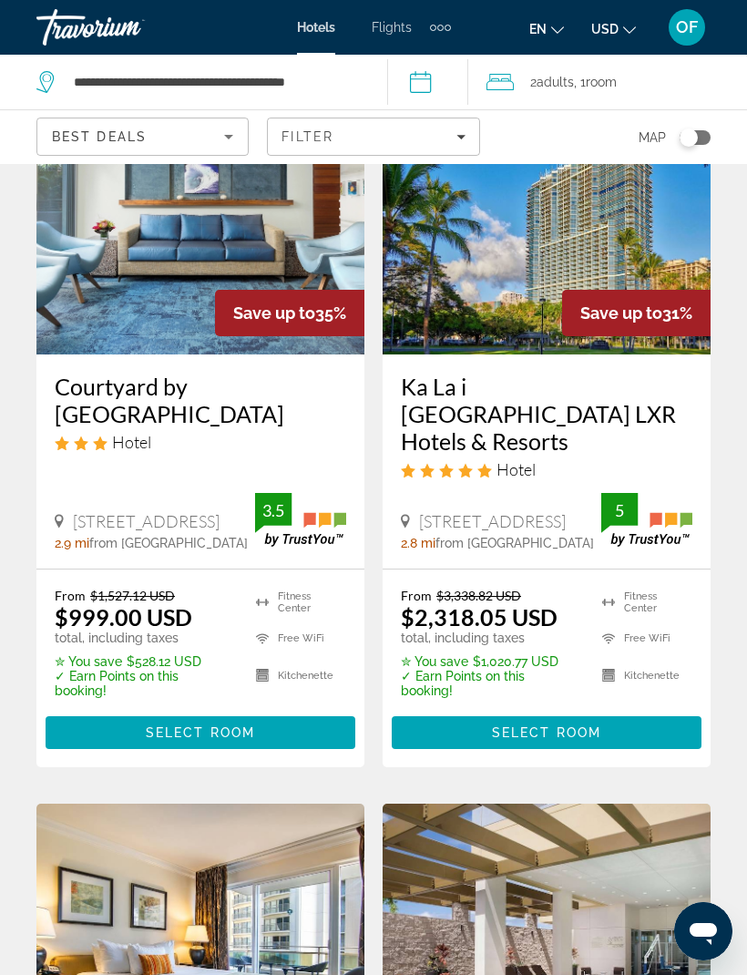
scroll to position [886, 0]
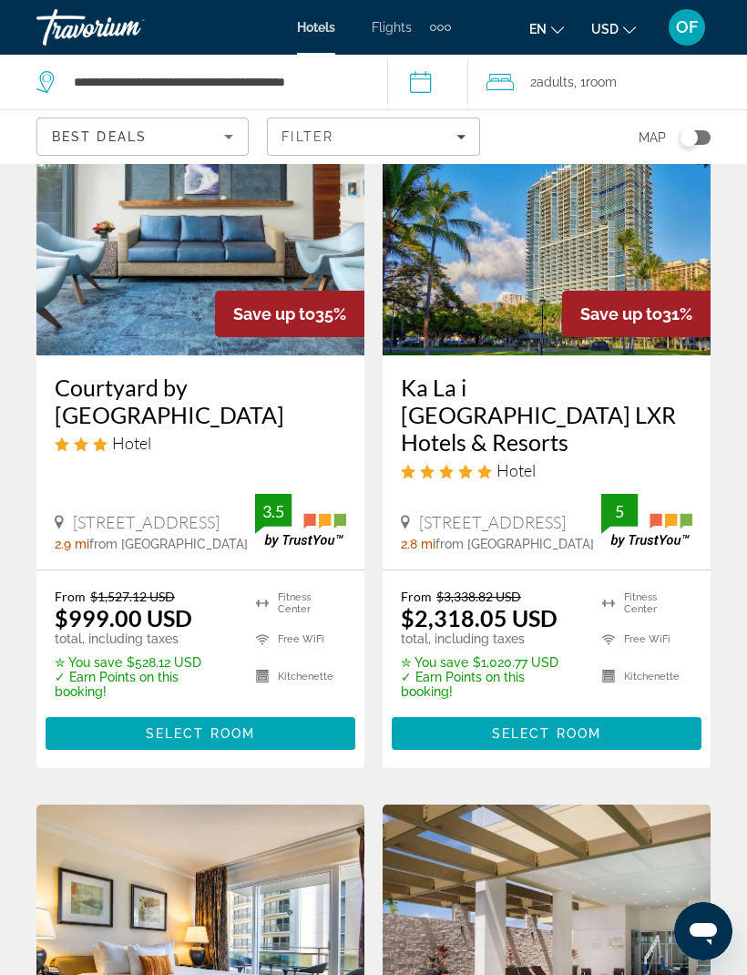
click at [545, 29] on span "en" at bounding box center [537, 29] width 17 height 15
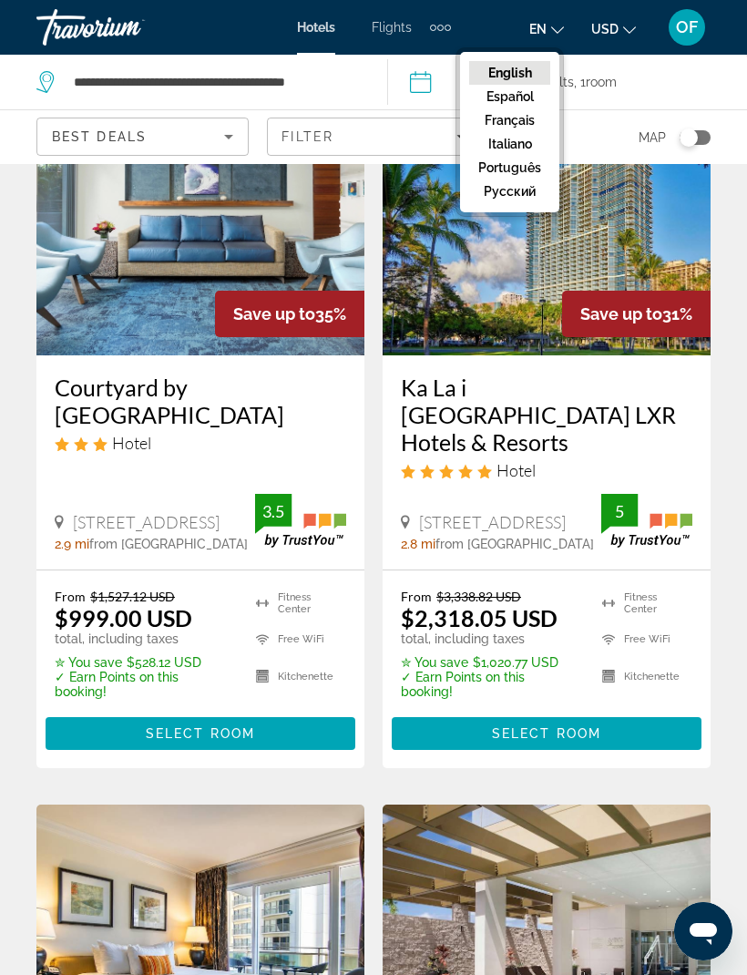
click at [532, 189] on button "русский" at bounding box center [509, 191] width 81 height 24
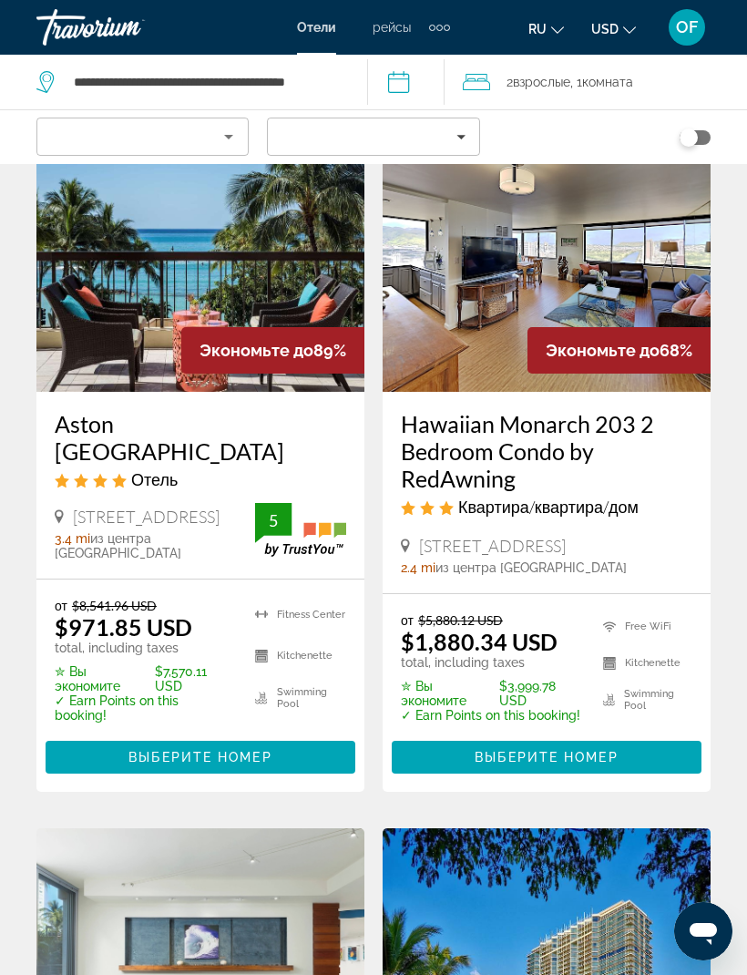
scroll to position [134, 0]
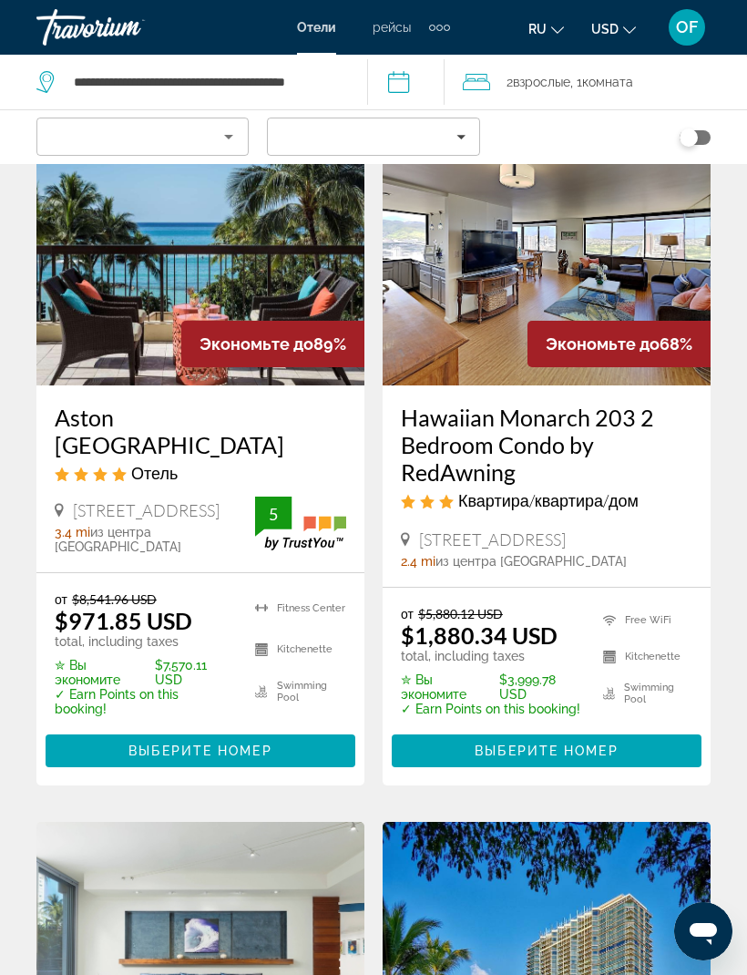
click at [210, 743] on span "Выберите номер" at bounding box center [199, 750] width 143 height 15
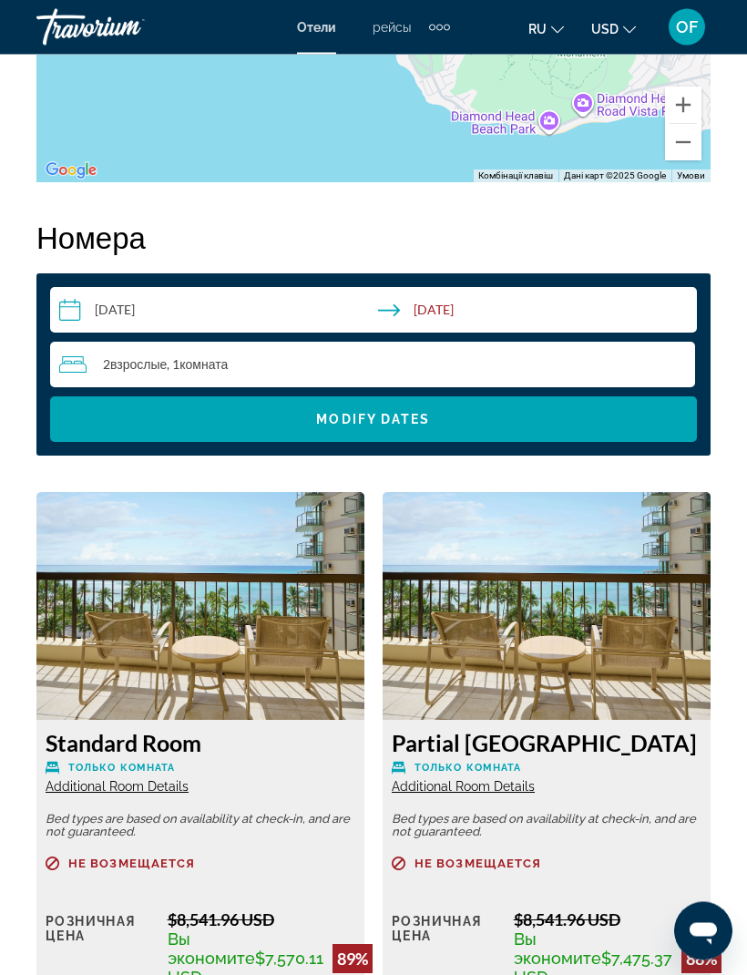
scroll to position [2705, 0]
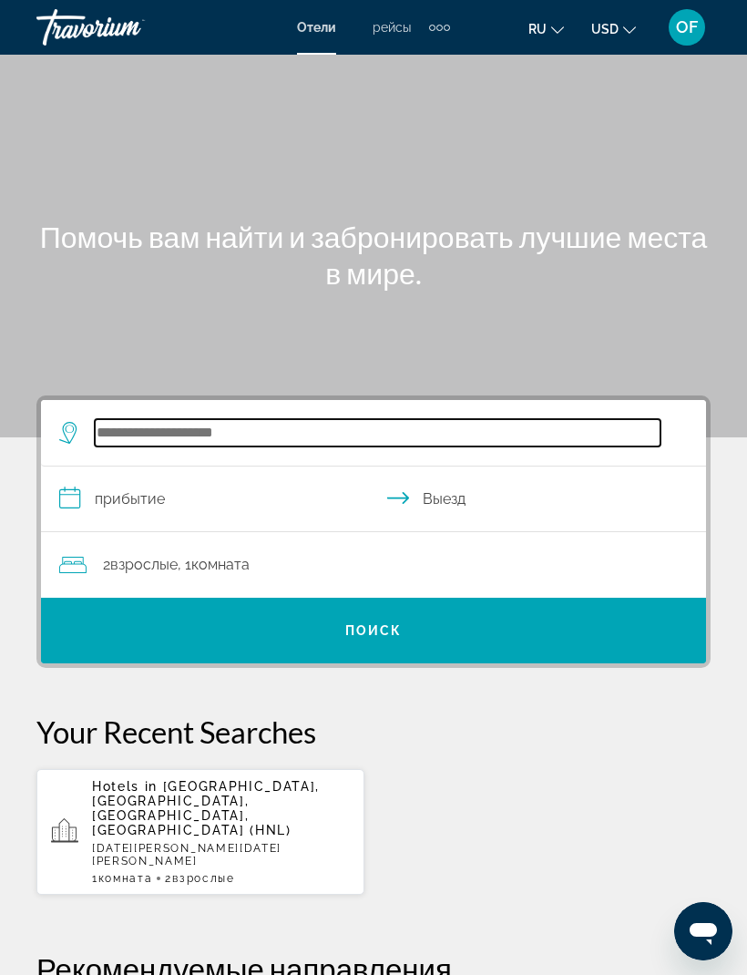
click at [118, 438] on input "Search hotel destination" at bounding box center [378, 432] width 566 height 27
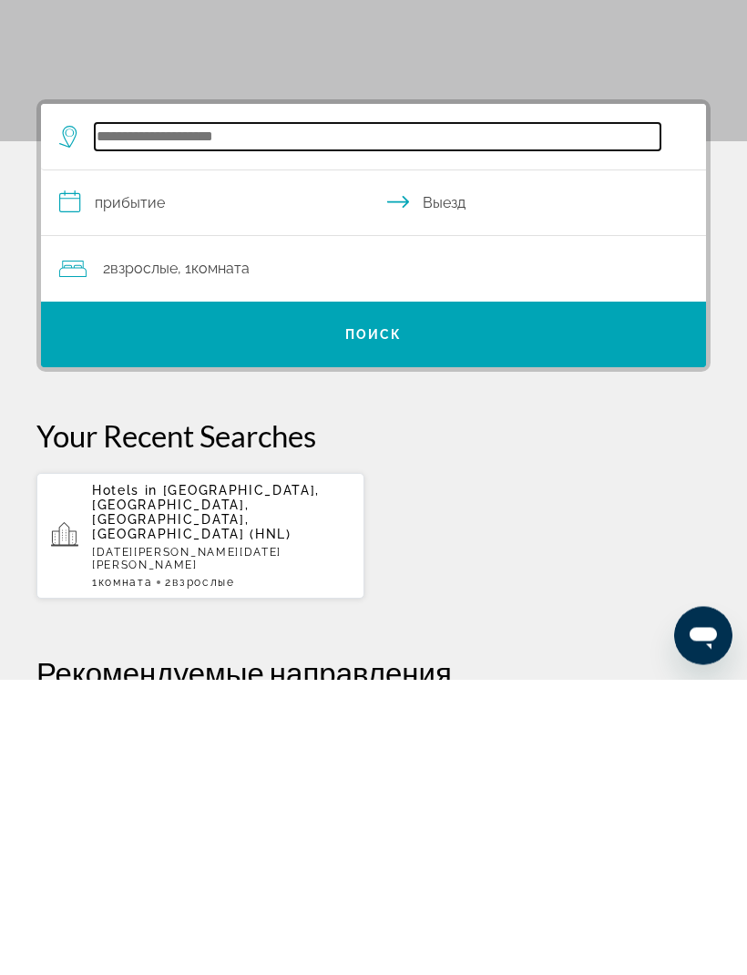
scroll to position [28, 0]
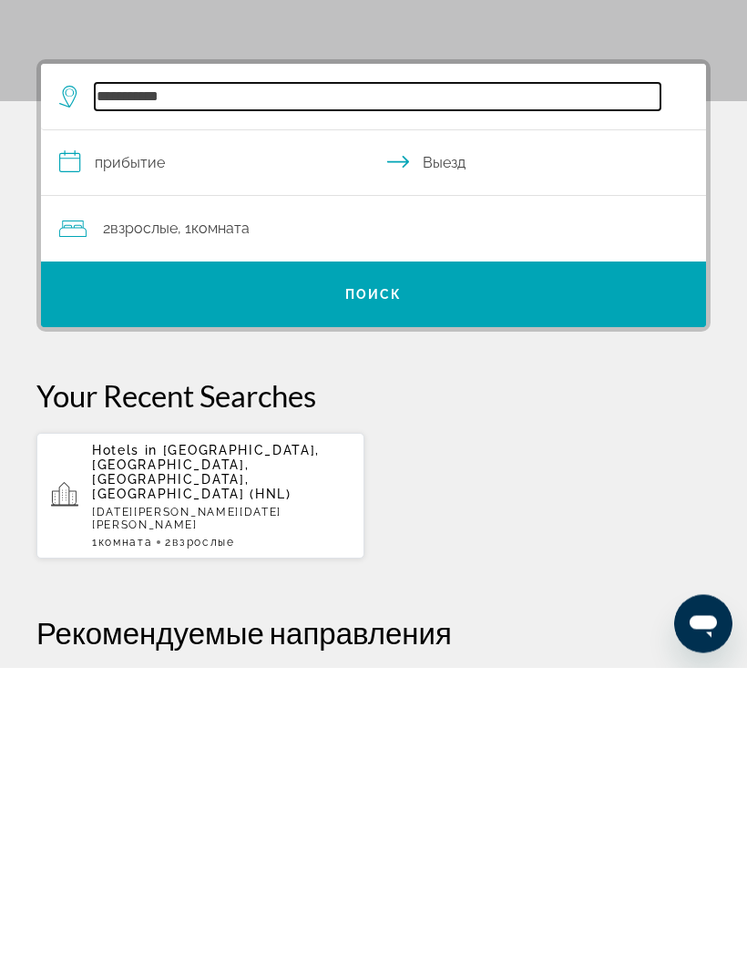
type input "**********"
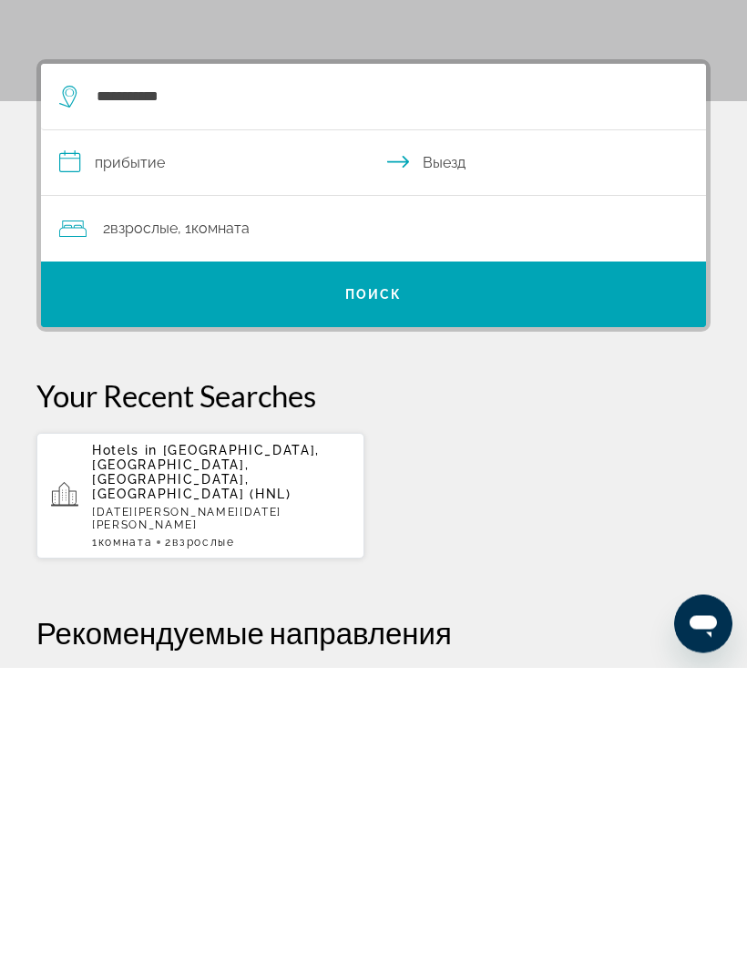
click at [140, 438] on input "**********" at bounding box center [377, 473] width 672 height 70
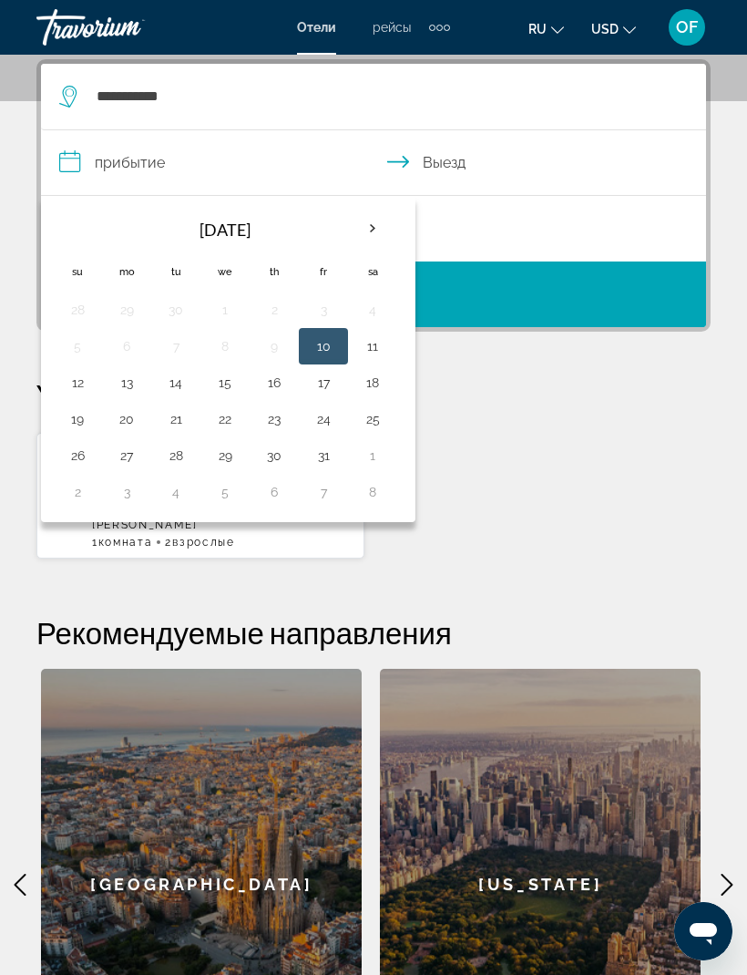
click at [496, 207] on div "2 Взрослый Взрослые , 1 Комната номера" at bounding box center [382, 229] width 647 height 66
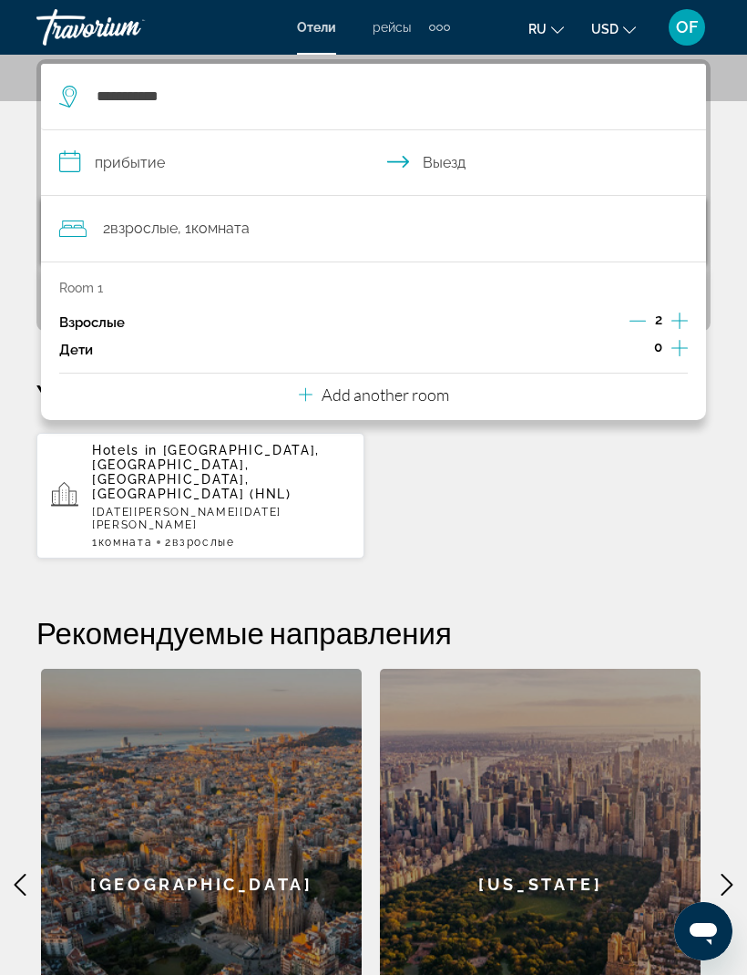
click at [128, 229] on span "Взрослые" at bounding box center [143, 228] width 67 height 17
click at [207, 214] on div "2 Взрослый Взрослые , 1 Комната номера" at bounding box center [382, 229] width 647 height 66
click at [680, 311] on icon "Increment adults" at bounding box center [679, 321] width 16 height 22
click at [678, 322] on icon "Increment adults" at bounding box center [679, 321] width 16 height 22
click at [96, 285] on p "Room 1" at bounding box center [81, 288] width 44 height 15
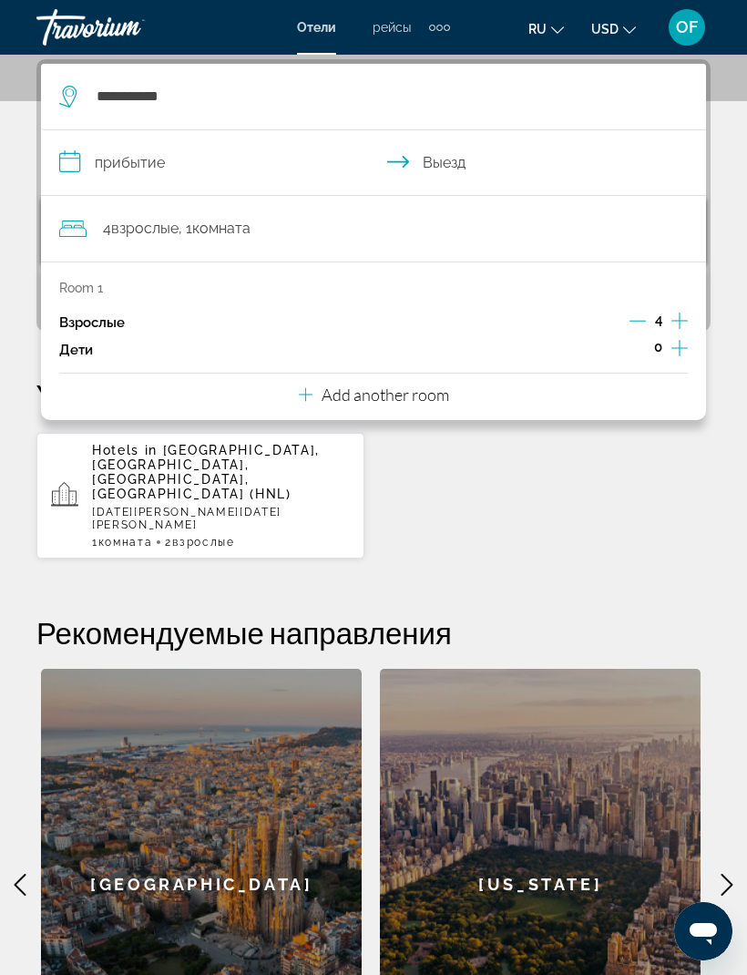
click at [250, 217] on span ", 1 Комната номера" at bounding box center [215, 229] width 72 height 26
click at [445, 388] on p "Add another room" at bounding box center [386, 394] width 128 height 20
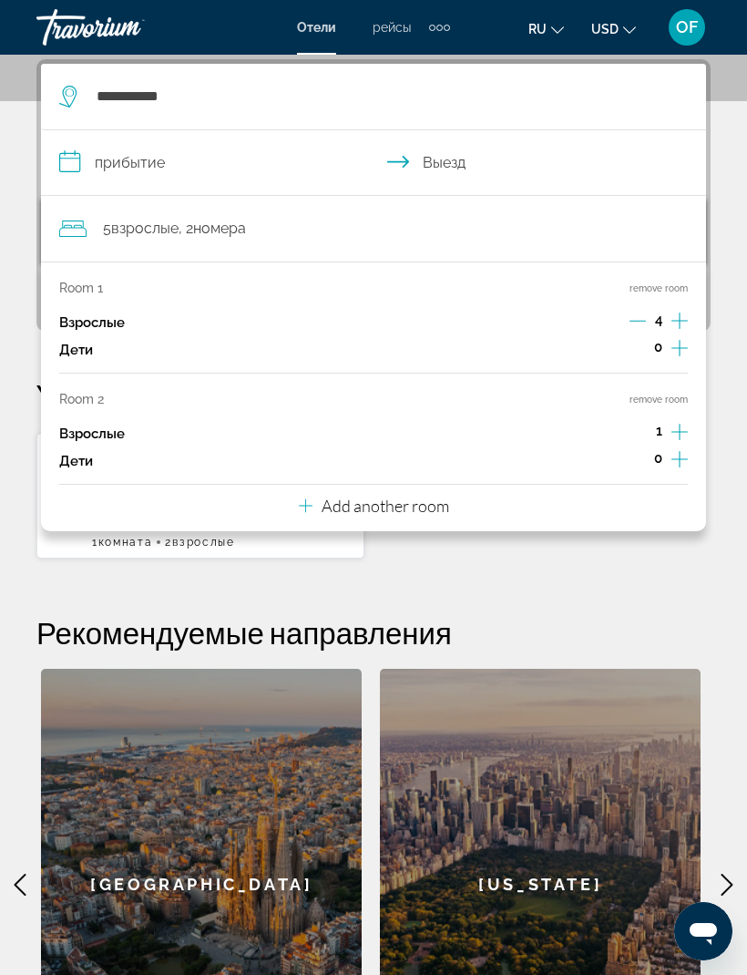
click at [618, 320] on div "Взрослые 4" at bounding box center [373, 322] width 629 height 27
click at [643, 314] on icon "Decrement adults" at bounding box center [637, 320] width 16 height 16
click at [678, 427] on icon "Increment adults" at bounding box center [679, 432] width 16 height 16
click at [150, 160] on input "**********" at bounding box center [377, 165] width 672 height 70
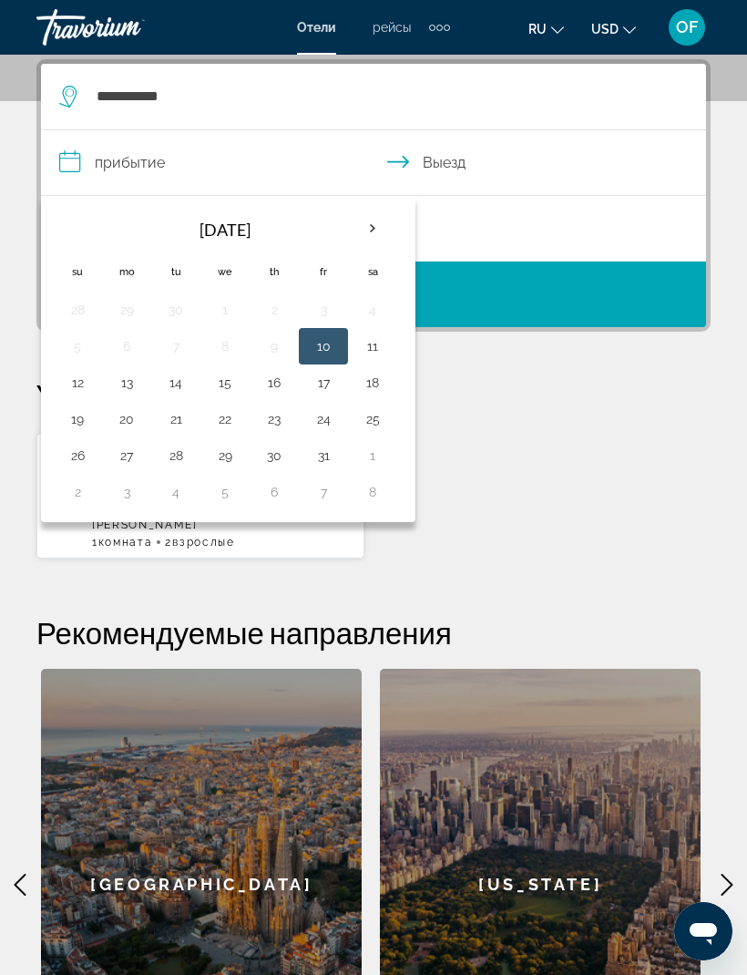
click at [374, 215] on th "Next month" at bounding box center [372, 229] width 49 height 40
click at [383, 220] on th "Next month" at bounding box center [372, 229] width 49 height 40
click at [373, 225] on th "Next month" at bounding box center [372, 229] width 49 height 40
click at [375, 224] on th "Next month" at bounding box center [372, 229] width 49 height 40
click at [362, 229] on th "Next month" at bounding box center [372, 229] width 49 height 40
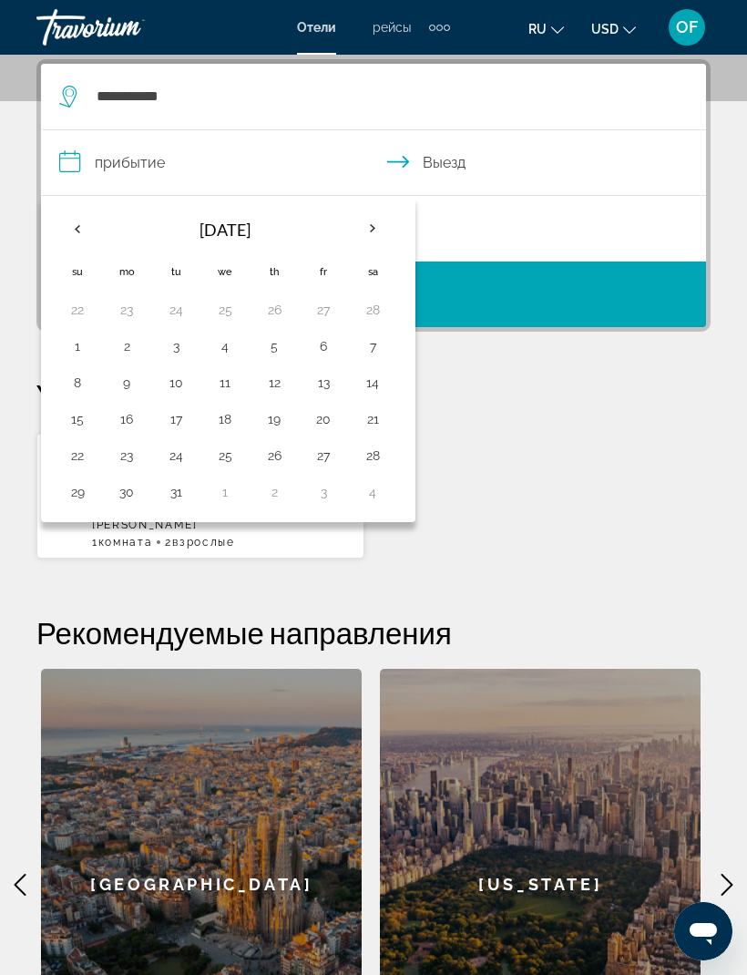
click at [383, 228] on th "Next month" at bounding box center [372, 229] width 49 height 40
click at [395, 220] on th "Next month" at bounding box center [372, 229] width 49 height 40
click at [386, 220] on th "Next month" at bounding box center [372, 229] width 49 height 40
click at [394, 221] on th "Next month" at bounding box center [372, 229] width 49 height 40
click at [381, 223] on th "Next month" at bounding box center [372, 229] width 49 height 40
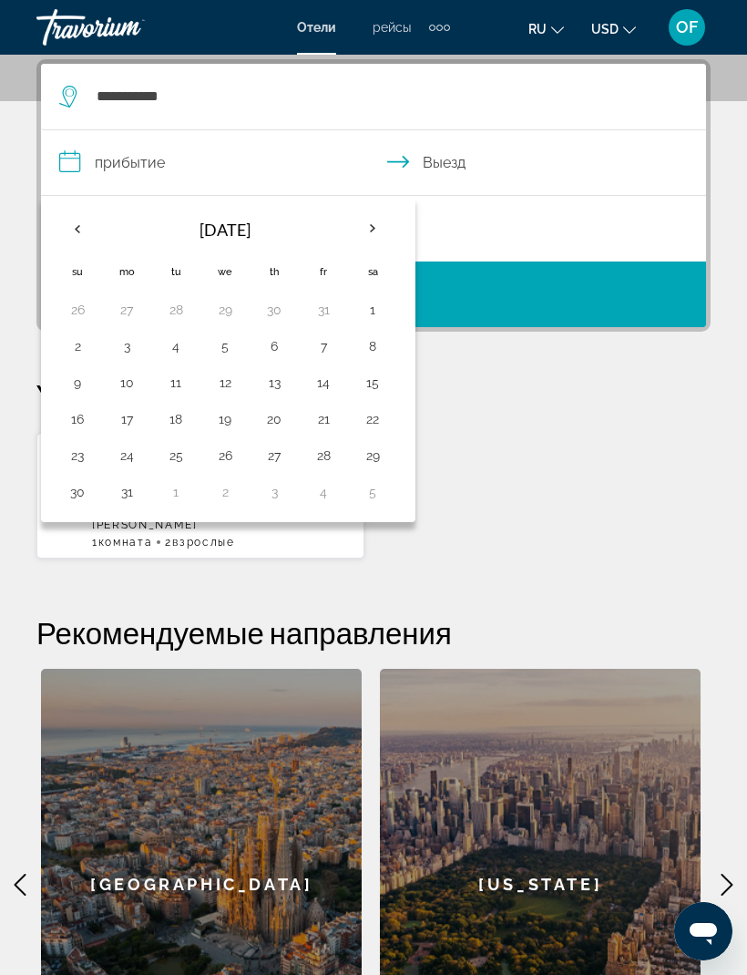
click at [381, 224] on th "Next month" at bounding box center [372, 229] width 49 height 40
click at [371, 226] on th "Next month" at bounding box center [372, 229] width 49 height 40
click at [267, 310] on button "1" at bounding box center [274, 310] width 29 height 26
click at [277, 333] on button "8" at bounding box center [274, 346] width 29 height 26
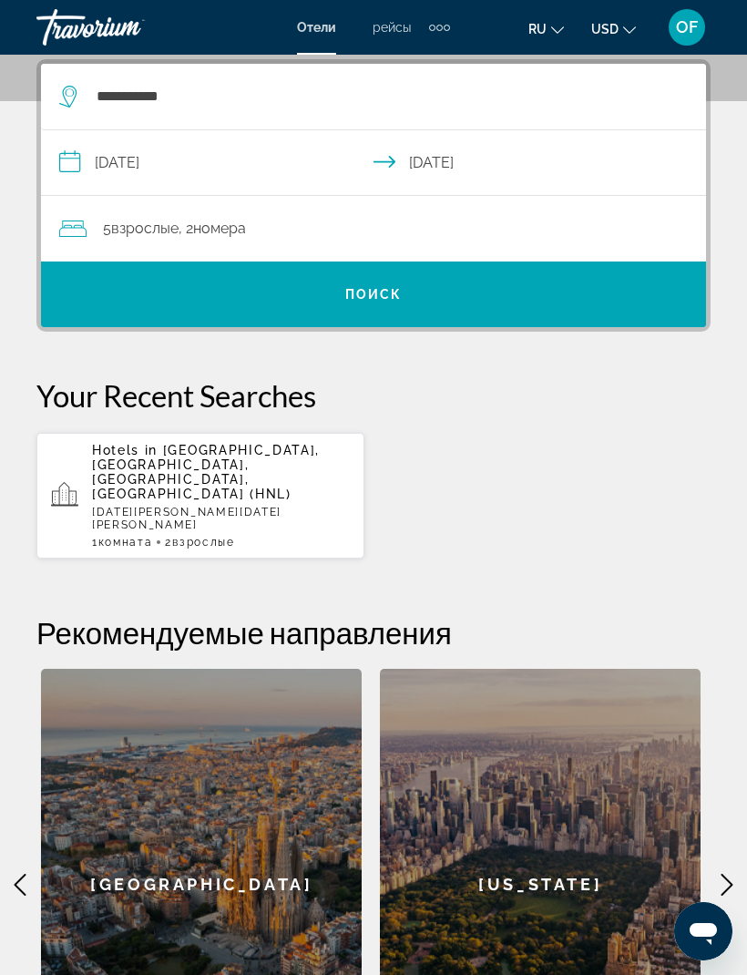
click at [385, 283] on span "Search" at bounding box center [373, 294] width 665 height 44
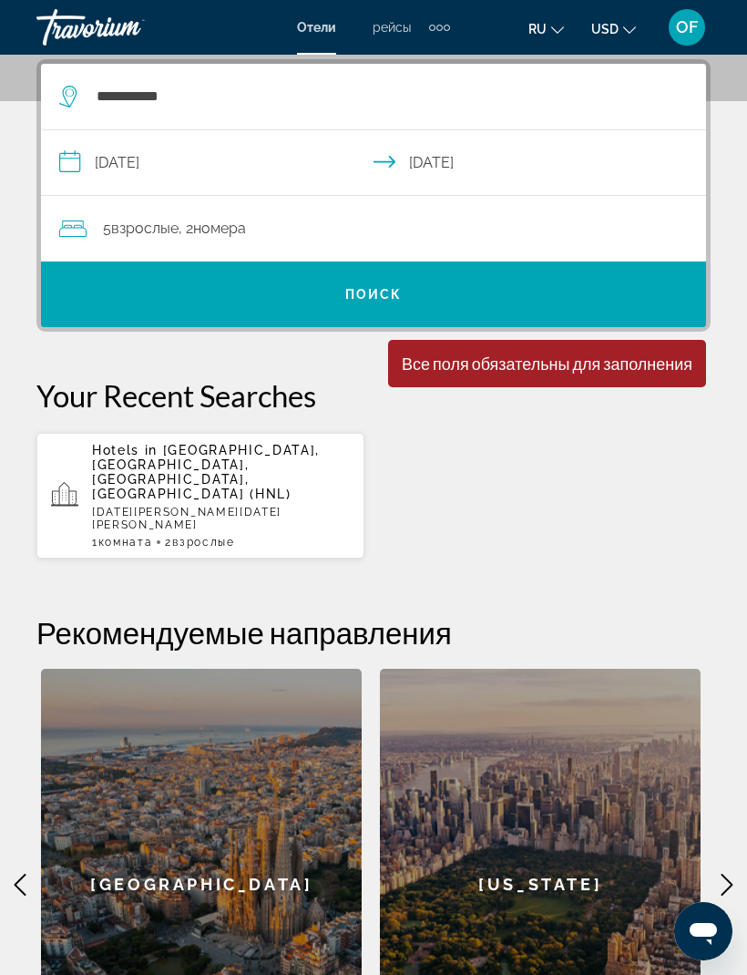
click at [553, 353] on div "Минимальная продолжительность пребывания 1 день Все поля обязательны для заполн…" at bounding box center [547, 363] width 318 height 47
click at [405, 282] on span "Search" at bounding box center [373, 294] width 665 height 44
click at [392, 295] on span "Поиск" at bounding box center [373, 294] width 57 height 15
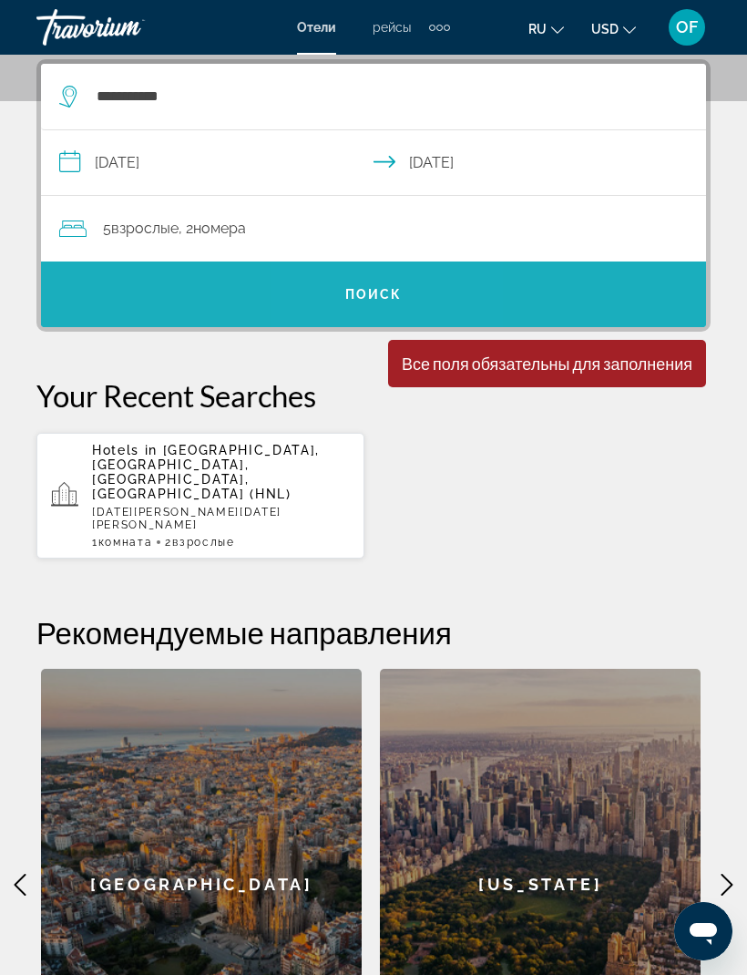
click at [394, 293] on span "Поиск" at bounding box center [373, 294] width 57 height 15
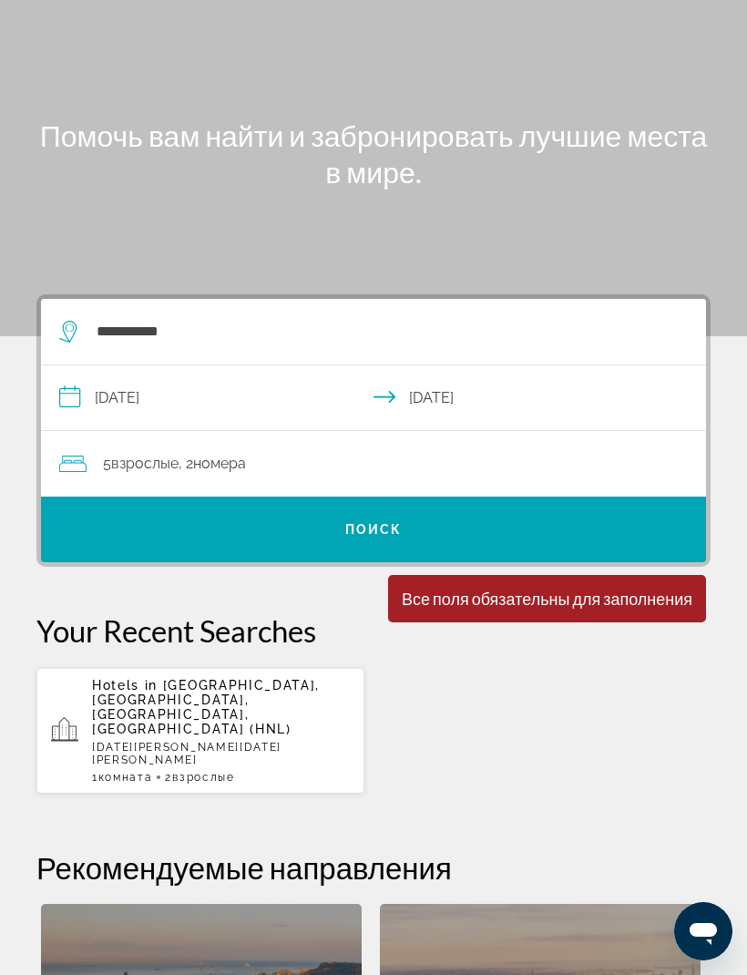
scroll to position [0, 0]
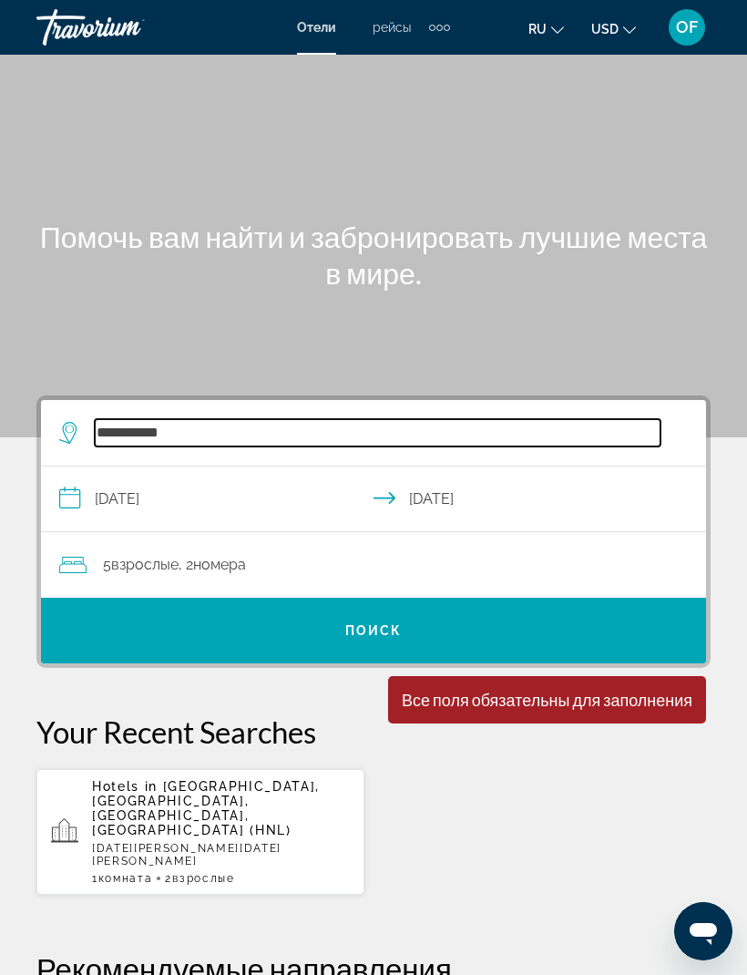
click at [248, 426] on input "**********" at bounding box center [378, 432] width 566 height 27
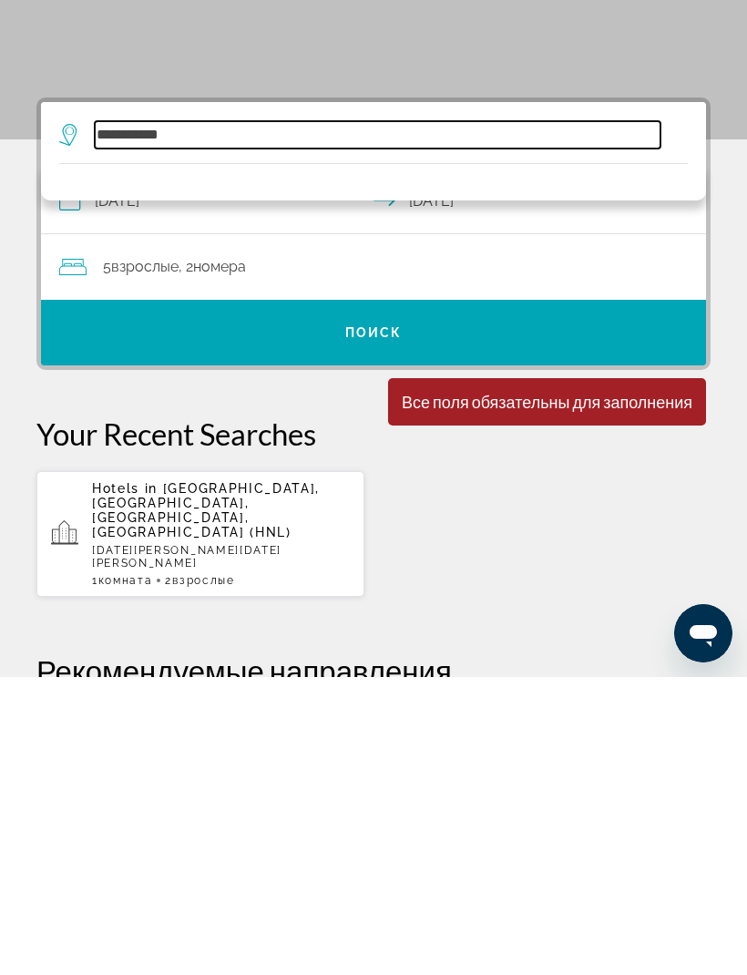
scroll to position [28, 0]
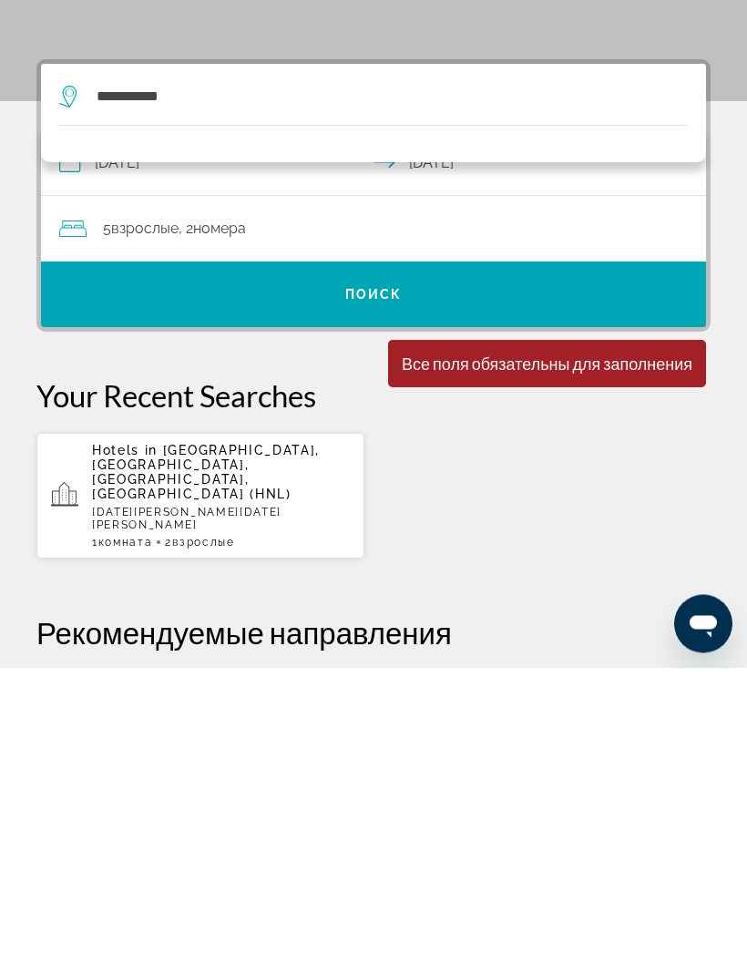
click at [395, 504] on div "5 Взрослый Взрослые , 2 Комната номера" at bounding box center [382, 537] width 647 height 66
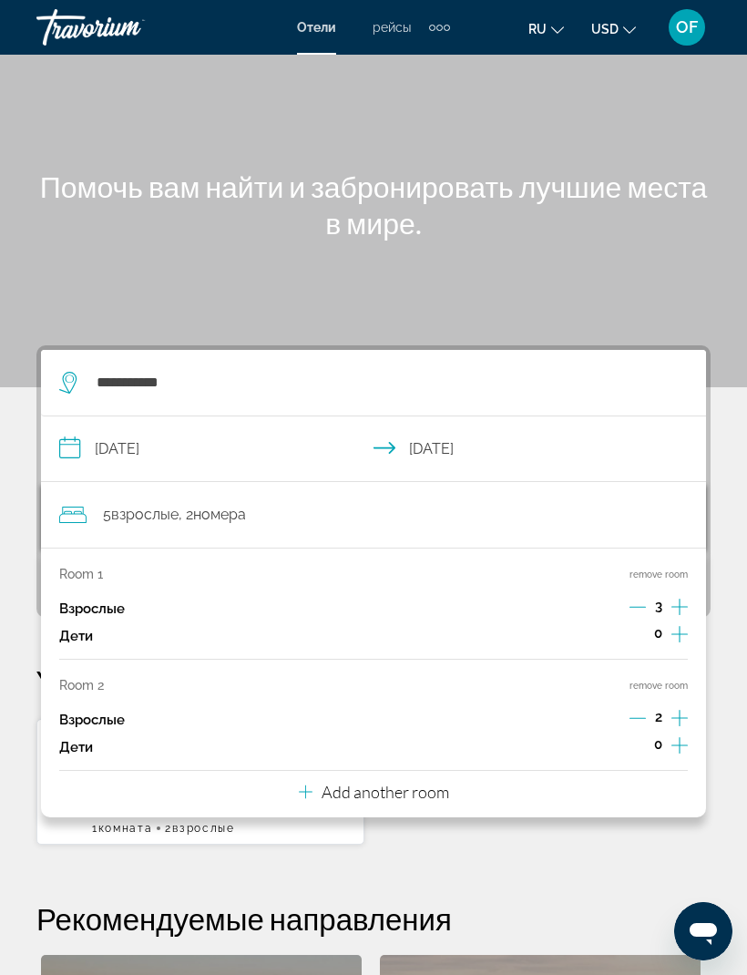
scroll to position [43, 0]
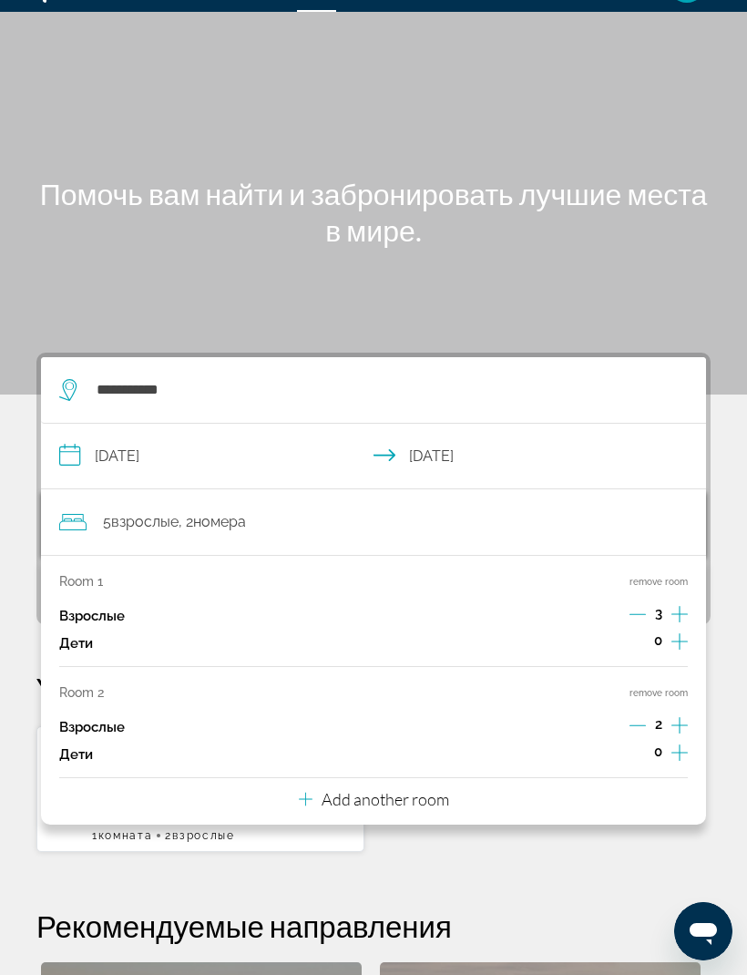
click at [639, 291] on div "Main content" at bounding box center [373, 175] width 747 height 437
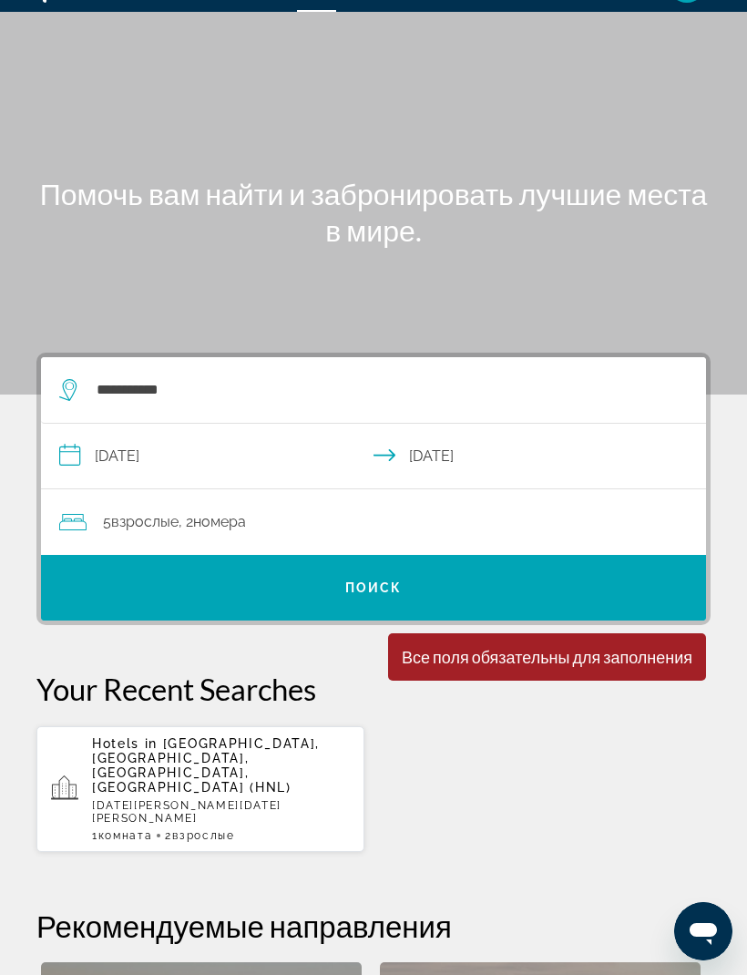
click at [566, 667] on div "Минимальная продолжительность пребывания 1 день Все поля обязательны для заполн…" at bounding box center [547, 656] width 318 height 47
click at [577, 659] on div "Все поля обязательны для заполнения" at bounding box center [547, 657] width 291 height 20
click at [373, 583] on span "Поиск" at bounding box center [373, 587] width 57 height 15
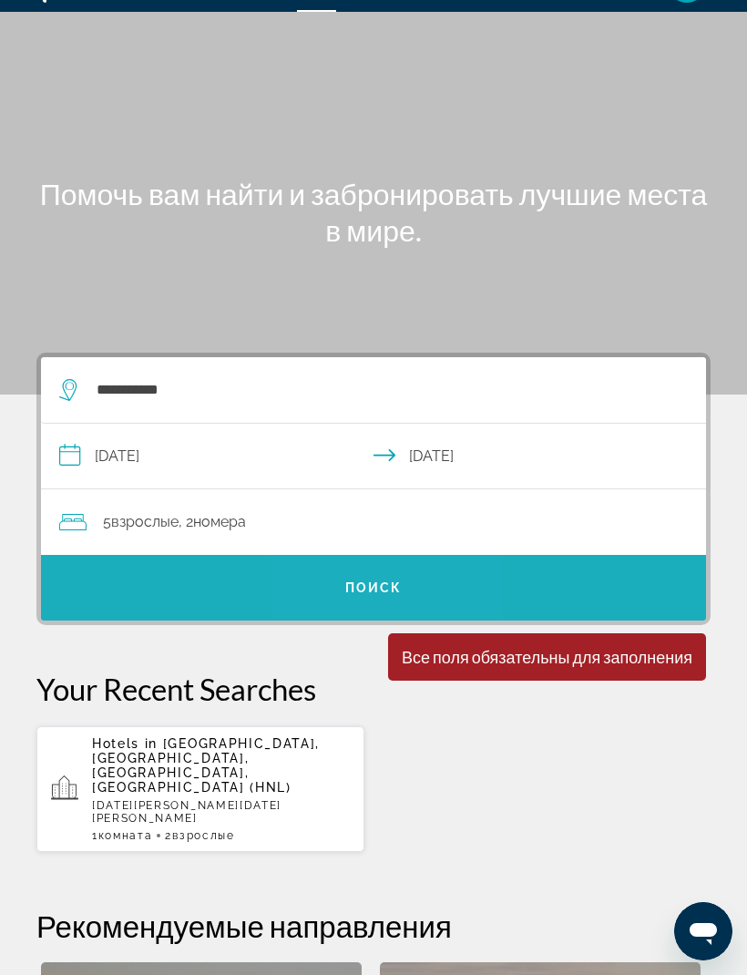
click at [379, 576] on span "Search" at bounding box center [373, 588] width 665 height 44
click at [395, 586] on span "Поиск" at bounding box center [373, 587] width 57 height 15
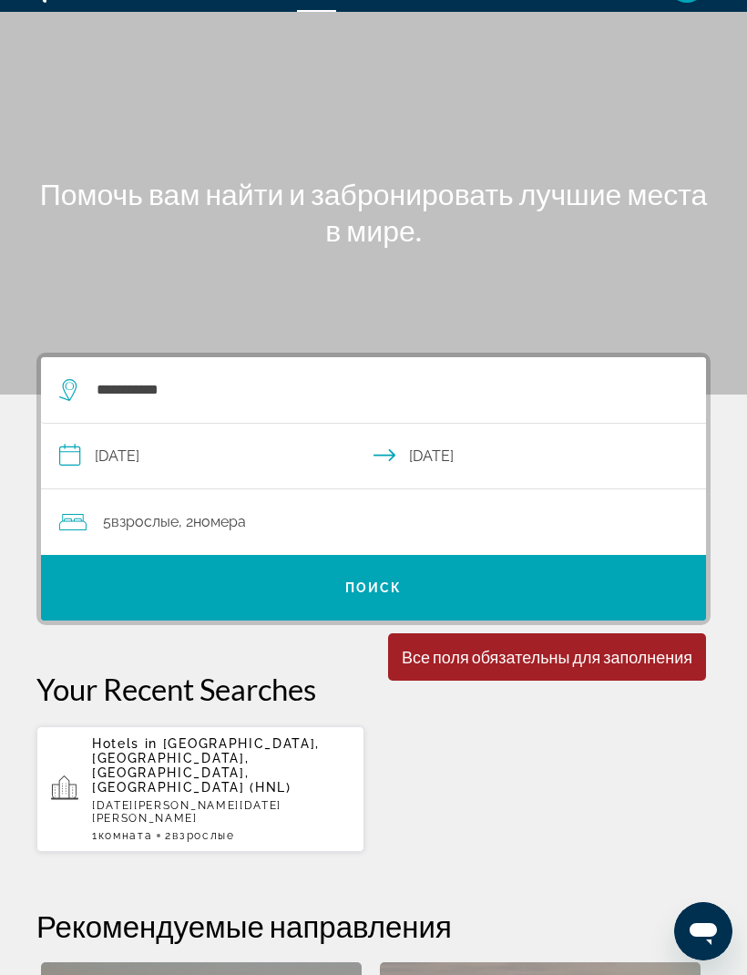
click at [158, 448] on input "**********" at bounding box center [377, 459] width 672 height 70
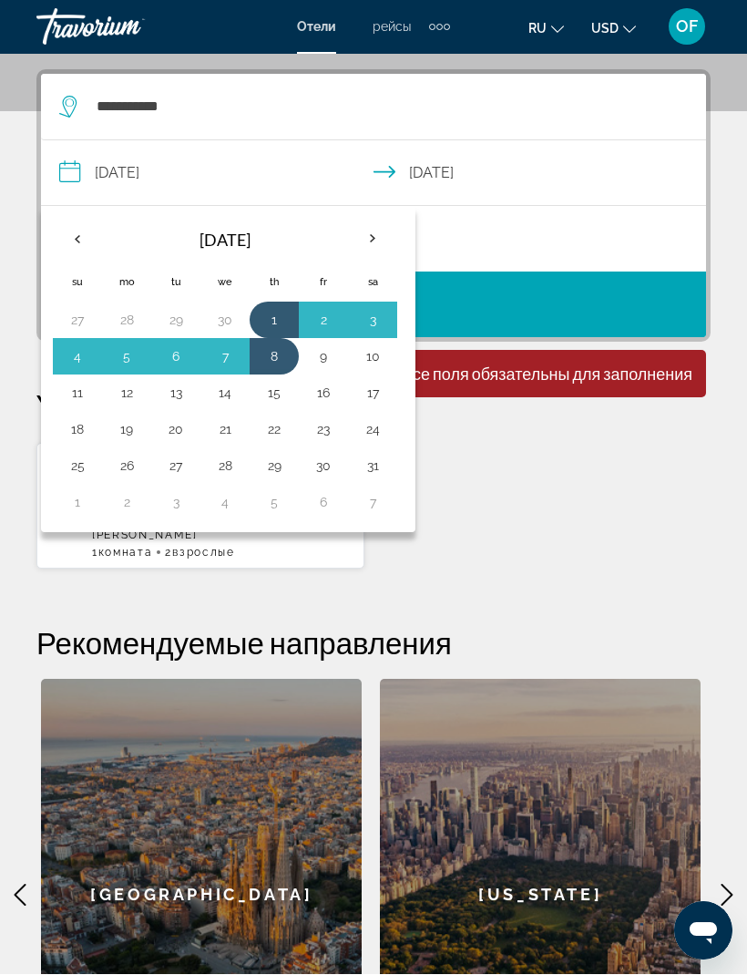
scroll to position [335, 0]
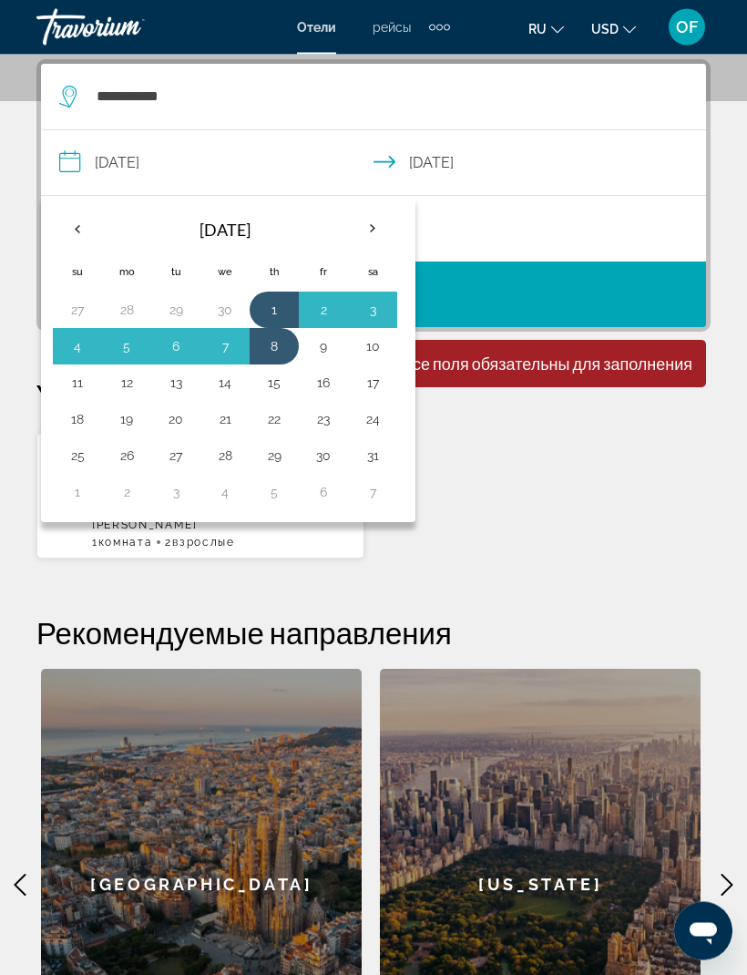
click at [72, 213] on th "Previous month" at bounding box center [77, 230] width 49 height 40
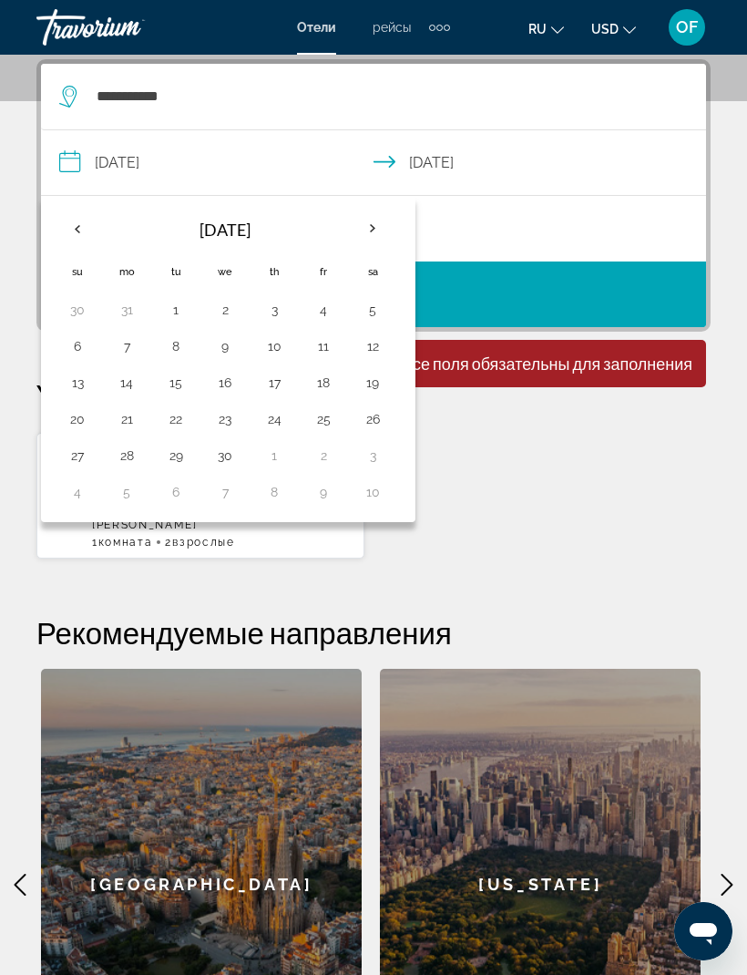
click at [76, 229] on th "Previous month" at bounding box center [77, 229] width 49 height 40
click at [72, 230] on th "Previous month" at bounding box center [77, 229] width 49 height 40
click at [72, 229] on th "Previous month" at bounding box center [77, 229] width 49 height 40
click at [87, 220] on th "Previous month" at bounding box center [77, 229] width 49 height 40
click at [80, 228] on th "Previous month" at bounding box center [77, 229] width 49 height 40
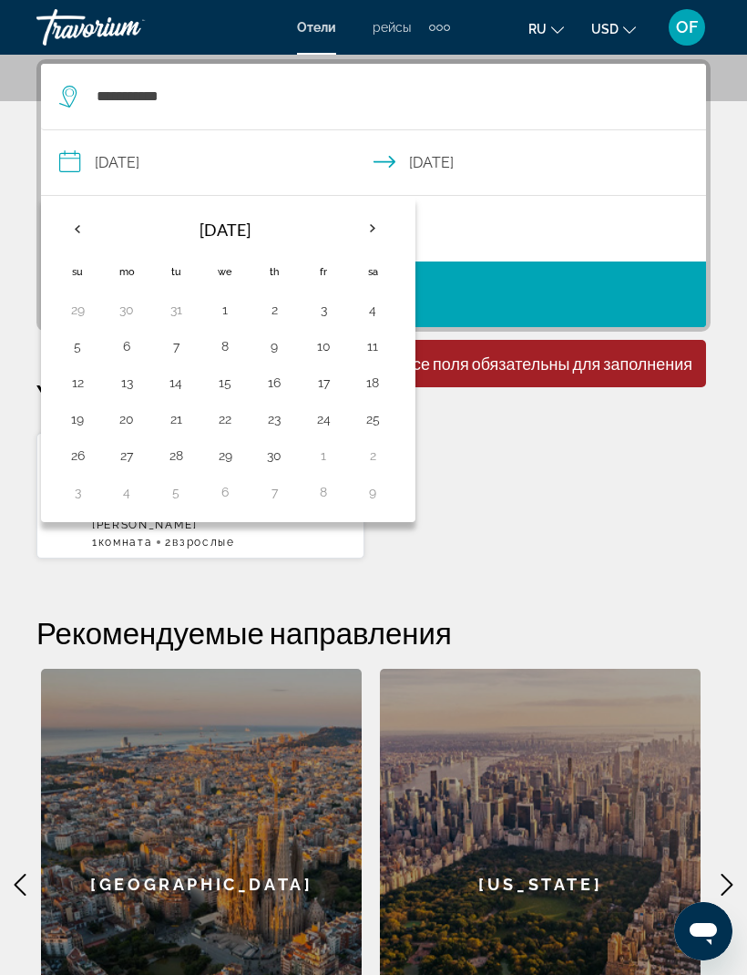
click at [78, 219] on th "Previous month" at bounding box center [77, 229] width 49 height 40
click at [85, 226] on th "Previous month" at bounding box center [77, 229] width 49 height 40
click at [72, 227] on th "Previous month" at bounding box center [77, 229] width 49 height 40
click at [77, 230] on th "Previous month" at bounding box center [77, 229] width 49 height 40
click at [74, 230] on th "Previous month" at bounding box center [77, 229] width 49 height 40
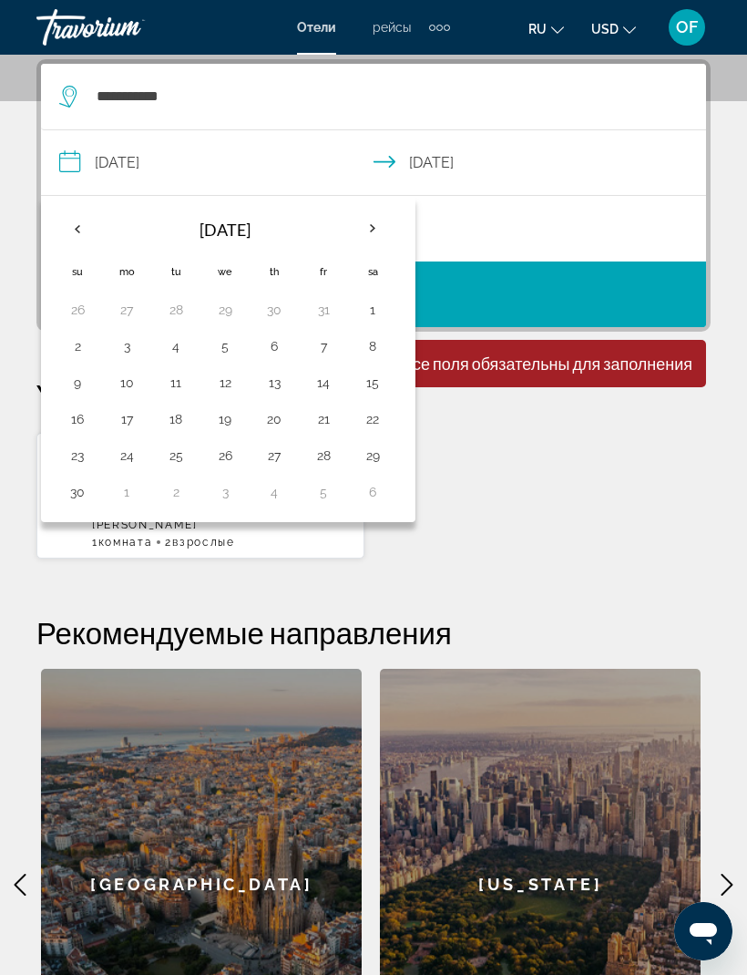
click at [79, 214] on th "Previous month" at bounding box center [77, 229] width 49 height 40
click at [119, 443] on button "27" at bounding box center [126, 456] width 29 height 26
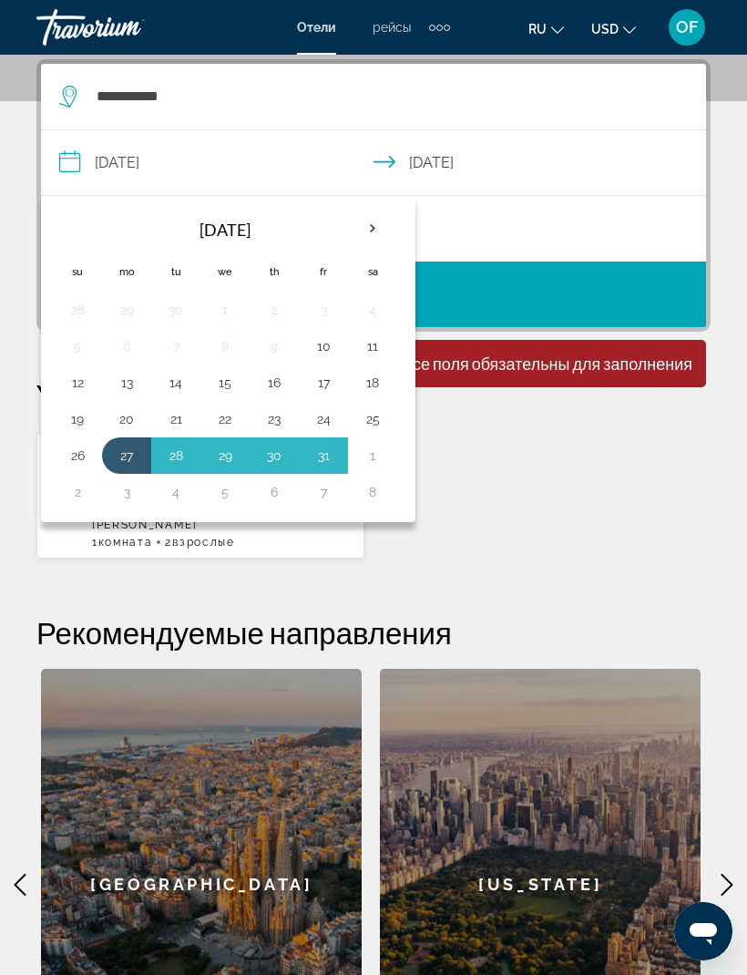
click at [120, 486] on button "3" at bounding box center [126, 492] width 29 height 26
type input "**********"
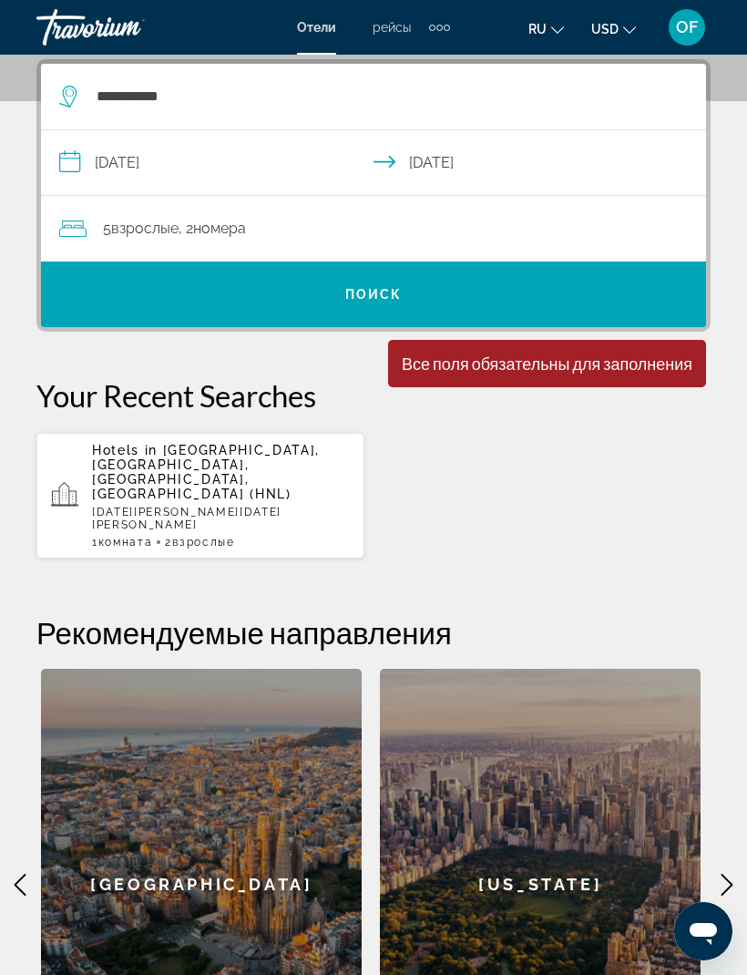
click at [374, 302] on span "Поиск" at bounding box center [373, 294] width 57 height 15
click at [383, 295] on span "Поиск" at bounding box center [373, 294] width 57 height 15
click at [591, 361] on div "Все поля обязательны для заполнения" at bounding box center [547, 363] width 291 height 20
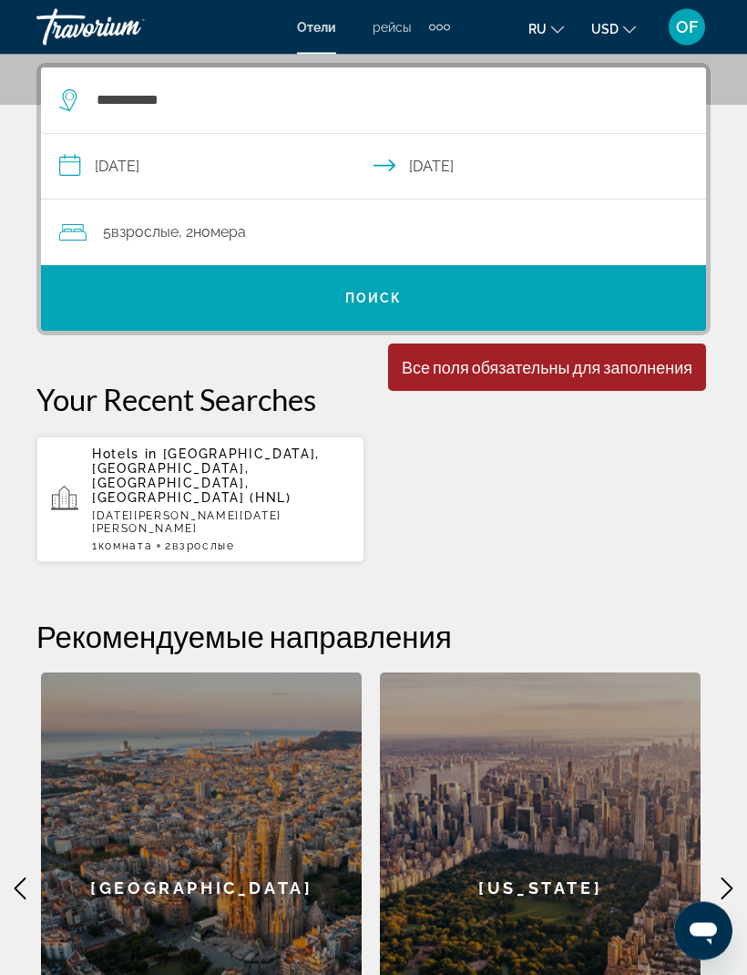
click at [640, 364] on div "Все поля обязательны для заполнения" at bounding box center [547, 368] width 291 height 20
click at [612, 378] on div "Минимальная продолжительность пребывания 1 день Все поля обязательны для заполн…" at bounding box center [547, 367] width 318 height 47
click at [394, 291] on span "Поиск" at bounding box center [373, 298] width 57 height 15
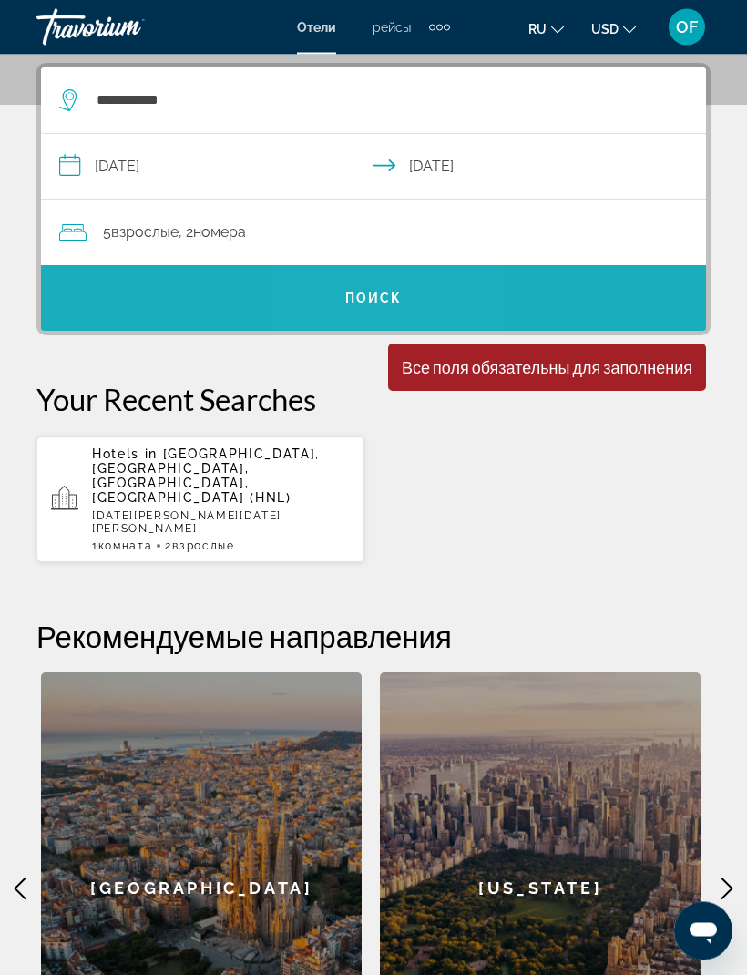
scroll to position [332, 0]
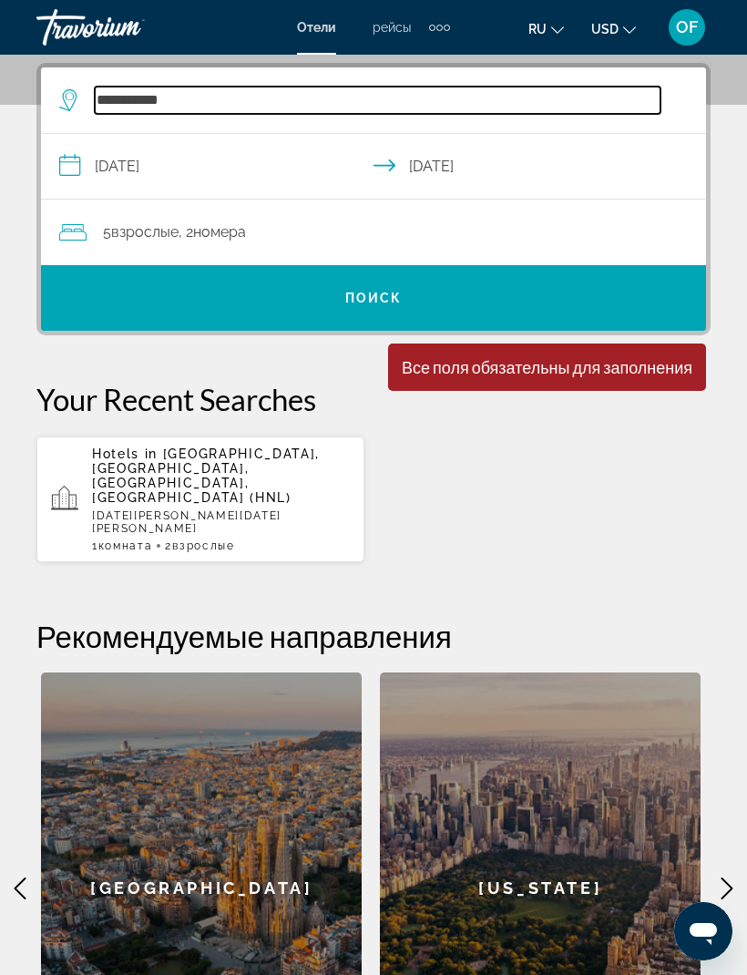
click at [186, 105] on input "**********" at bounding box center [378, 100] width 566 height 27
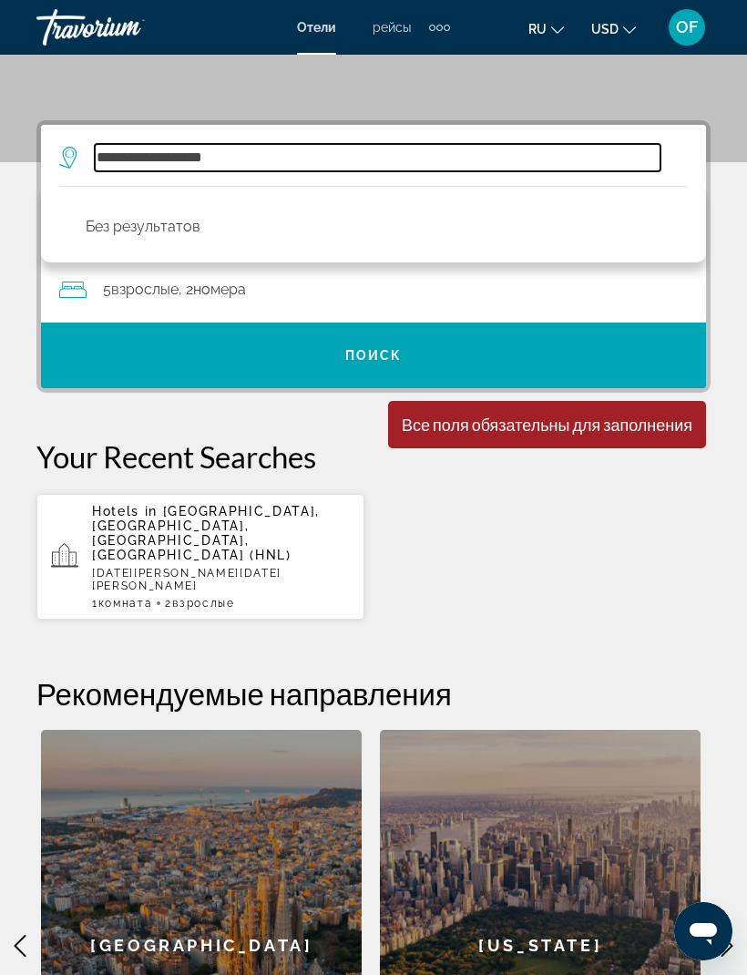
scroll to position [219, 0]
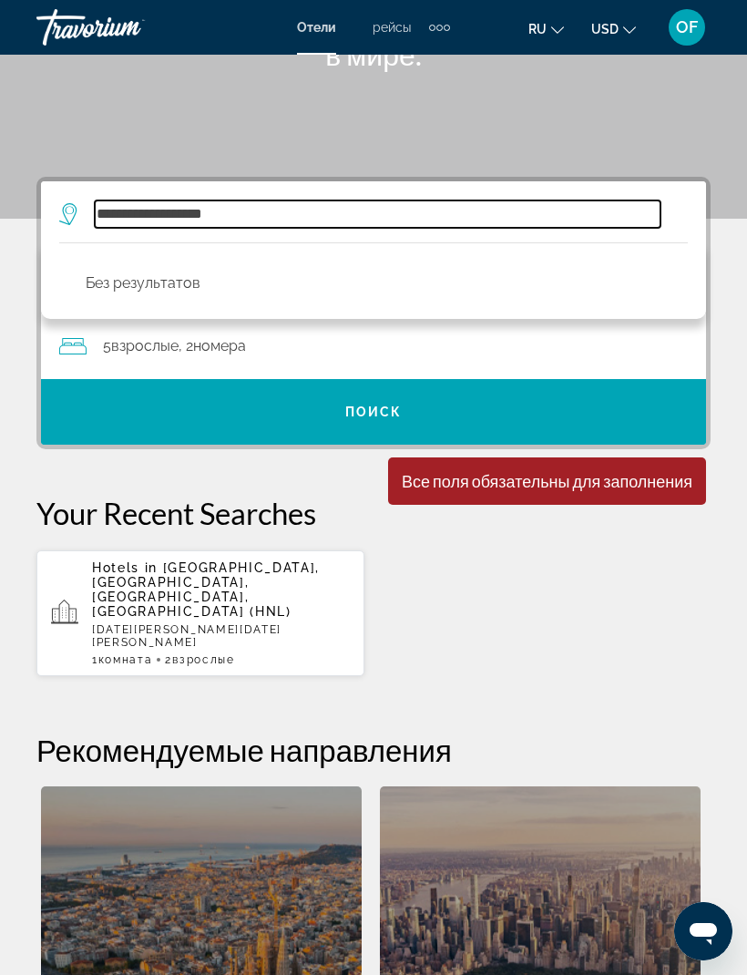
type input "**********"
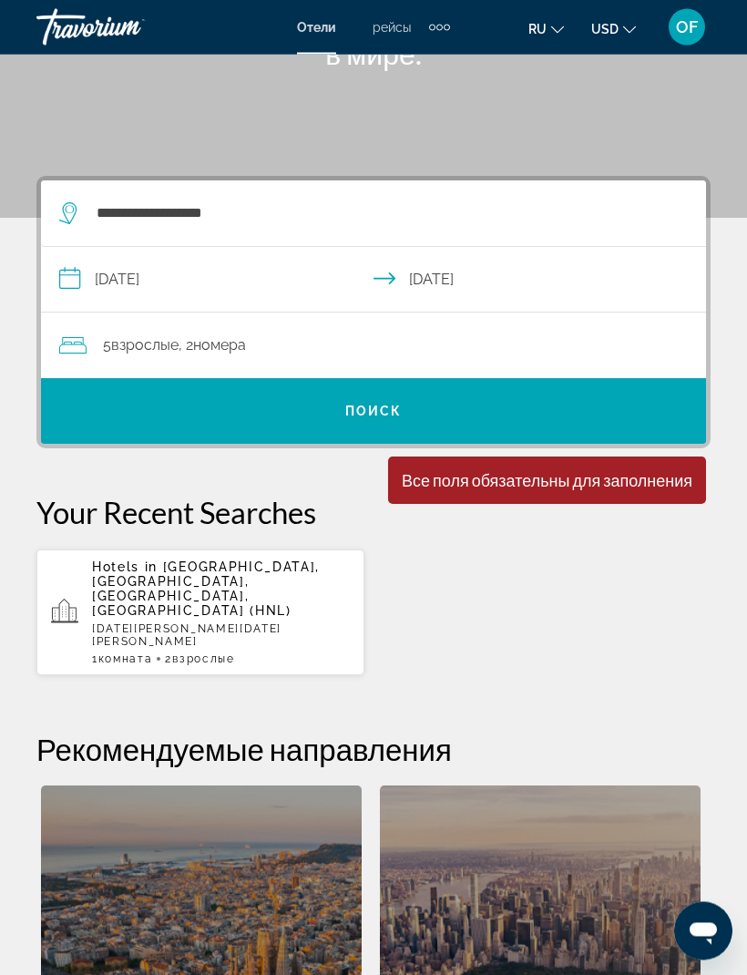
click at [385, 404] on span "Поиск" at bounding box center [373, 411] width 57 height 15
click at [379, 404] on span "Поиск" at bounding box center [373, 411] width 57 height 15
click at [383, 402] on span "Search" at bounding box center [373, 411] width 665 height 44
click at [371, 408] on span "Поиск" at bounding box center [373, 411] width 57 height 15
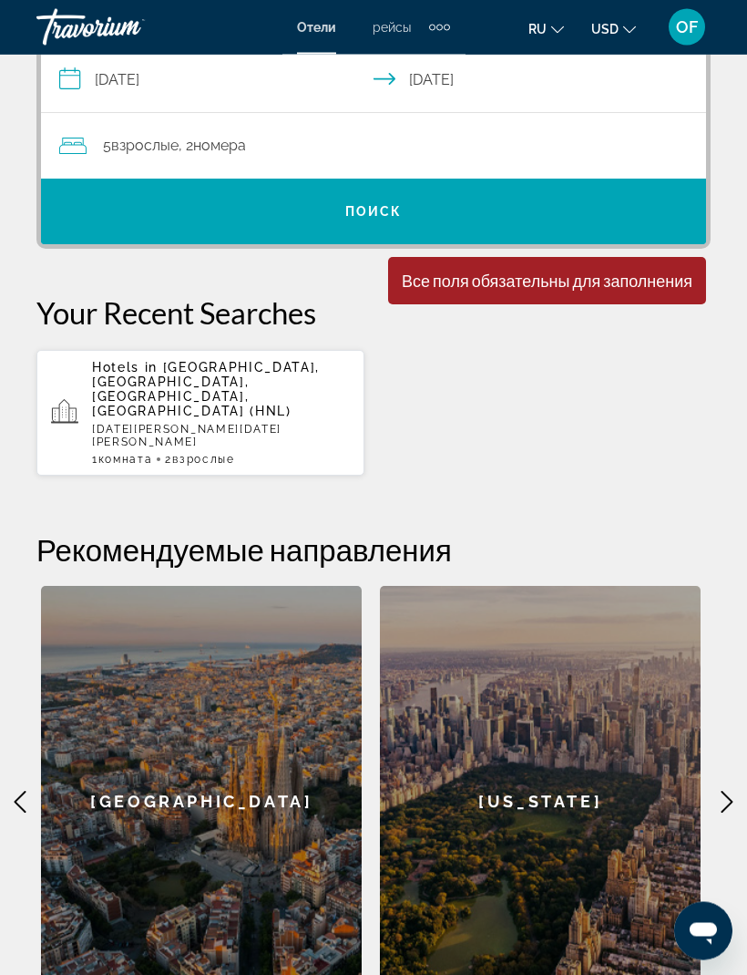
scroll to position [440, 0]
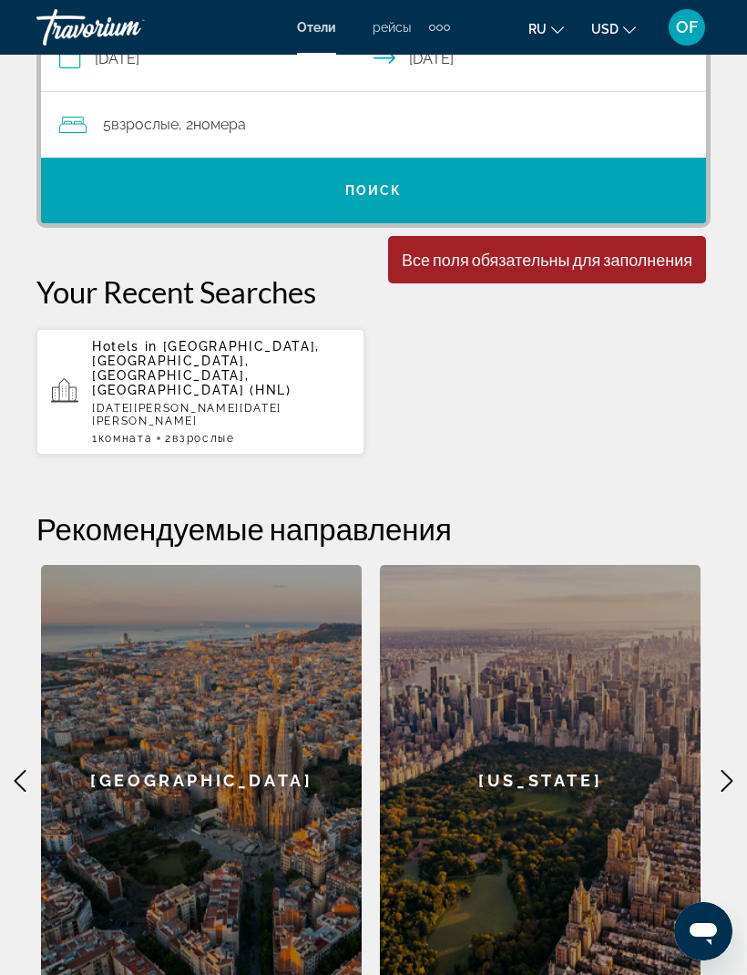
click at [550, 702] on div "New York" at bounding box center [540, 780] width 321 height 431
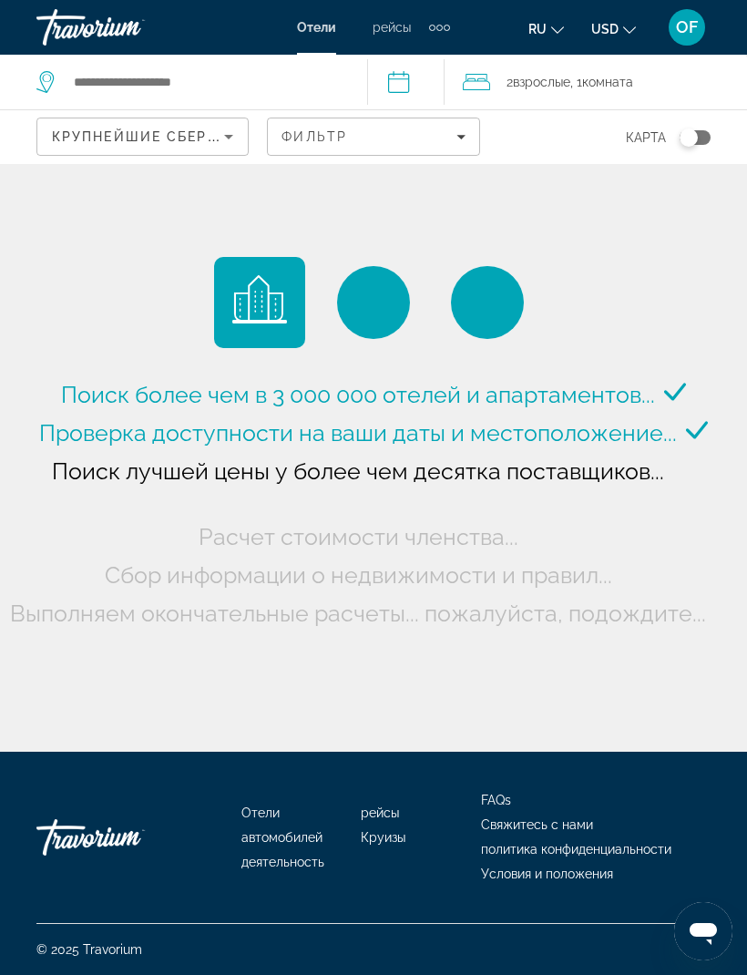
click at [556, 70] on span "2 Взрослый Взрослые" at bounding box center [538, 82] width 64 height 26
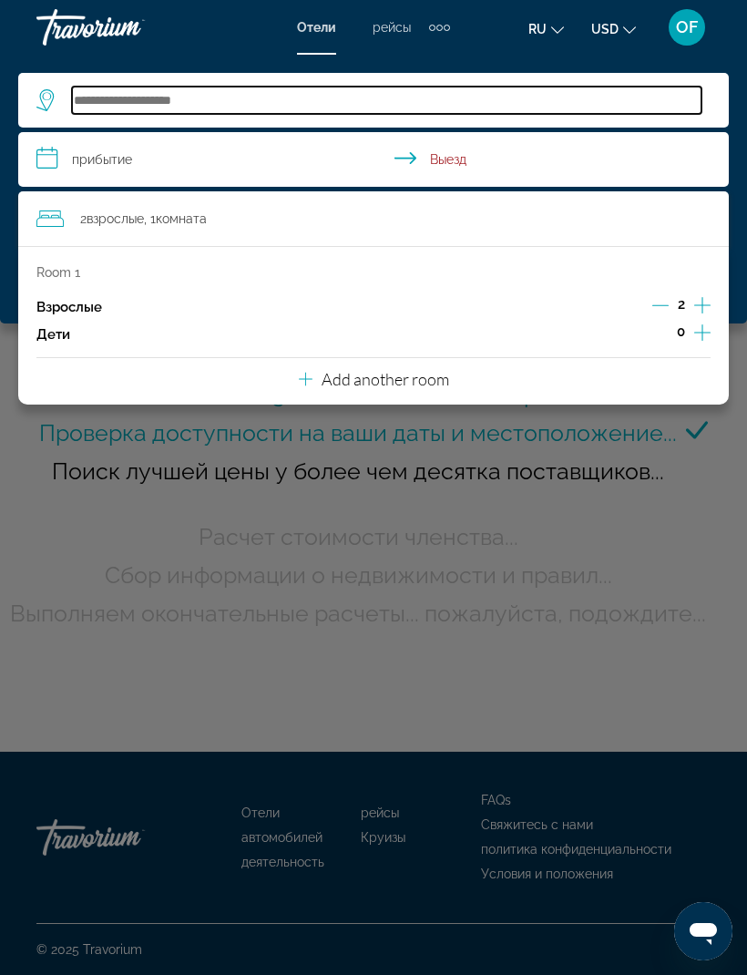
click at [108, 92] on input "Search hotel destination" at bounding box center [386, 100] width 629 height 27
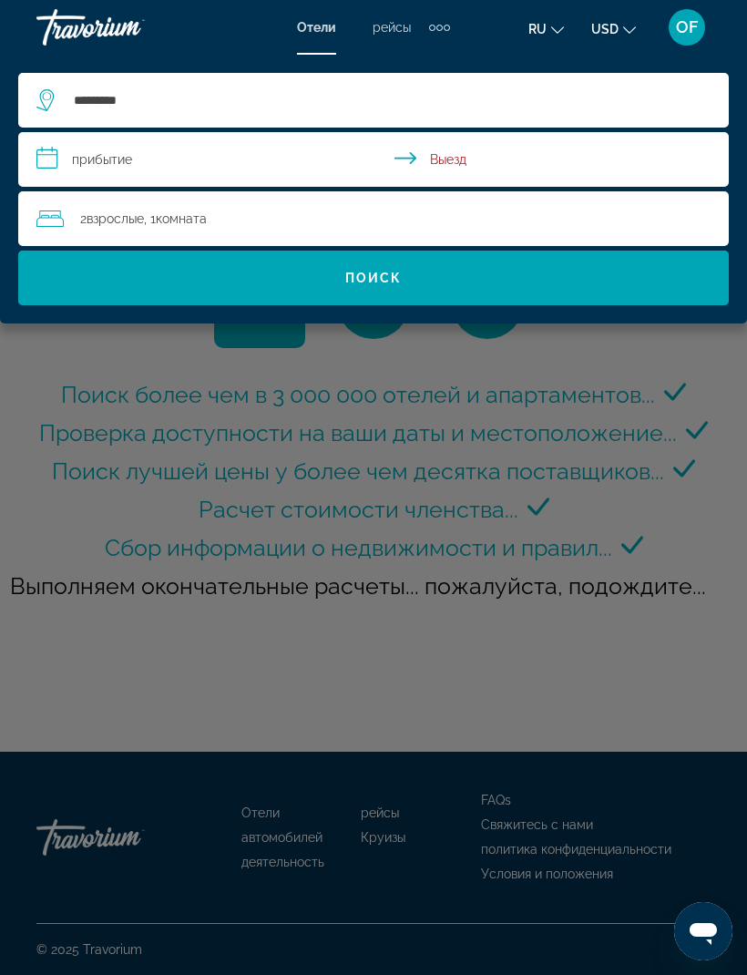
click at [123, 215] on span "Взрослые" at bounding box center [115, 218] width 57 height 15
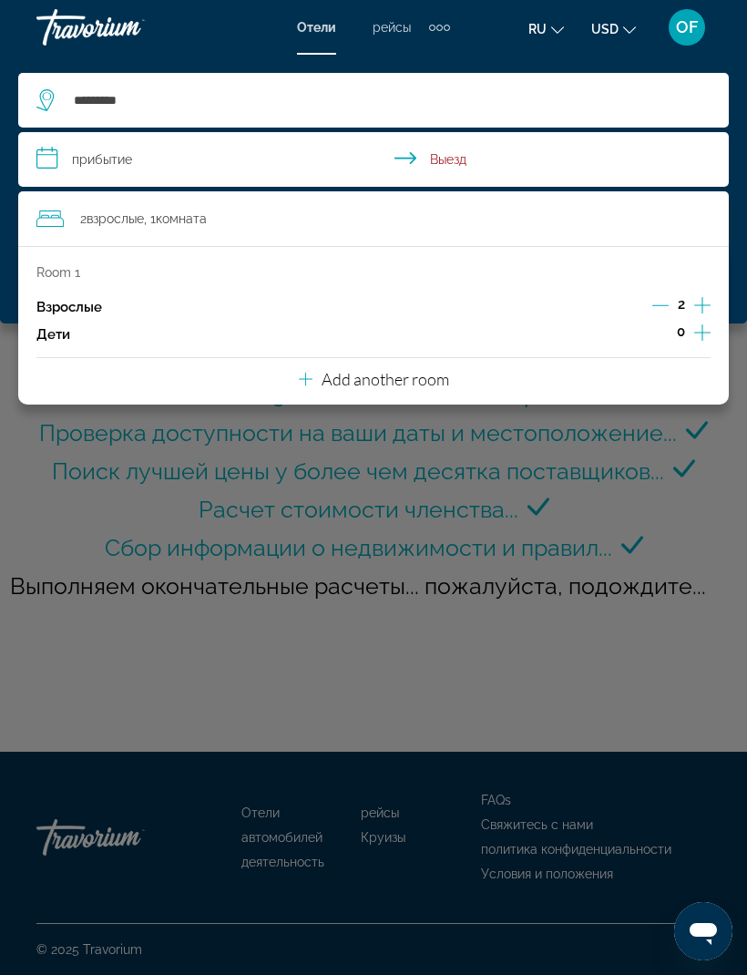
type input "**********"
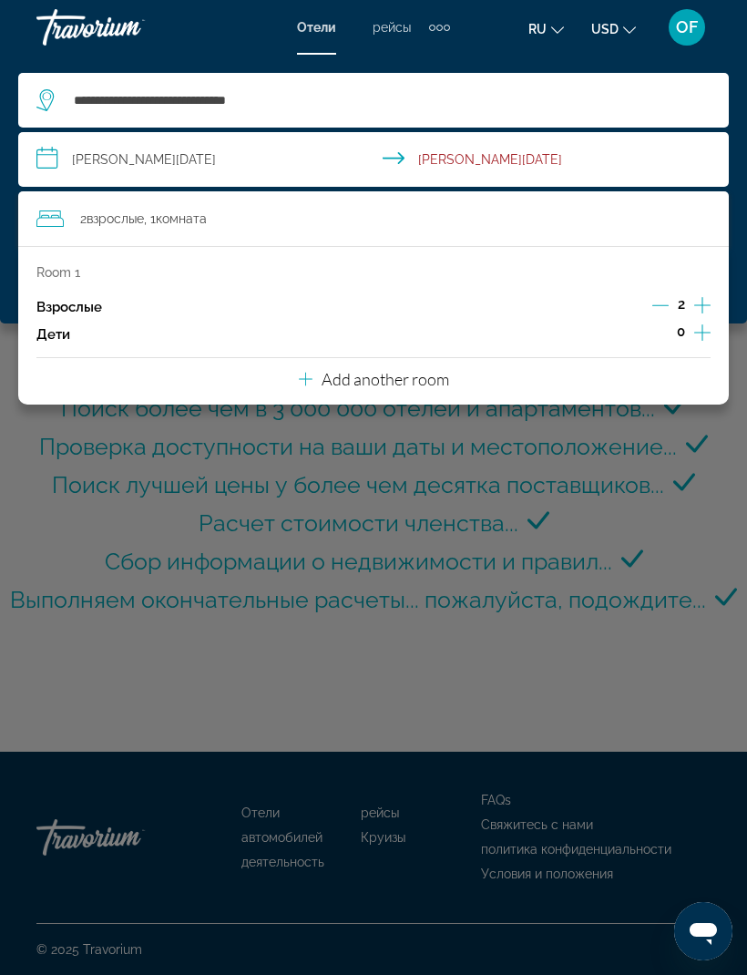
click at [708, 294] on icon "Increment adults" at bounding box center [702, 305] width 16 height 22
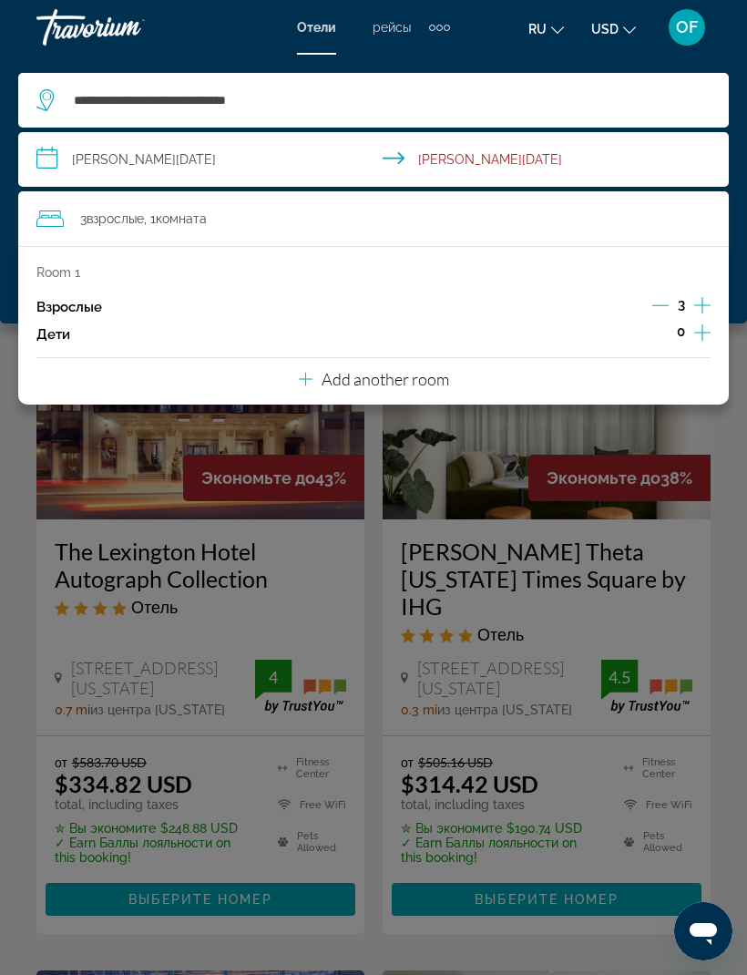
click at [414, 371] on p "Add another room" at bounding box center [386, 379] width 128 height 20
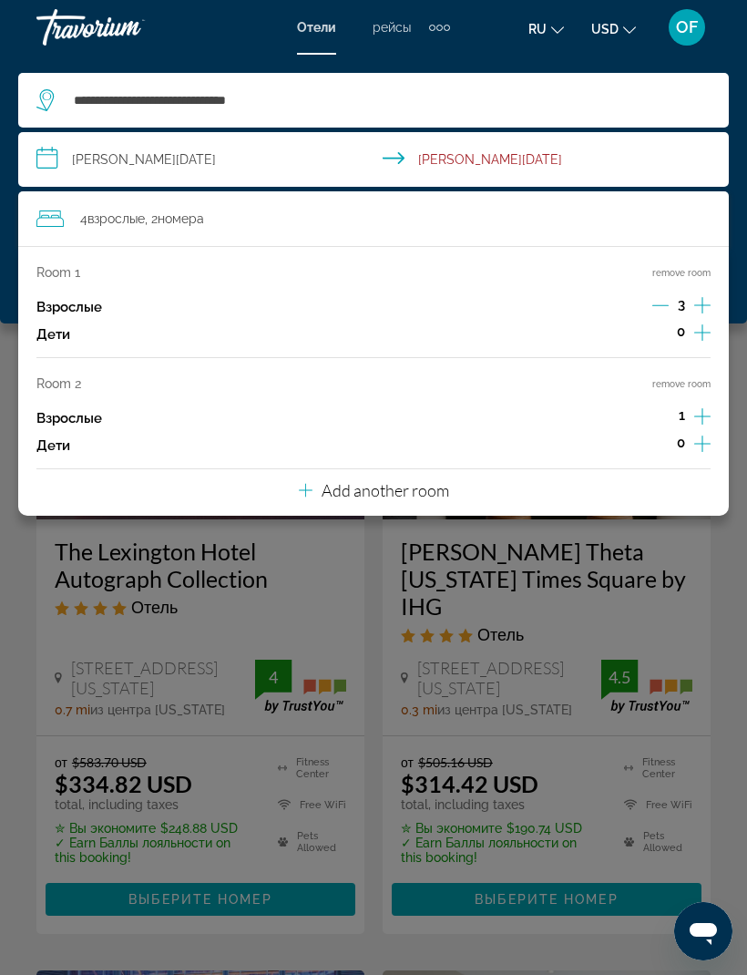
click at [704, 405] on icon "Increment adults" at bounding box center [702, 416] width 16 height 22
click at [704, 406] on icon "Increment adults" at bounding box center [702, 416] width 16 height 22
click at [123, 151] on input "**********" at bounding box center [377, 162] width 718 height 60
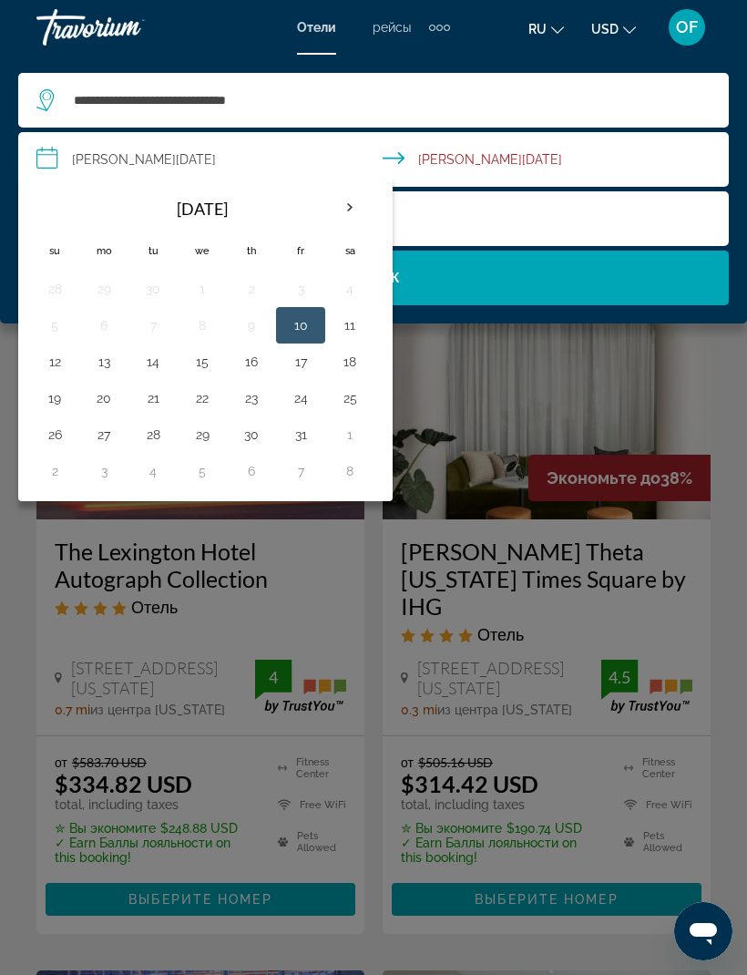
click at [362, 205] on th "Next month" at bounding box center [349, 208] width 49 height 40
click at [353, 207] on th "Next month" at bounding box center [349, 208] width 49 height 40
click at [353, 211] on th "Next month" at bounding box center [349, 208] width 49 height 40
click at [353, 202] on th "Next month" at bounding box center [349, 208] width 49 height 40
click at [359, 207] on th "Next month" at bounding box center [349, 208] width 49 height 40
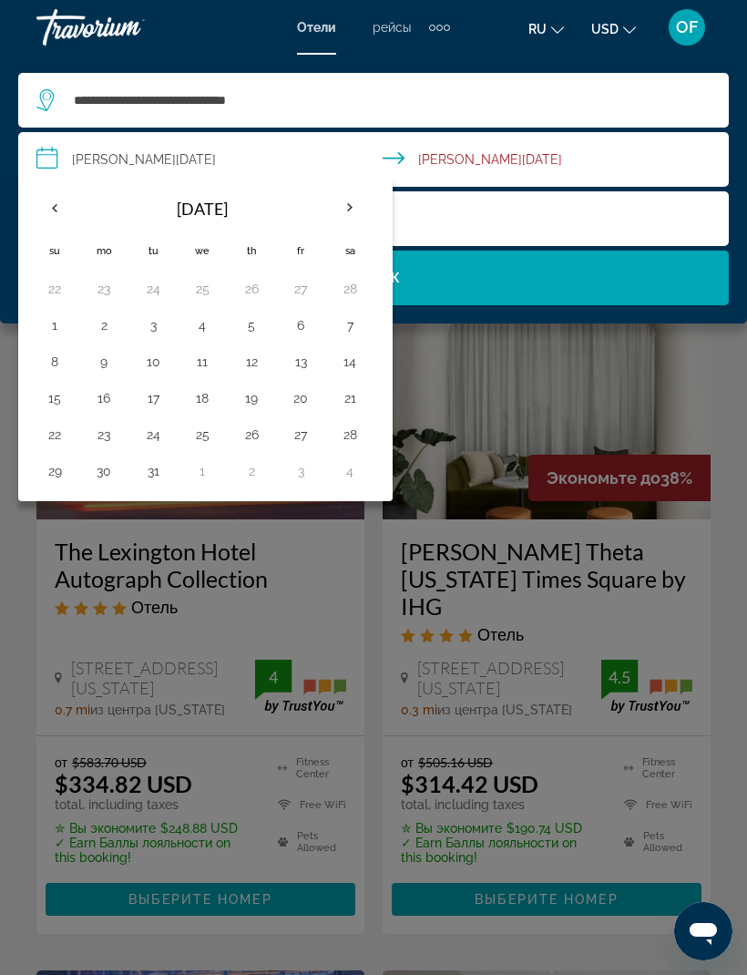
click at [360, 205] on th "Next month" at bounding box center [349, 208] width 49 height 40
click at [364, 204] on th "Next month" at bounding box center [349, 208] width 49 height 40
click at [358, 210] on th "Next month" at bounding box center [349, 208] width 49 height 40
click at [360, 204] on th "Next month" at bounding box center [349, 208] width 49 height 40
click at [204, 281] on button "1" at bounding box center [202, 289] width 29 height 26
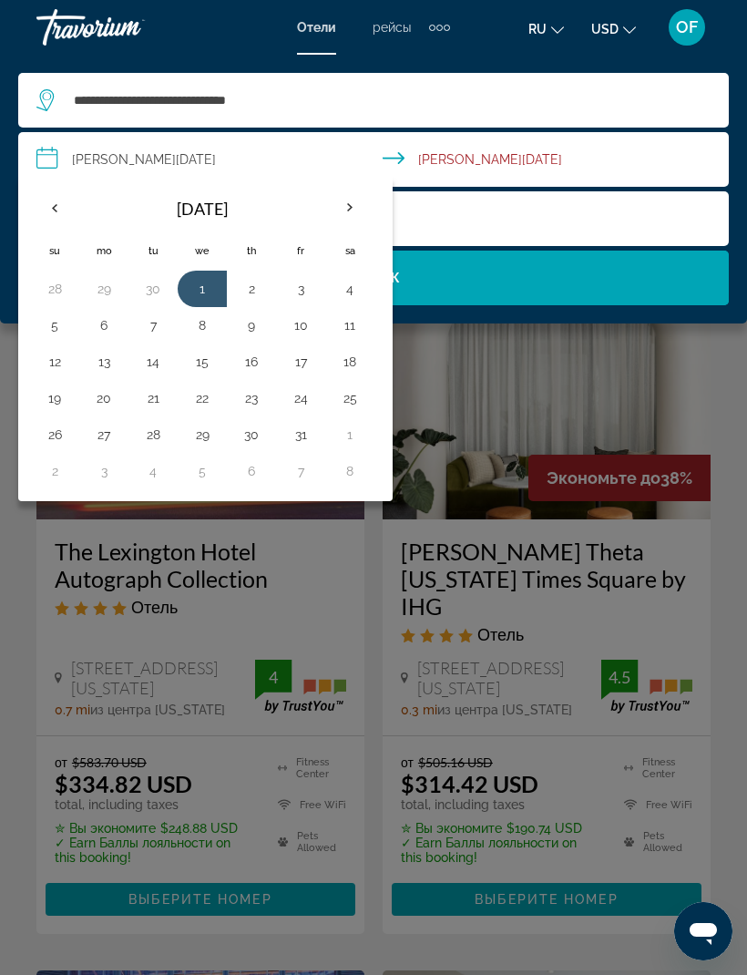
click at [114, 329] on button "6" at bounding box center [103, 325] width 29 height 26
type input "**********"
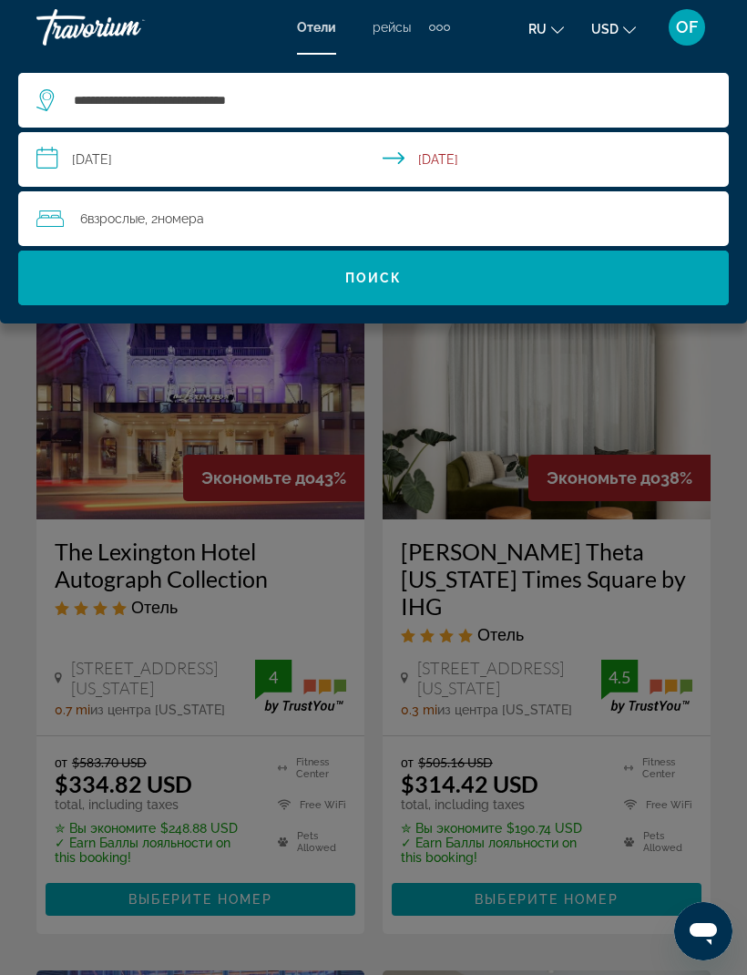
click at [383, 274] on span "Поиск" at bounding box center [373, 278] width 57 height 15
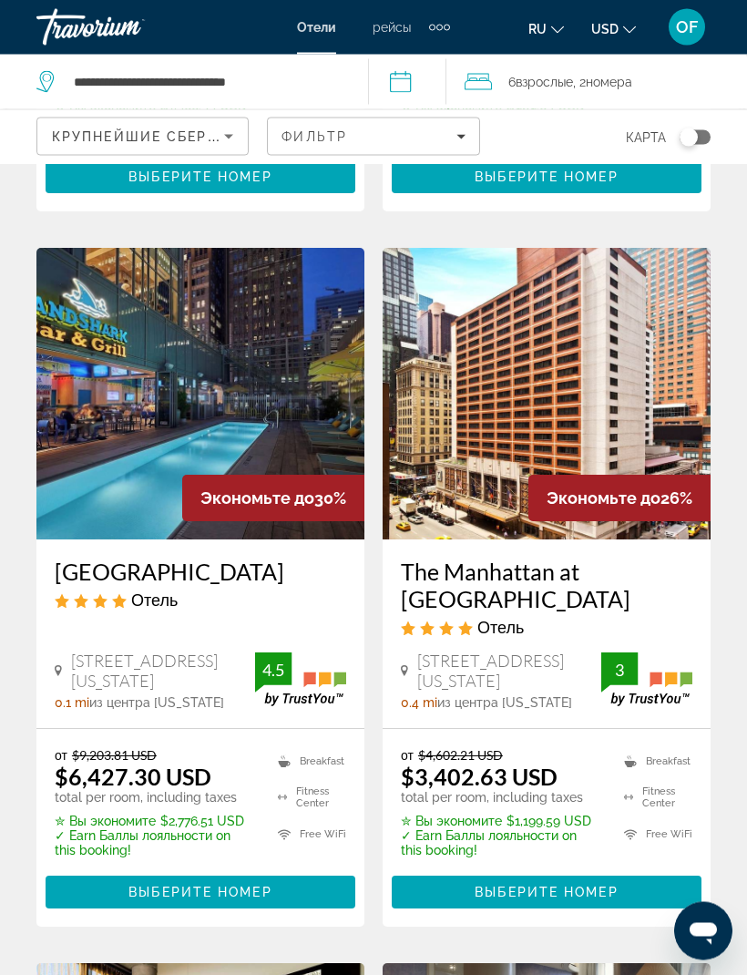
scroll to position [2099, 0]
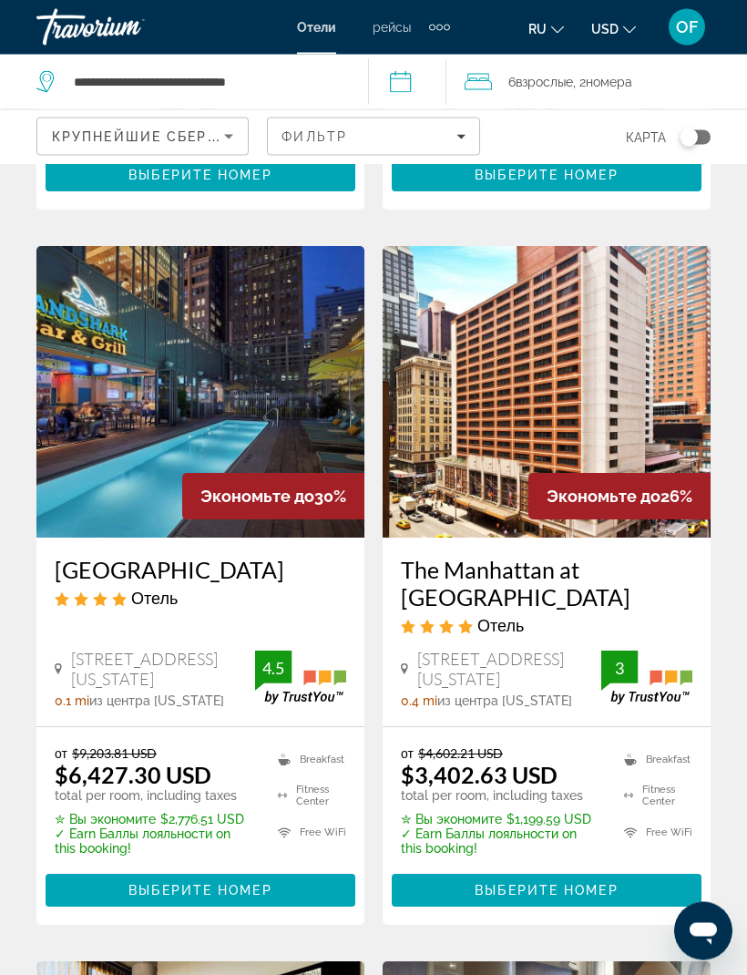
click at [740, 939] on div "Результаты поиска отелей - 178 места, чтобы провести время Экономьте до 51% The…" at bounding box center [373, 252] width 747 height 4338
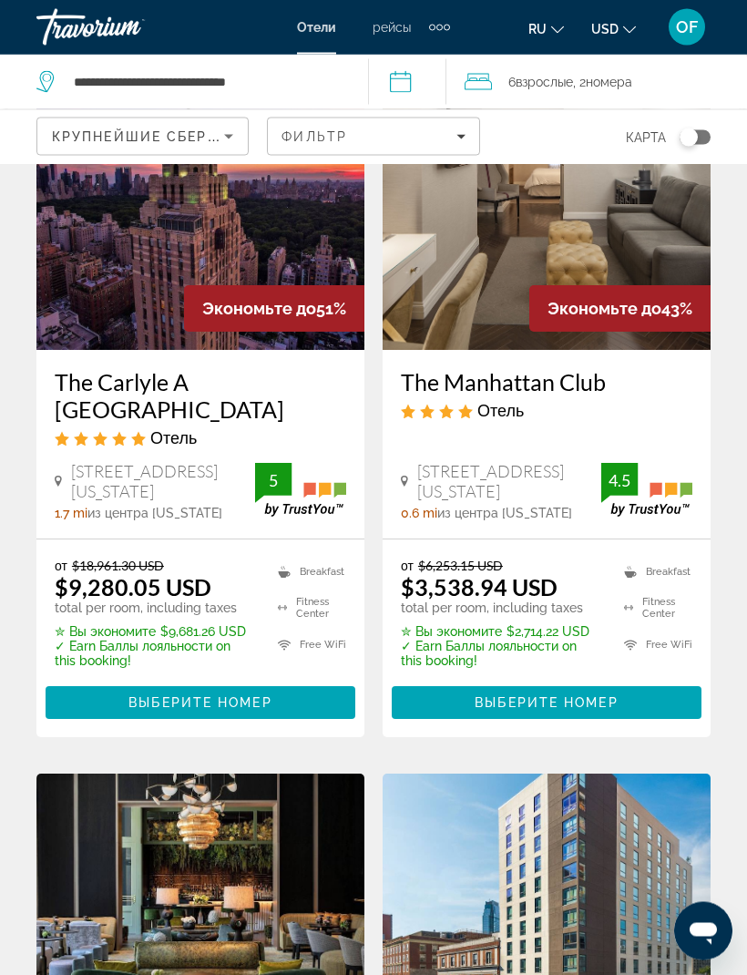
scroll to position [169, 0]
click at [570, 710] on span "Main content" at bounding box center [547, 702] width 310 height 44
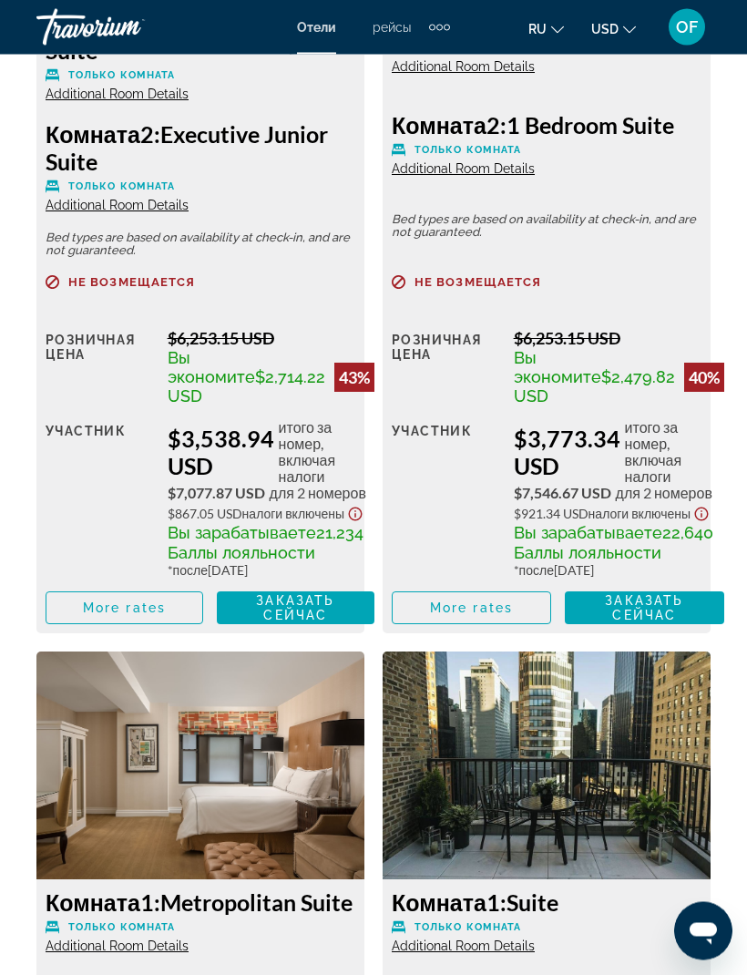
scroll to position [3446, 0]
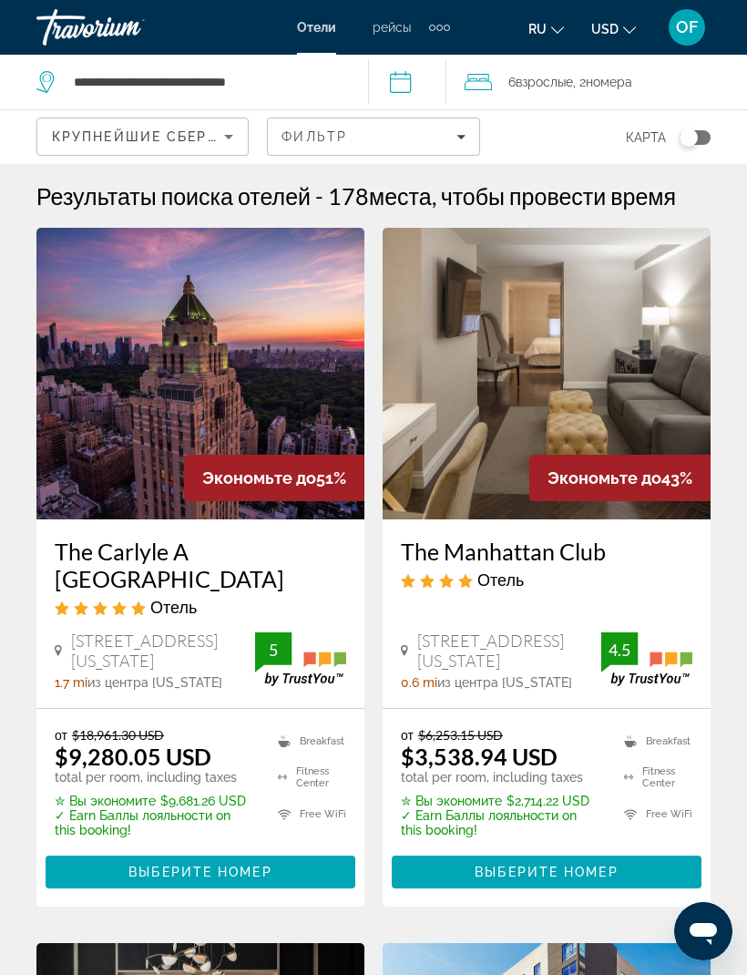
click at [563, 868] on span "Выберите номер" at bounding box center [546, 871] width 143 height 15
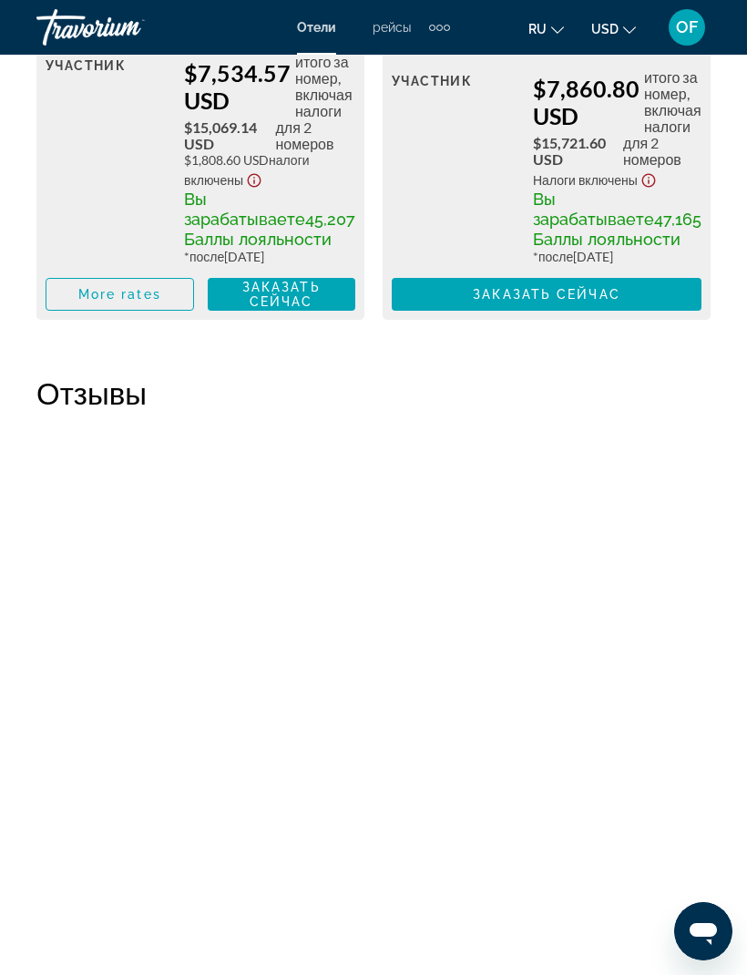
scroll to position [9018, 0]
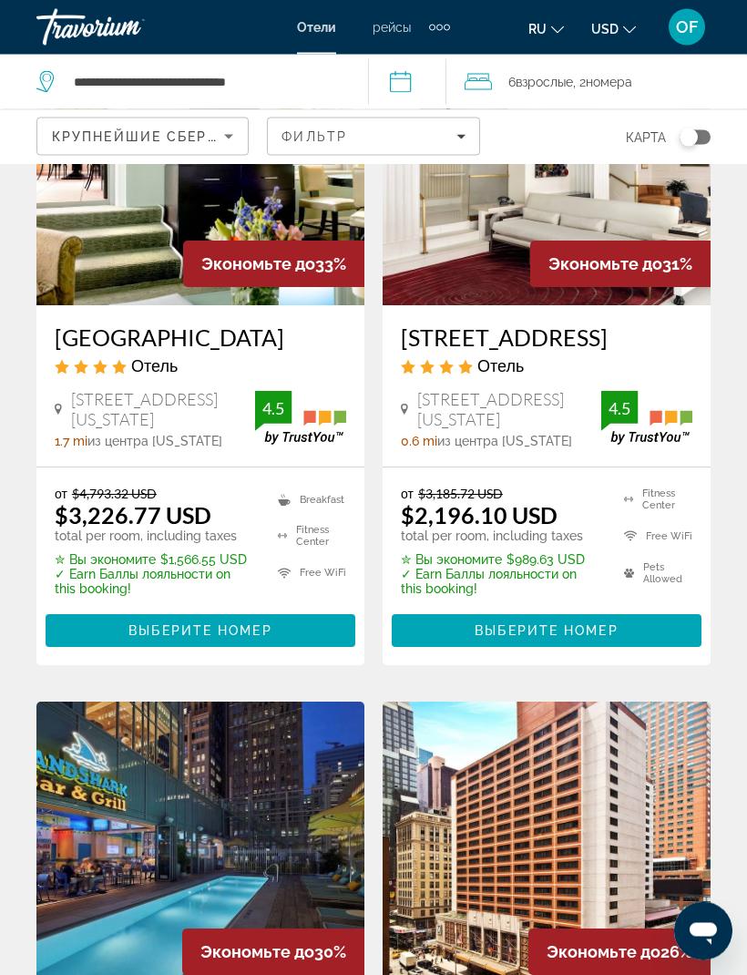
scroll to position [1644, 0]
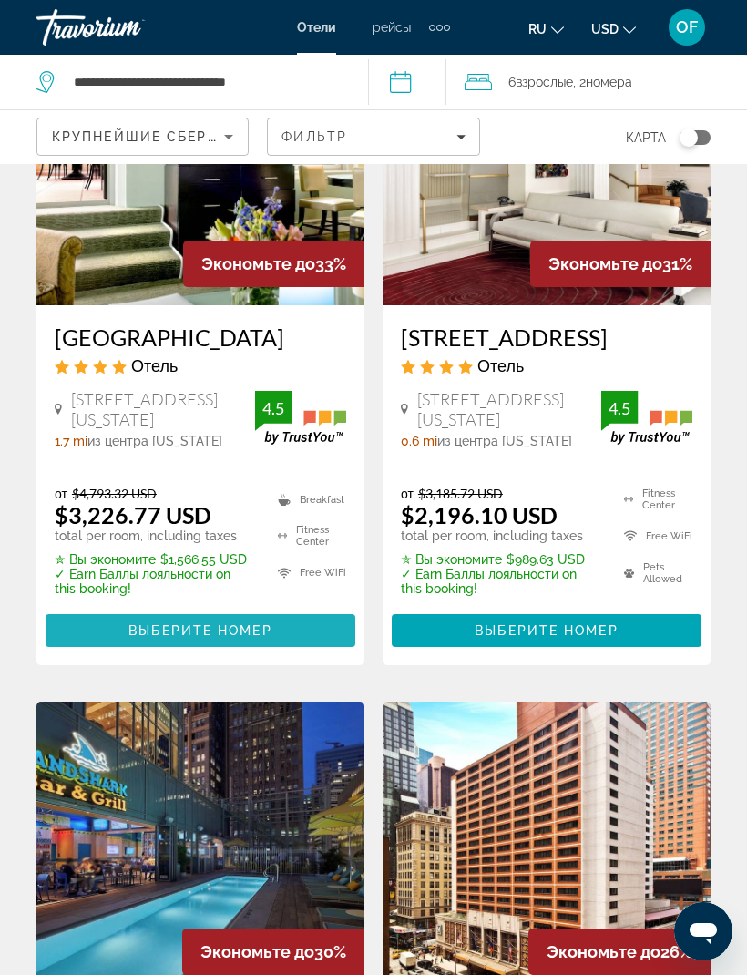
click at [209, 628] on span "Выберите номер" at bounding box center [199, 630] width 143 height 15
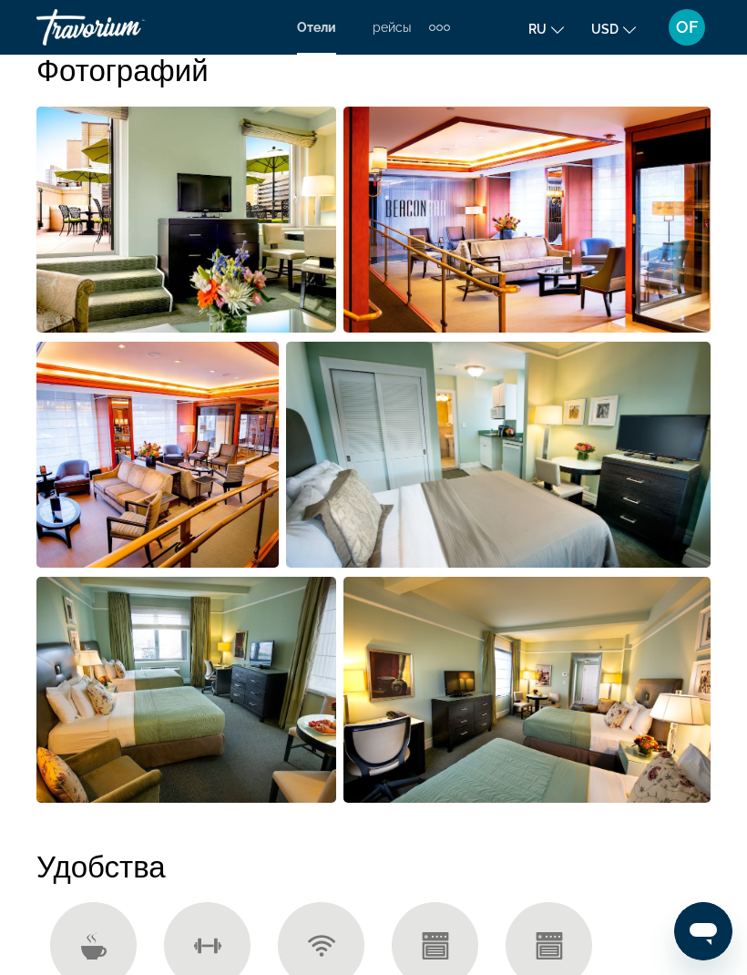
scroll to position [1334, 0]
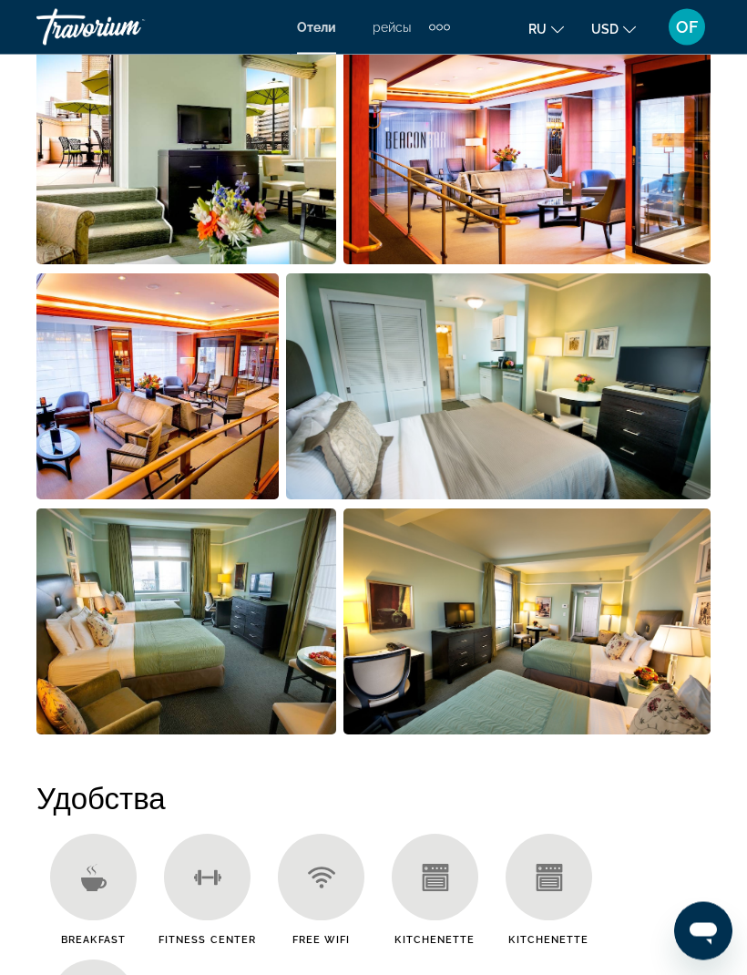
click at [615, 660] on img "Open full-screen image slider" at bounding box center [527, 622] width 368 height 226
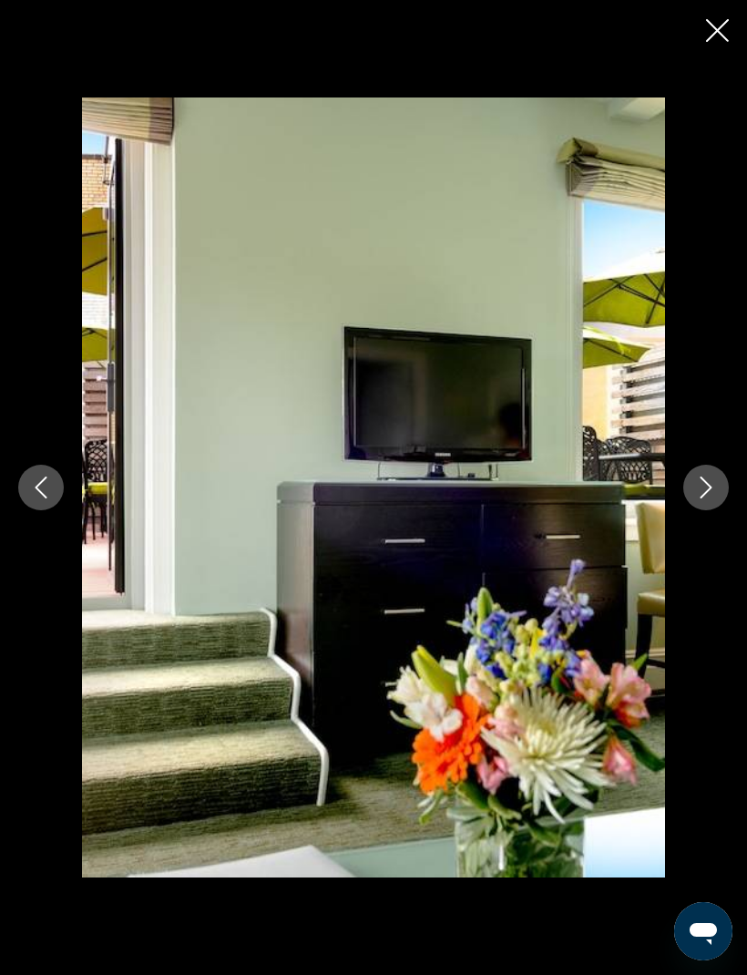
scroll to position [1068, 0]
click at [704, 488] on icon "Next image" at bounding box center [706, 487] width 22 height 22
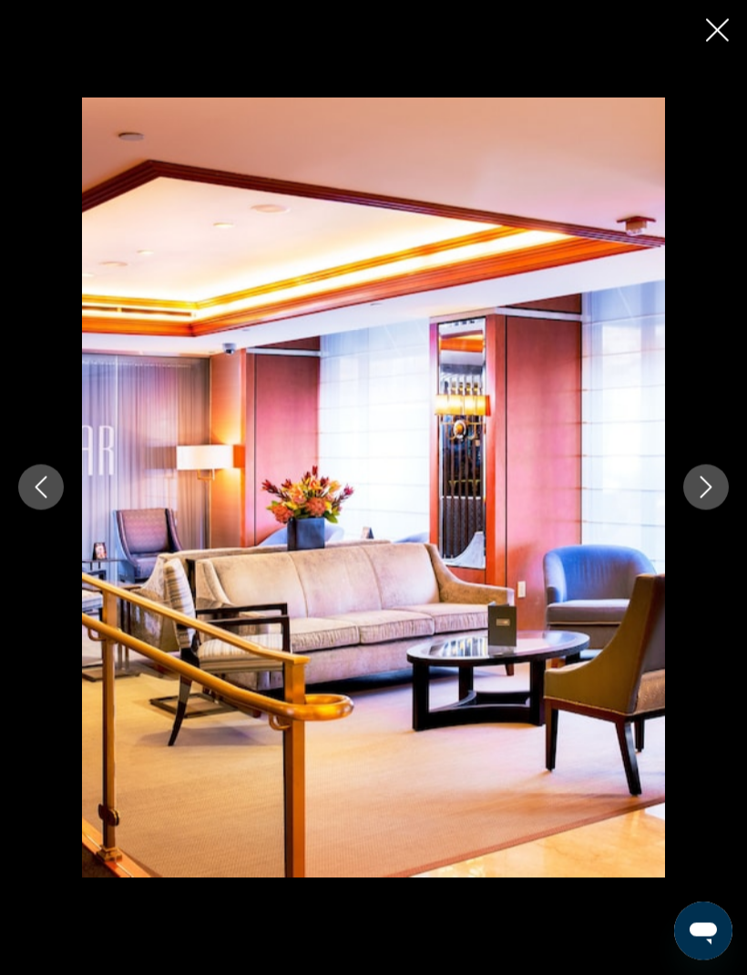
click at [700, 482] on icon "Next image" at bounding box center [706, 487] width 22 height 22
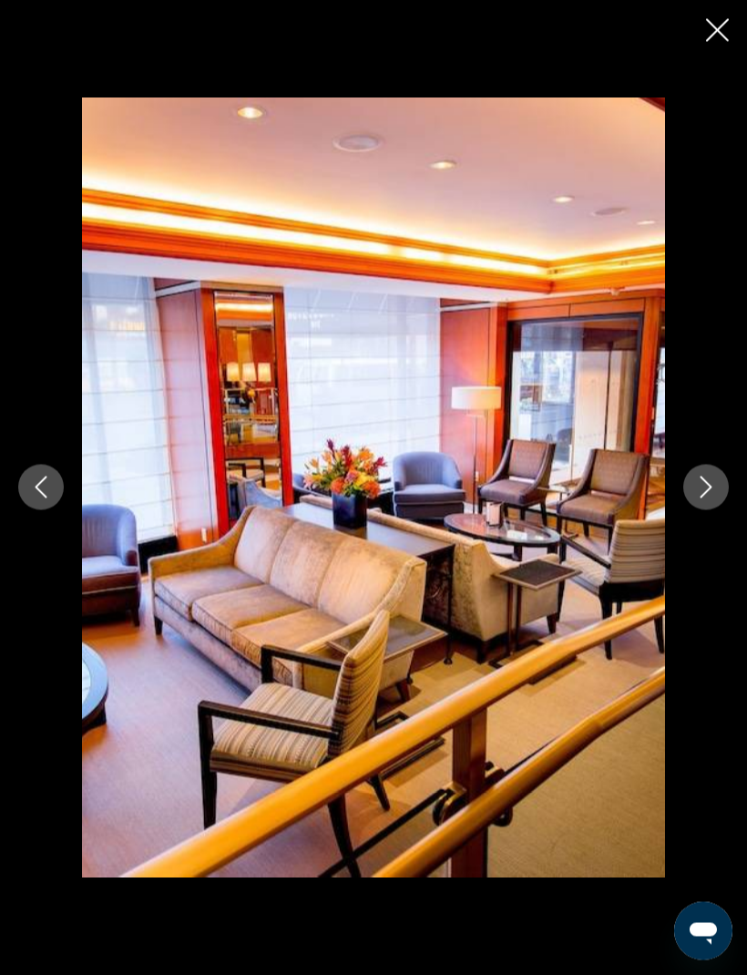
click at [700, 482] on icon "Next image" at bounding box center [706, 487] width 22 height 22
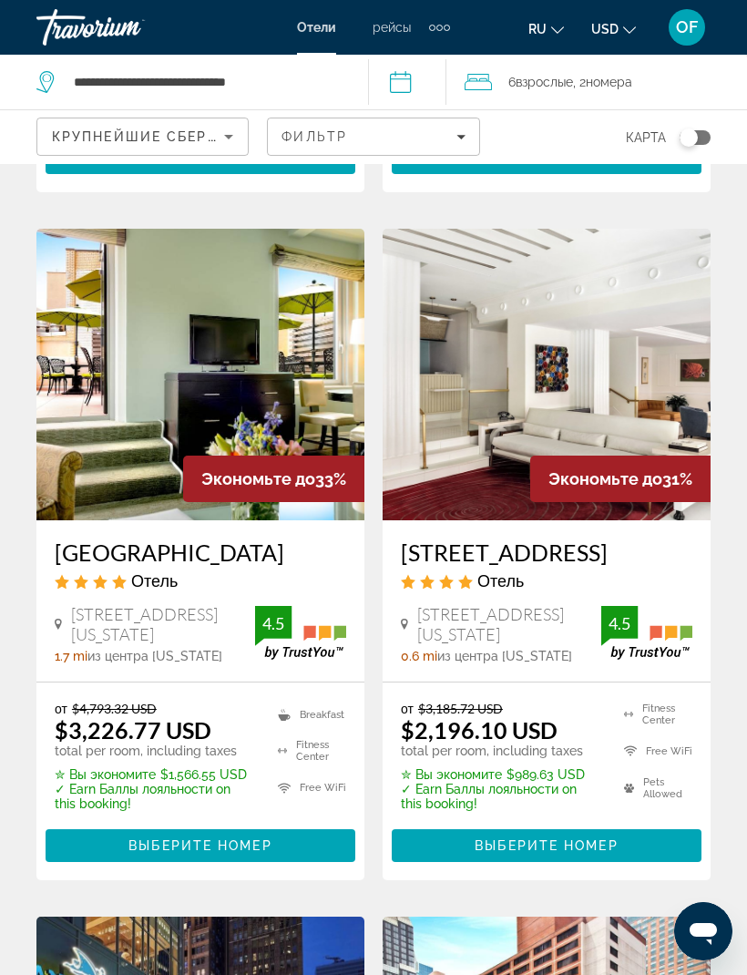
scroll to position [1514, 0]
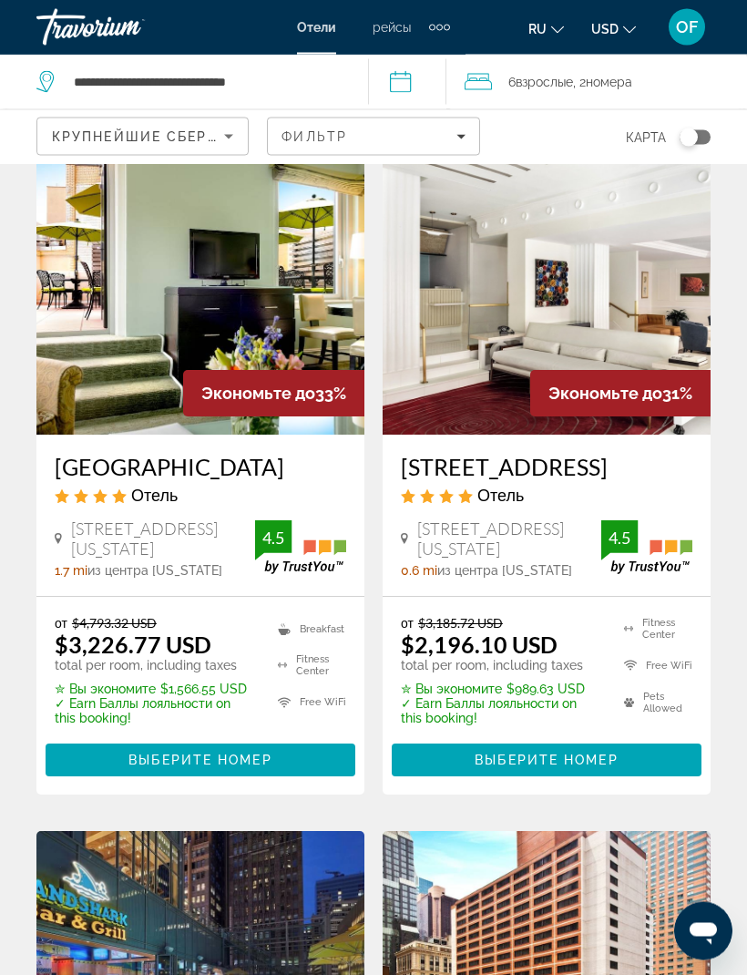
click at [224, 755] on span "Выберите номер" at bounding box center [199, 760] width 143 height 15
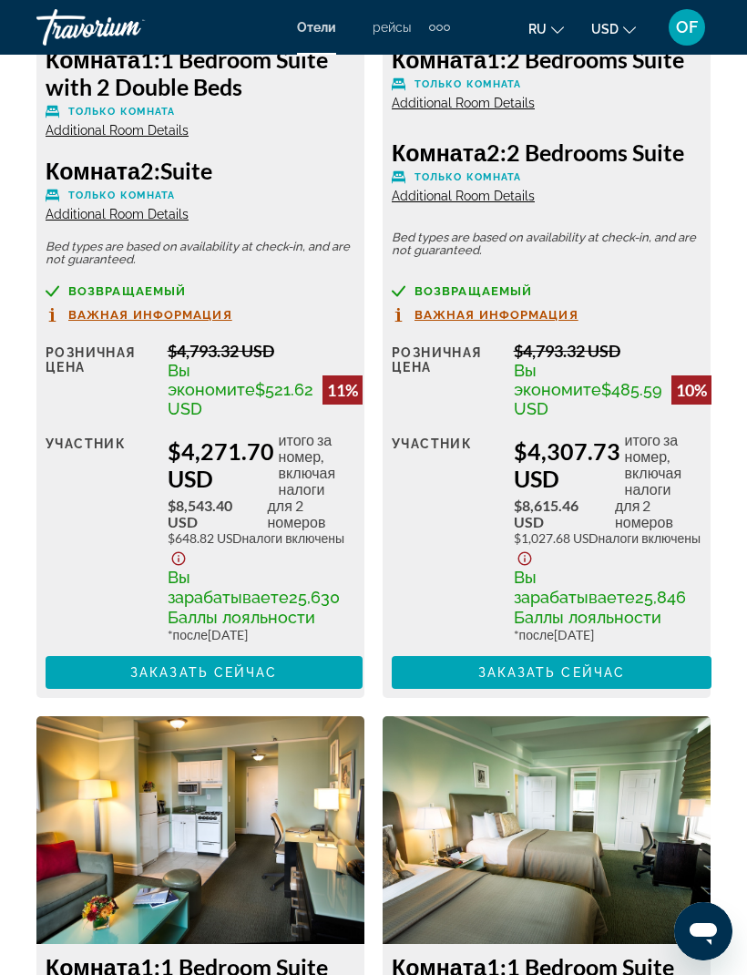
scroll to position [4389, 0]
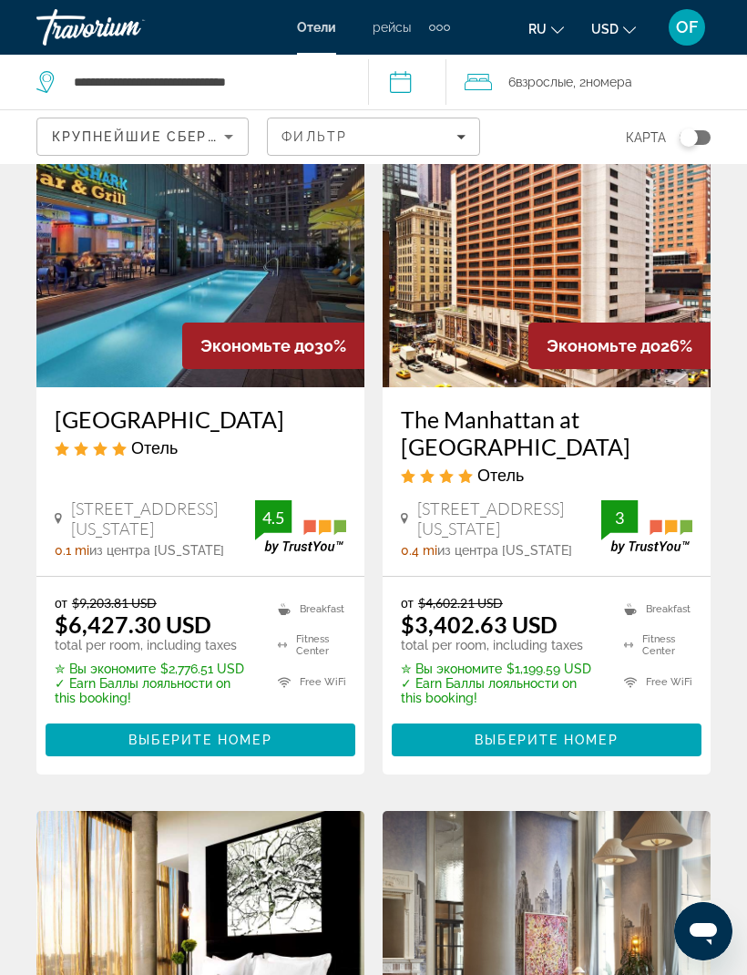
scroll to position [2272, 0]
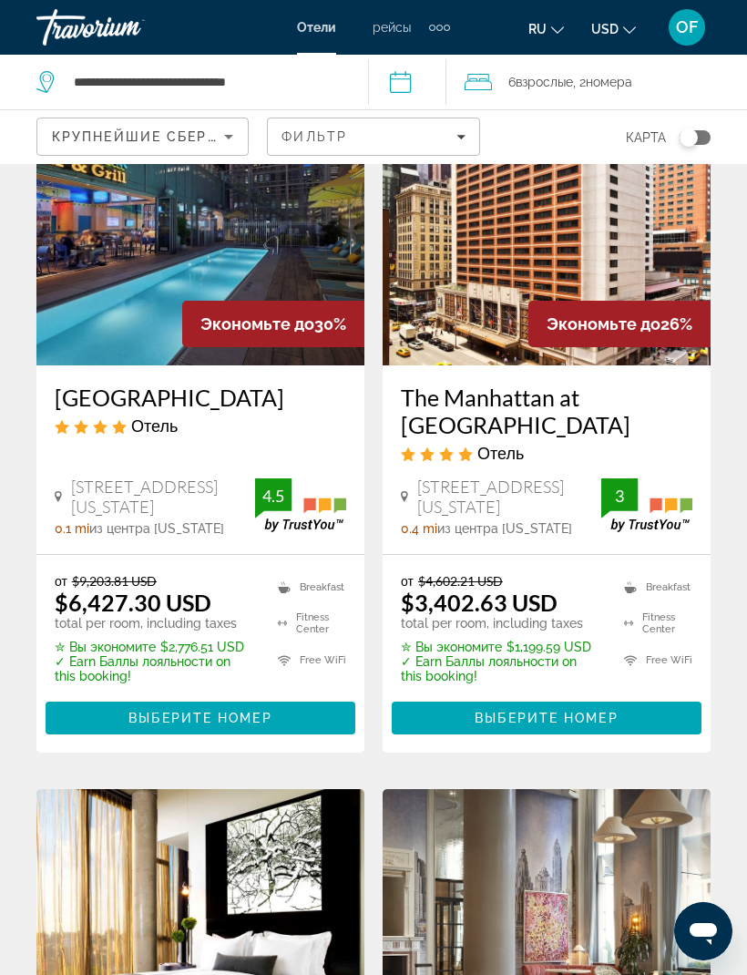
click at [557, 715] on span "Выберите номер" at bounding box center [546, 717] width 143 height 15
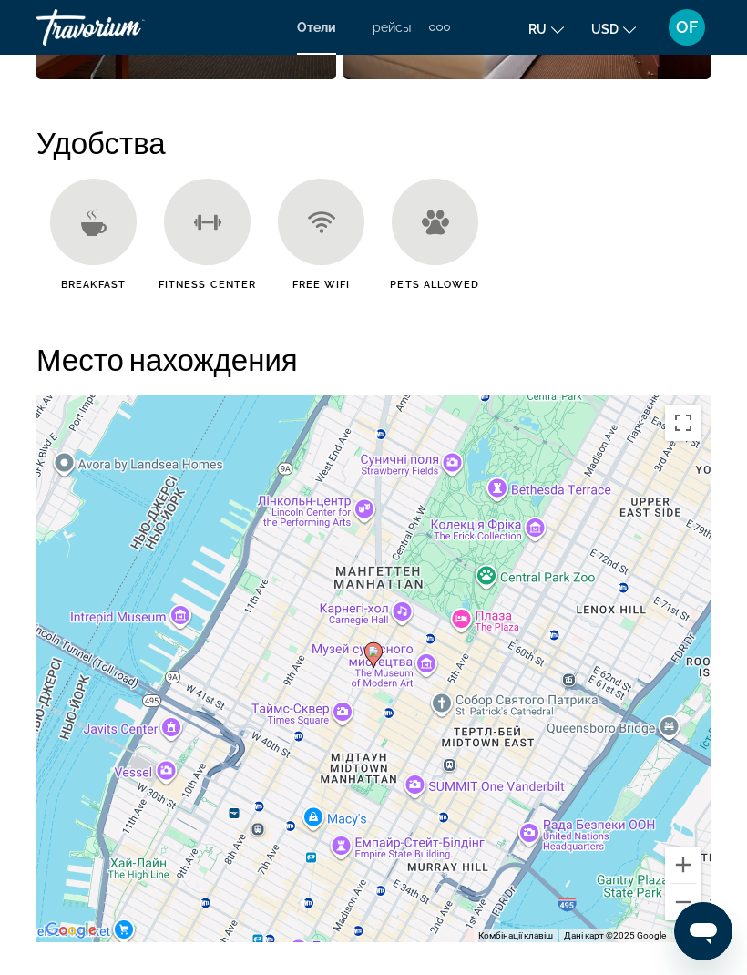
scroll to position [1961, 0]
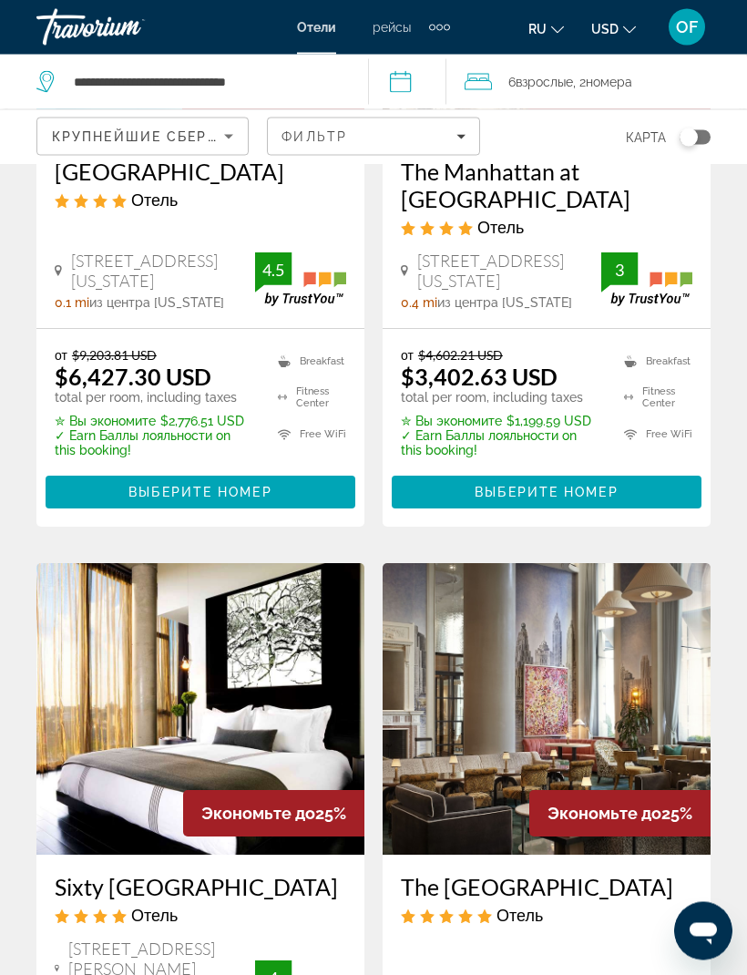
scroll to position [2480, 0]
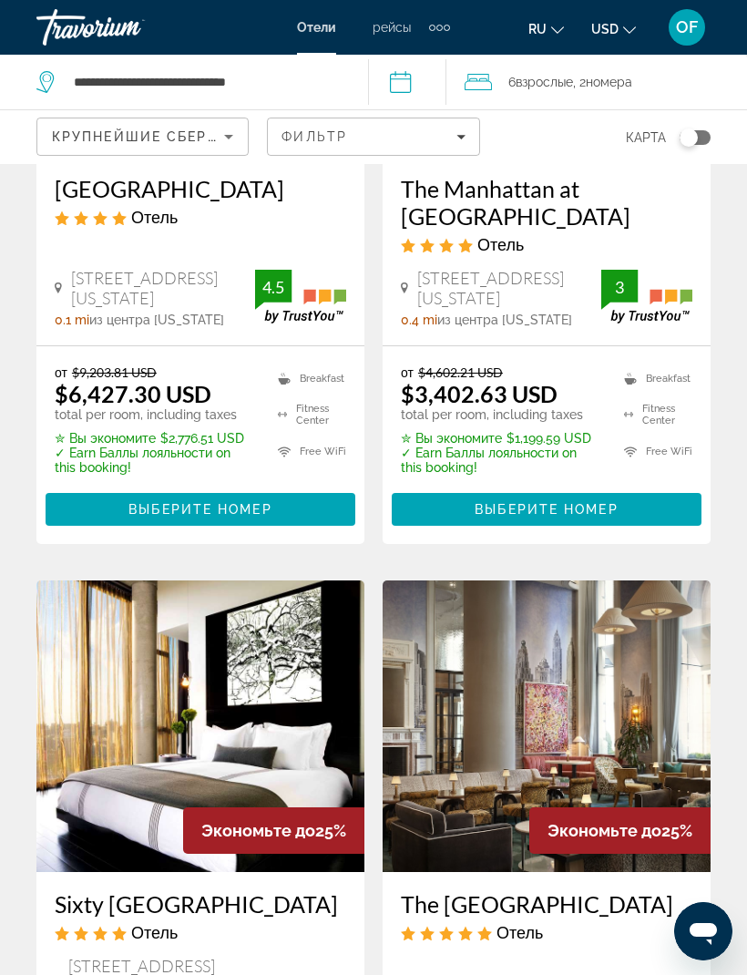
click at [236, 508] on span "Выберите номер" at bounding box center [199, 509] width 143 height 15
